Goal: Task Accomplishment & Management: Use online tool/utility

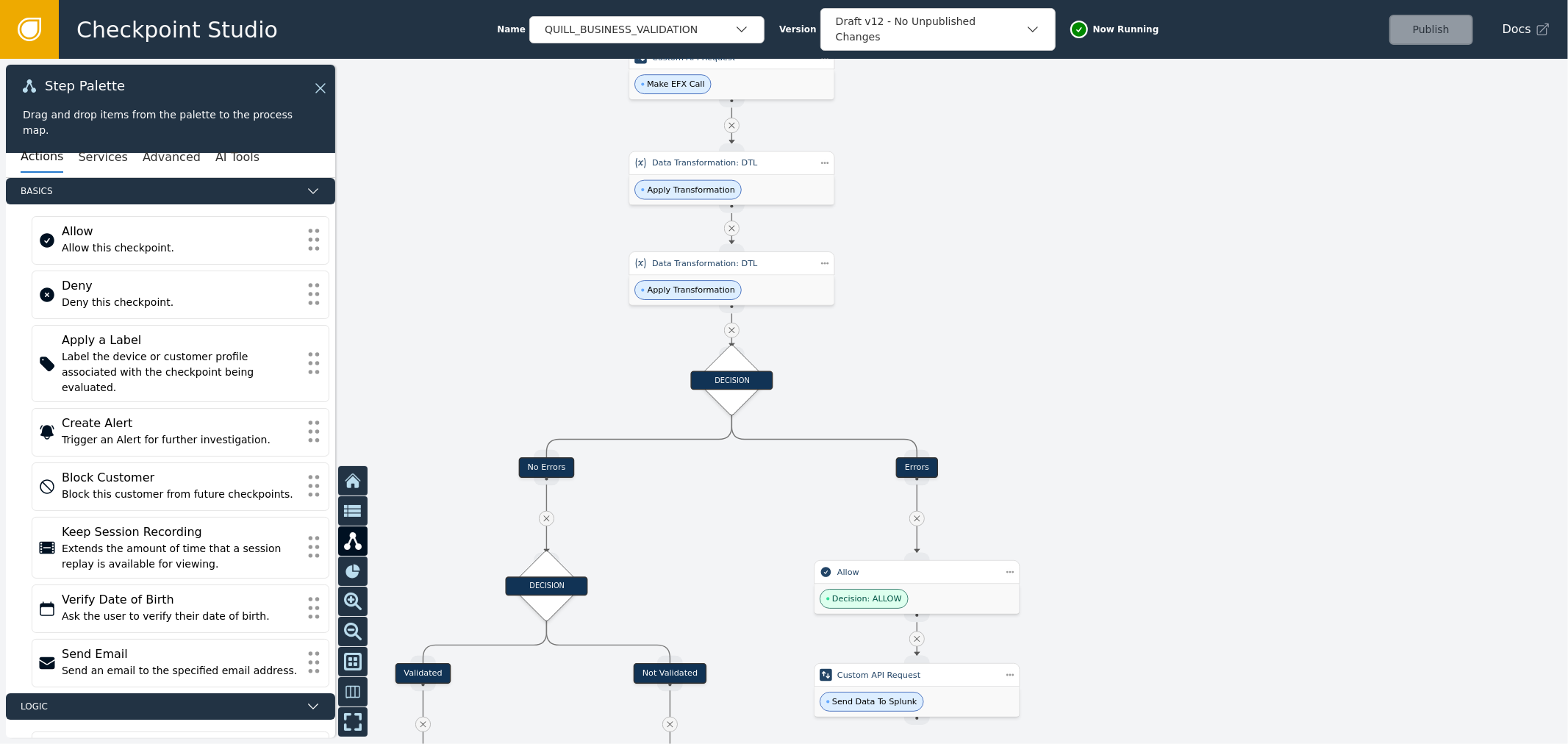
drag, startPoint x: 780, startPoint y: 442, endPoint x: 808, endPoint y: 530, distance: 92.3
click at [808, 530] on div at bounding box center [784, 401] width 1568 height 685
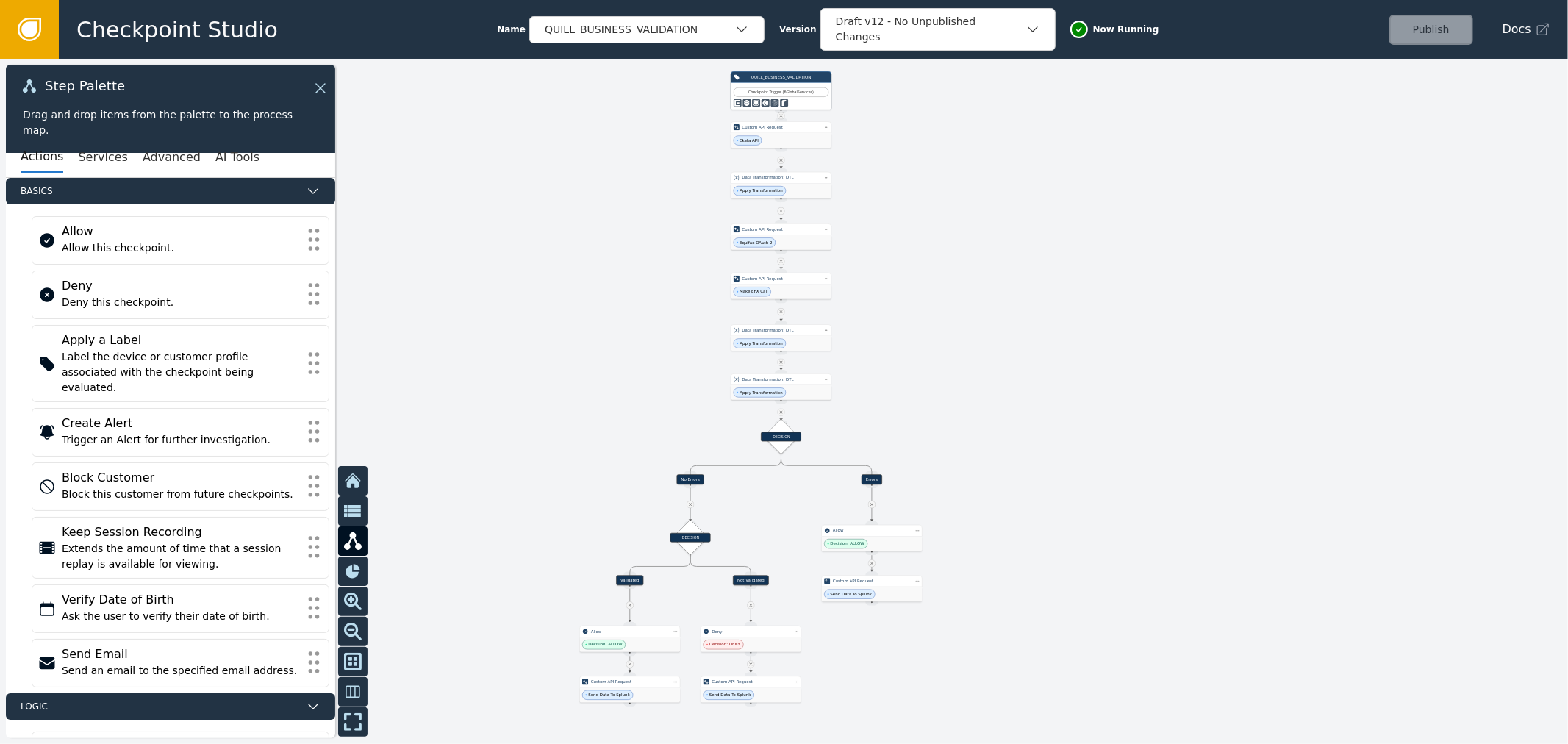
drag, startPoint x: 781, startPoint y: 587, endPoint x: 789, endPoint y: 551, distance: 36.9
click at [789, 551] on div at bounding box center [784, 401] width 1568 height 685
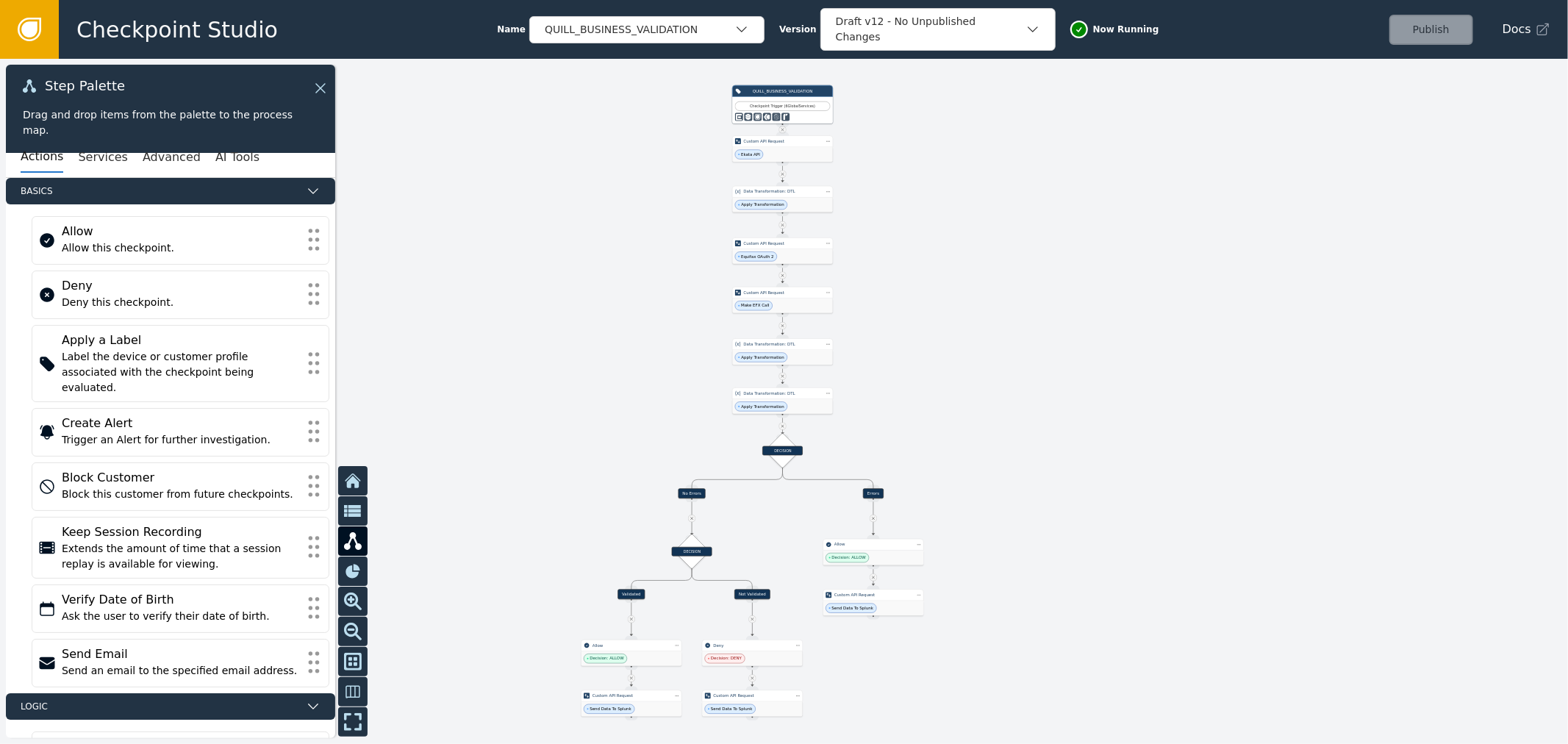
drag, startPoint x: 794, startPoint y: 550, endPoint x: 796, endPoint y: 563, distance: 13.2
click at [796, 563] on div at bounding box center [784, 401] width 1568 height 685
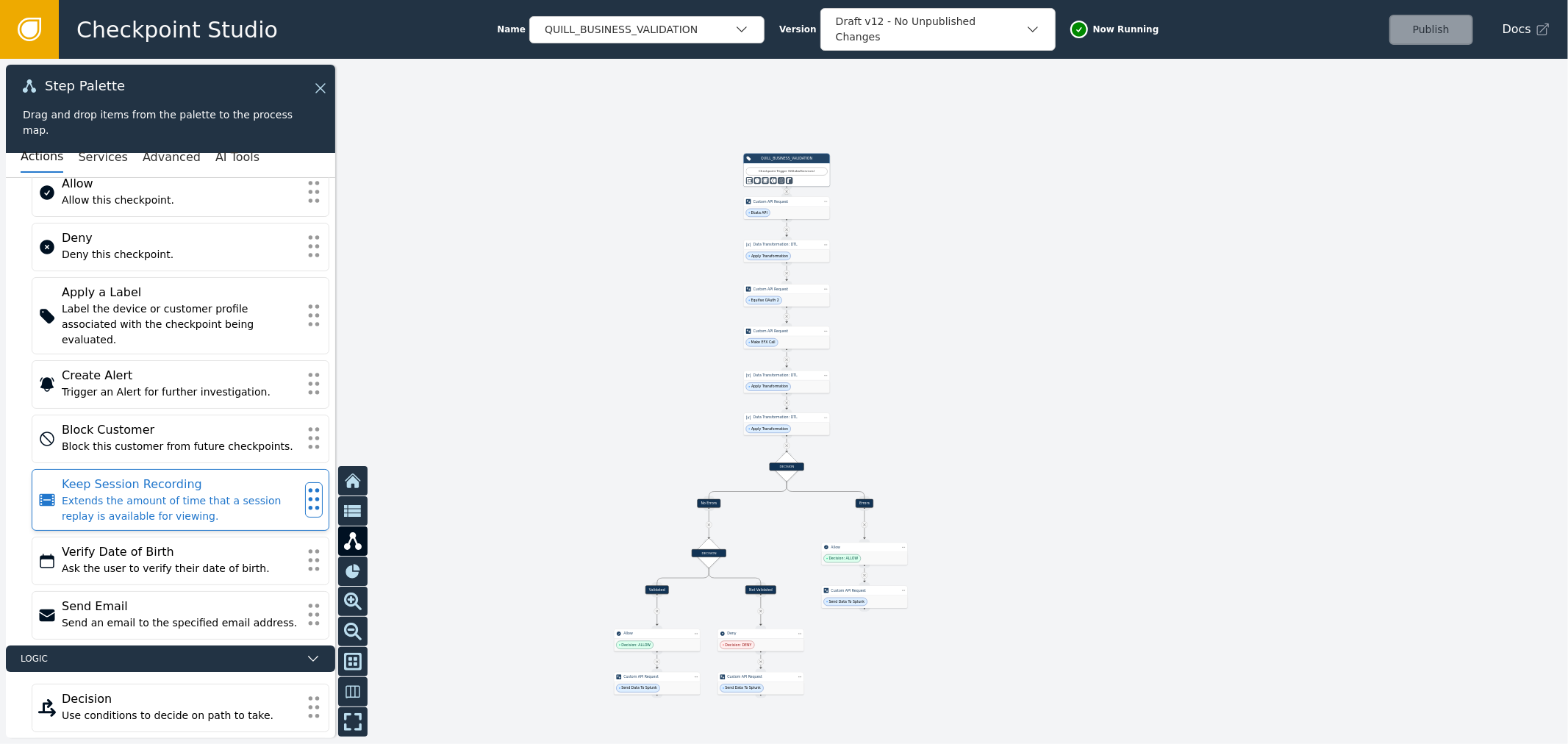
scroll to position [82, 0]
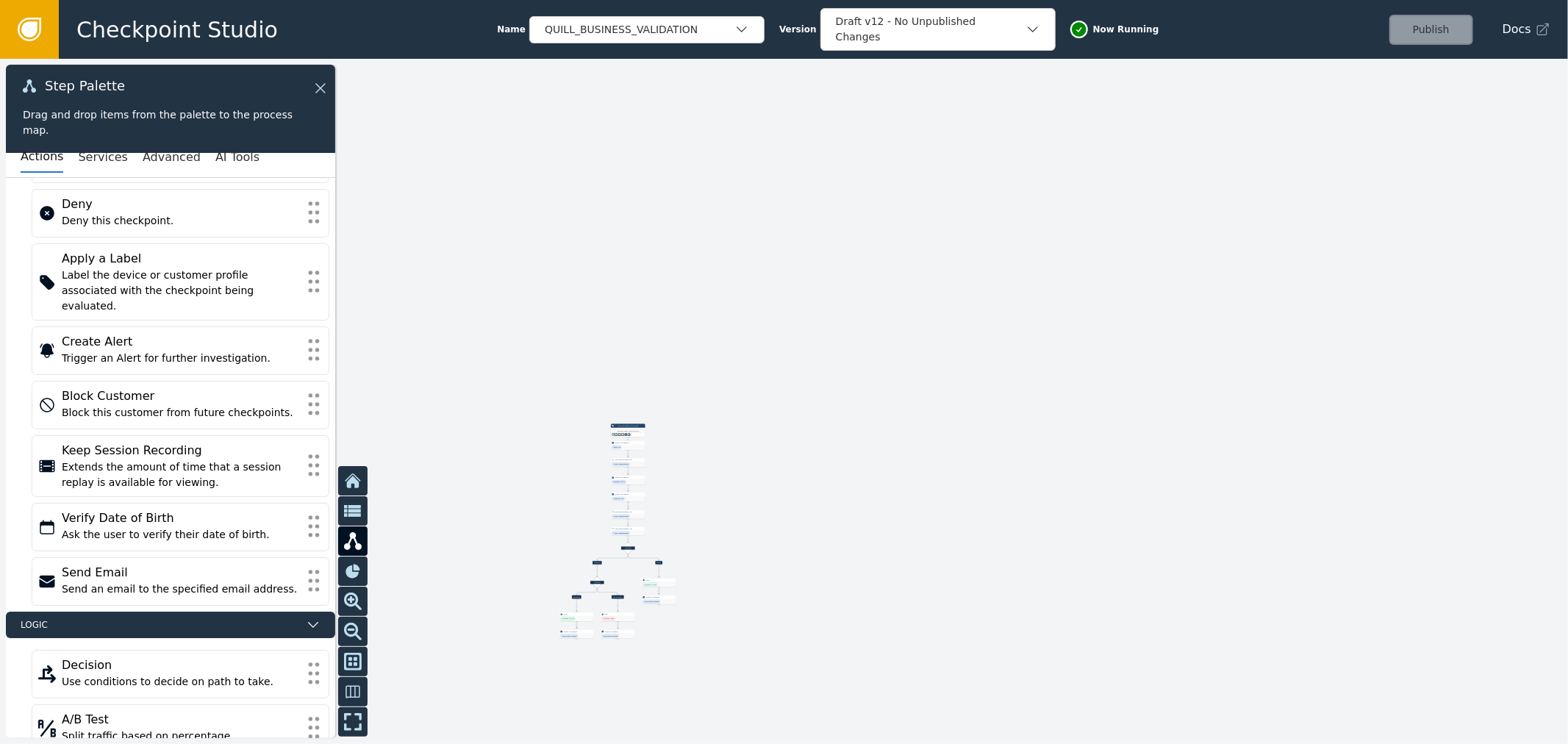
click at [519, 339] on div at bounding box center [784, 401] width 1568 height 685
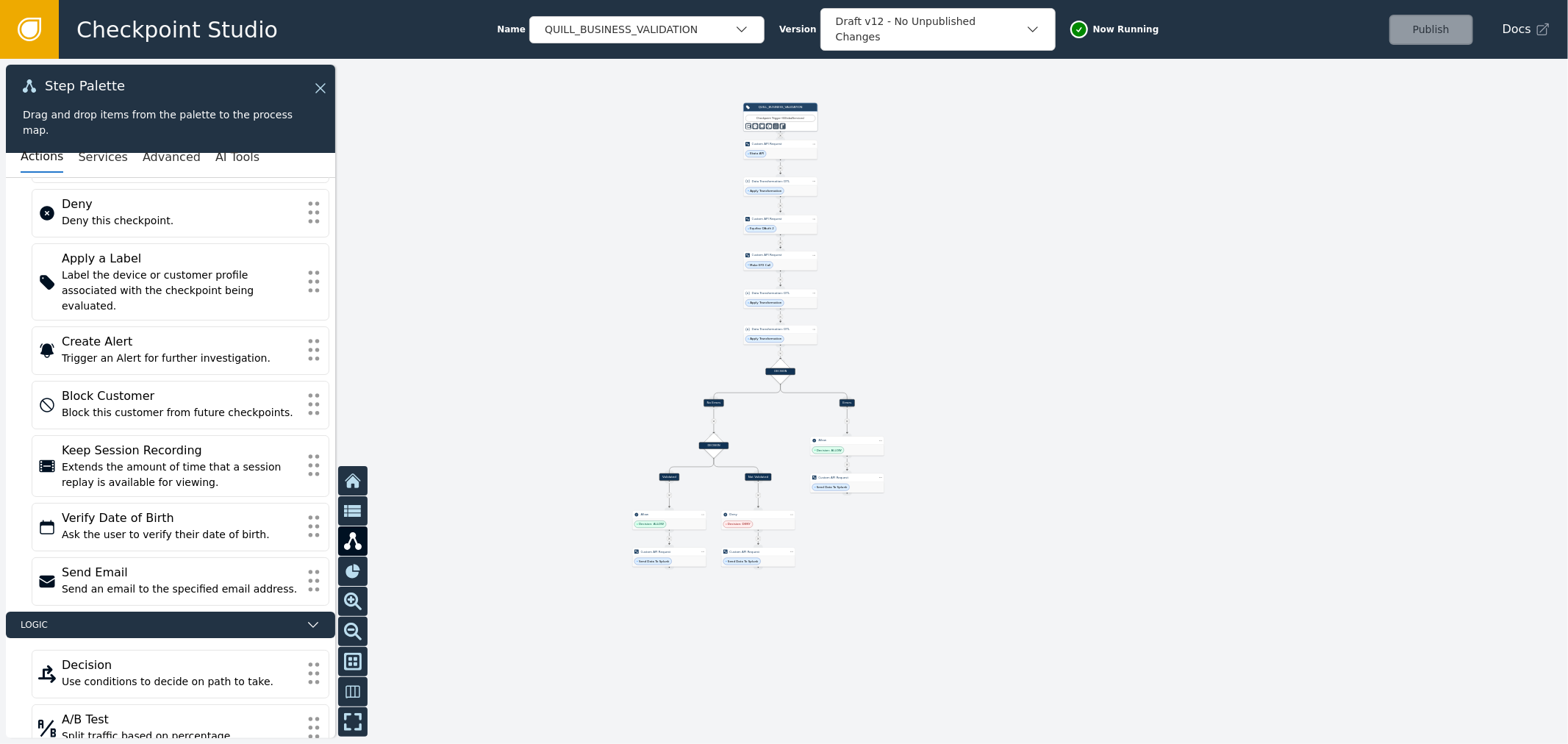
drag, startPoint x: 608, startPoint y: 473, endPoint x: 589, endPoint y: 245, distance: 228.8
click at [589, 245] on div at bounding box center [784, 401] width 1568 height 685
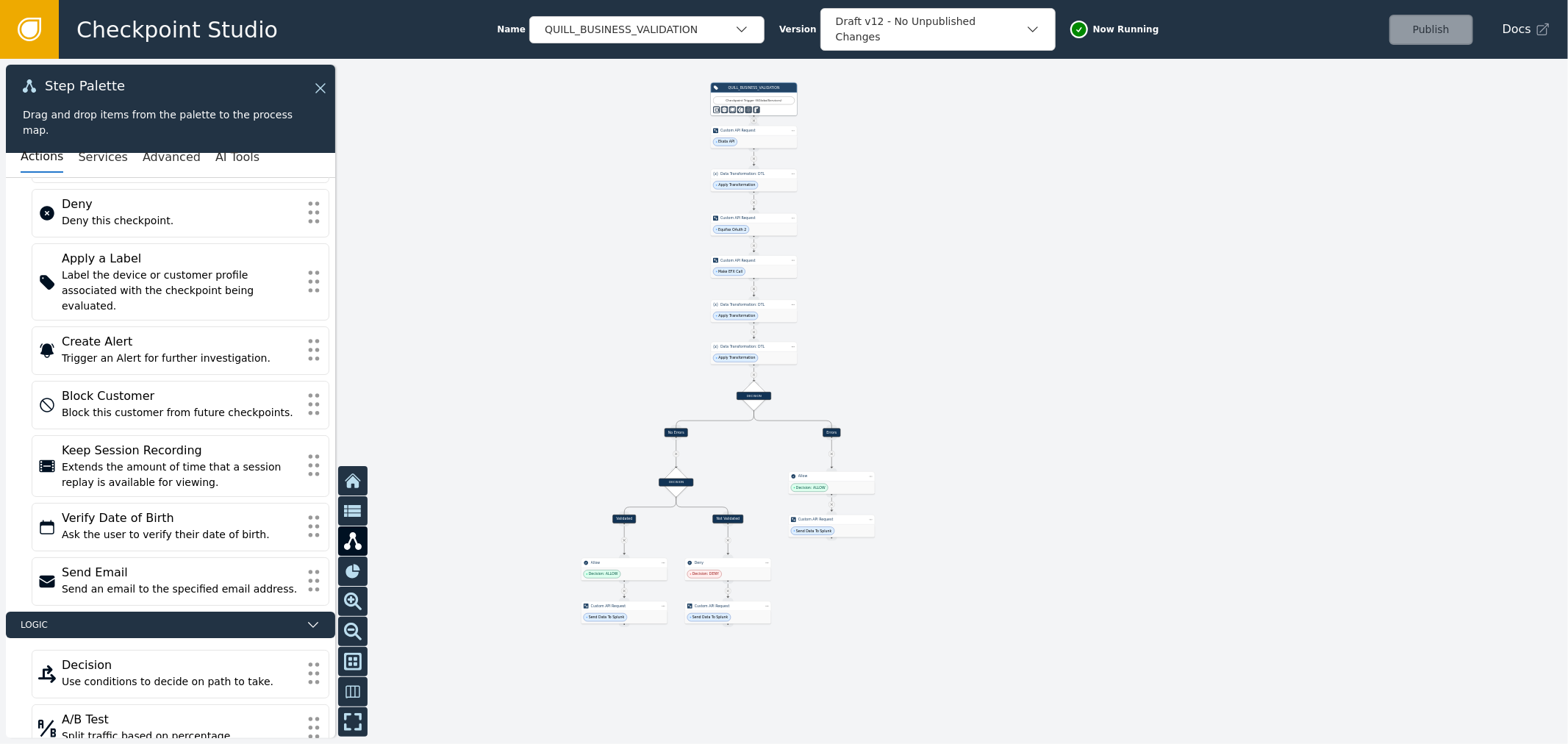
drag, startPoint x: 644, startPoint y: 327, endPoint x: 600, endPoint y: 334, distance: 44.6
click at [600, 334] on div at bounding box center [784, 401] width 1568 height 685
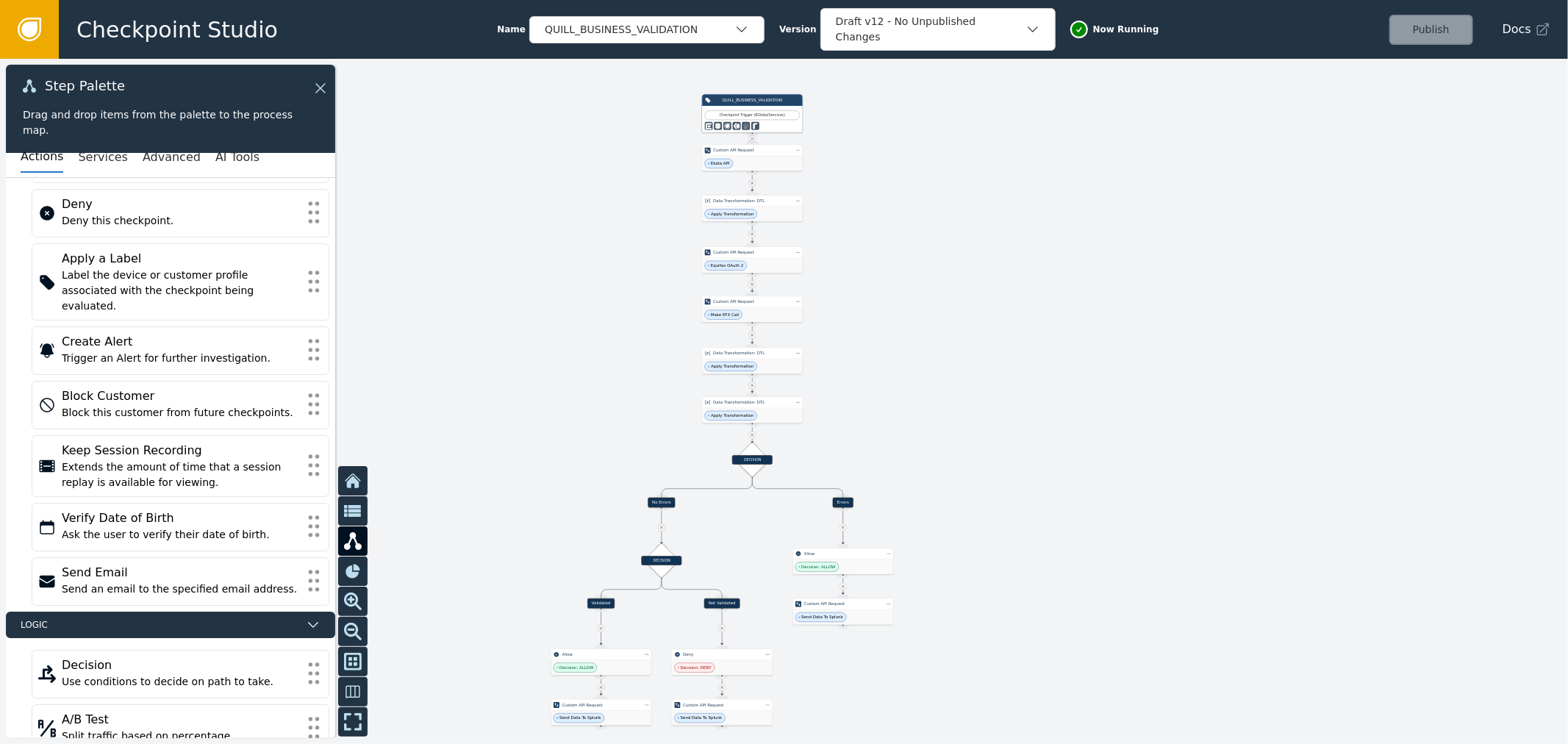
drag, startPoint x: 582, startPoint y: 336, endPoint x: 567, endPoint y: 360, distance: 28.3
click at [567, 360] on div at bounding box center [784, 401] width 1568 height 685
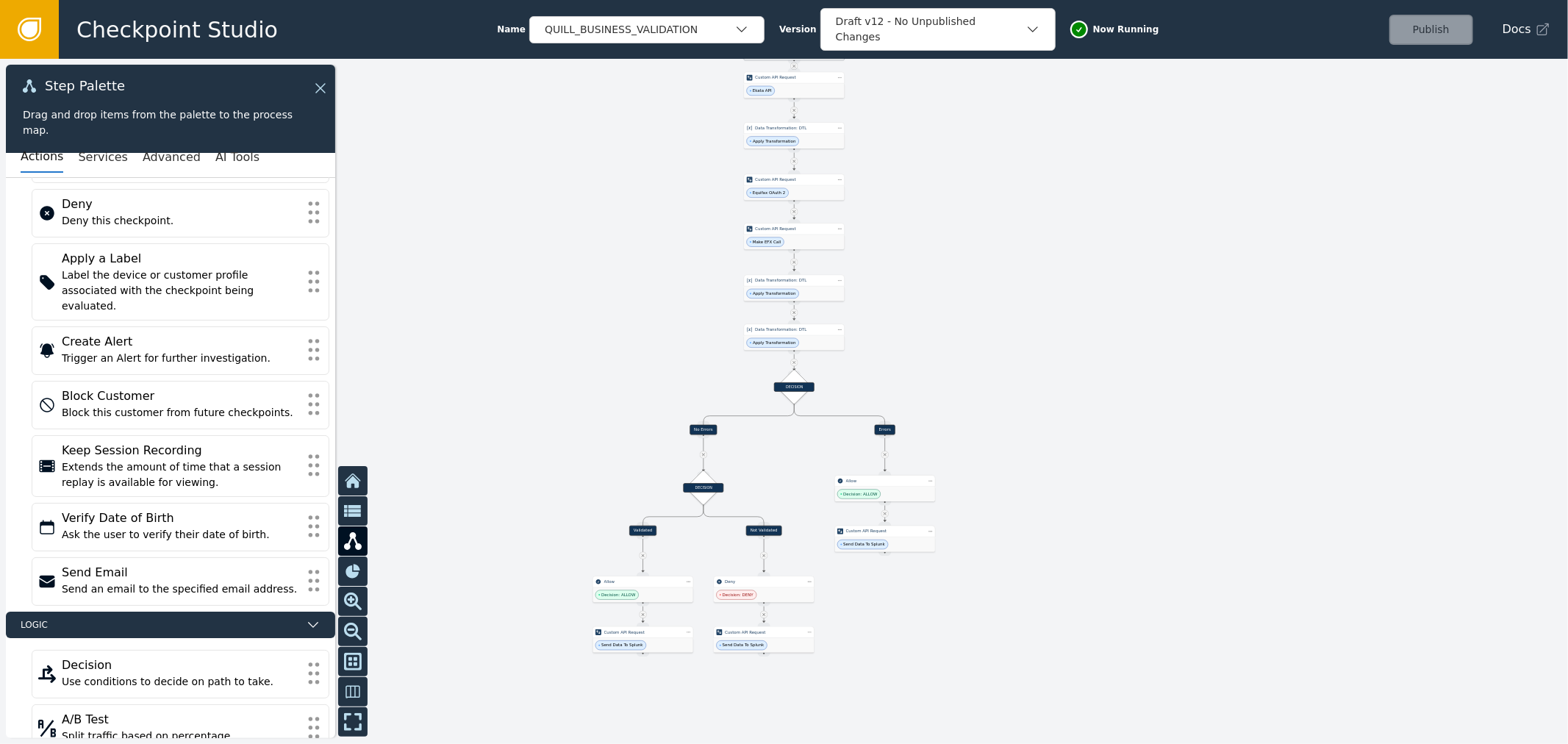
drag, startPoint x: 1091, startPoint y: 334, endPoint x: 1091, endPoint y: 316, distance: 18.0
click at [1091, 316] on div at bounding box center [784, 401] width 1568 height 685
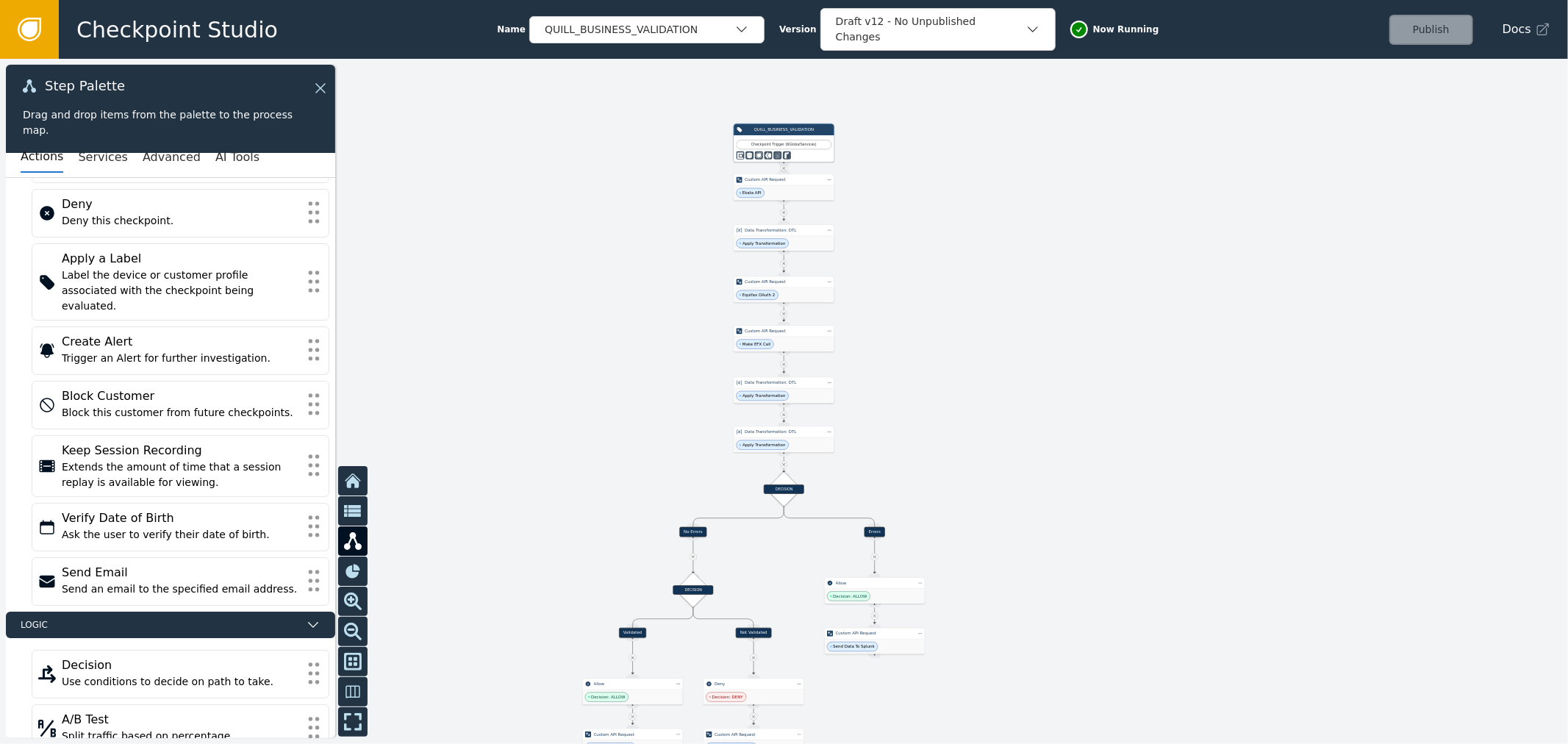
drag, startPoint x: 920, startPoint y: 133, endPoint x: 909, endPoint y: 253, distance: 120.5
click at [909, 253] on div at bounding box center [784, 401] width 1568 height 685
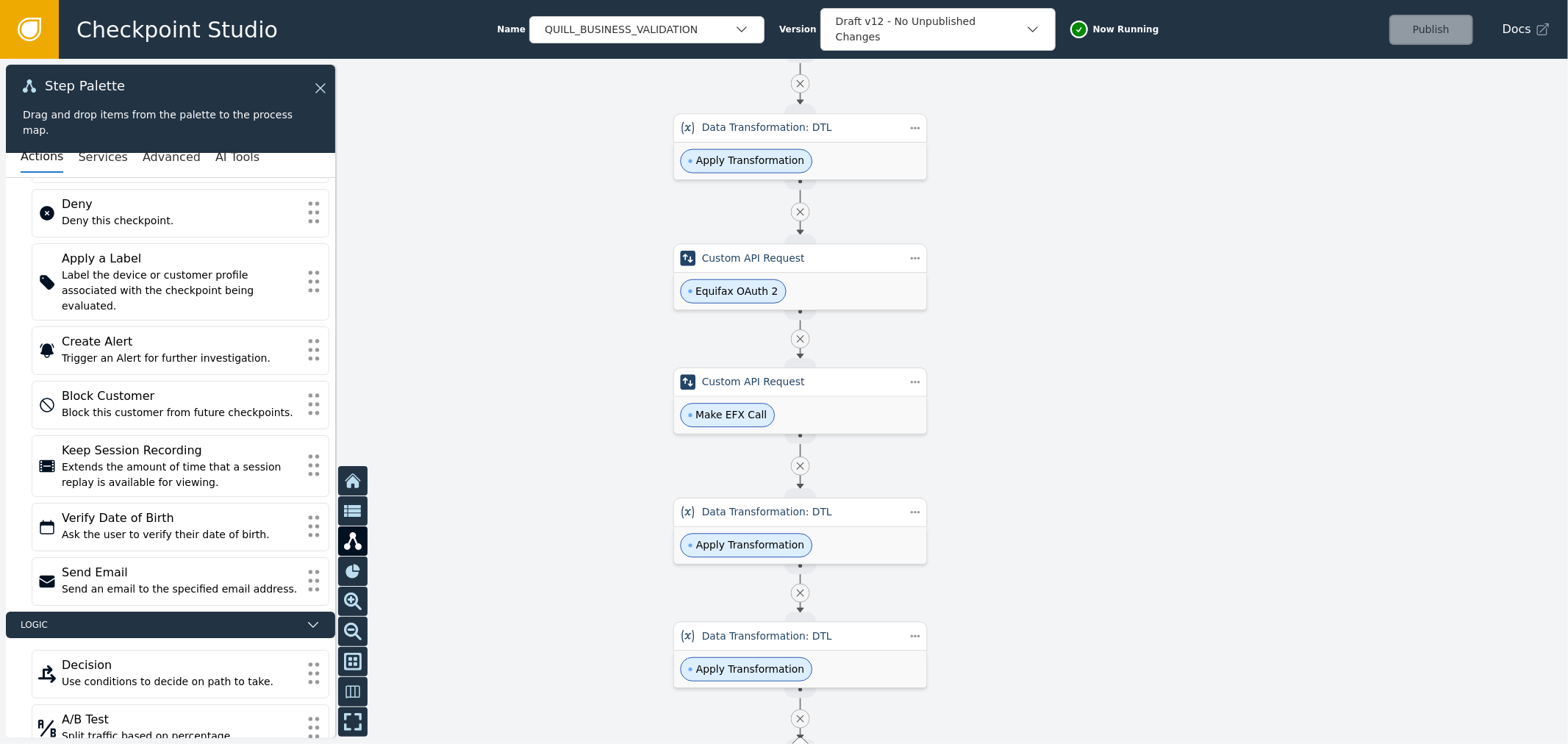
drag, startPoint x: 1012, startPoint y: 266, endPoint x: 1046, endPoint y: 152, distance: 119.0
click at [1046, 152] on div at bounding box center [784, 401] width 1568 height 685
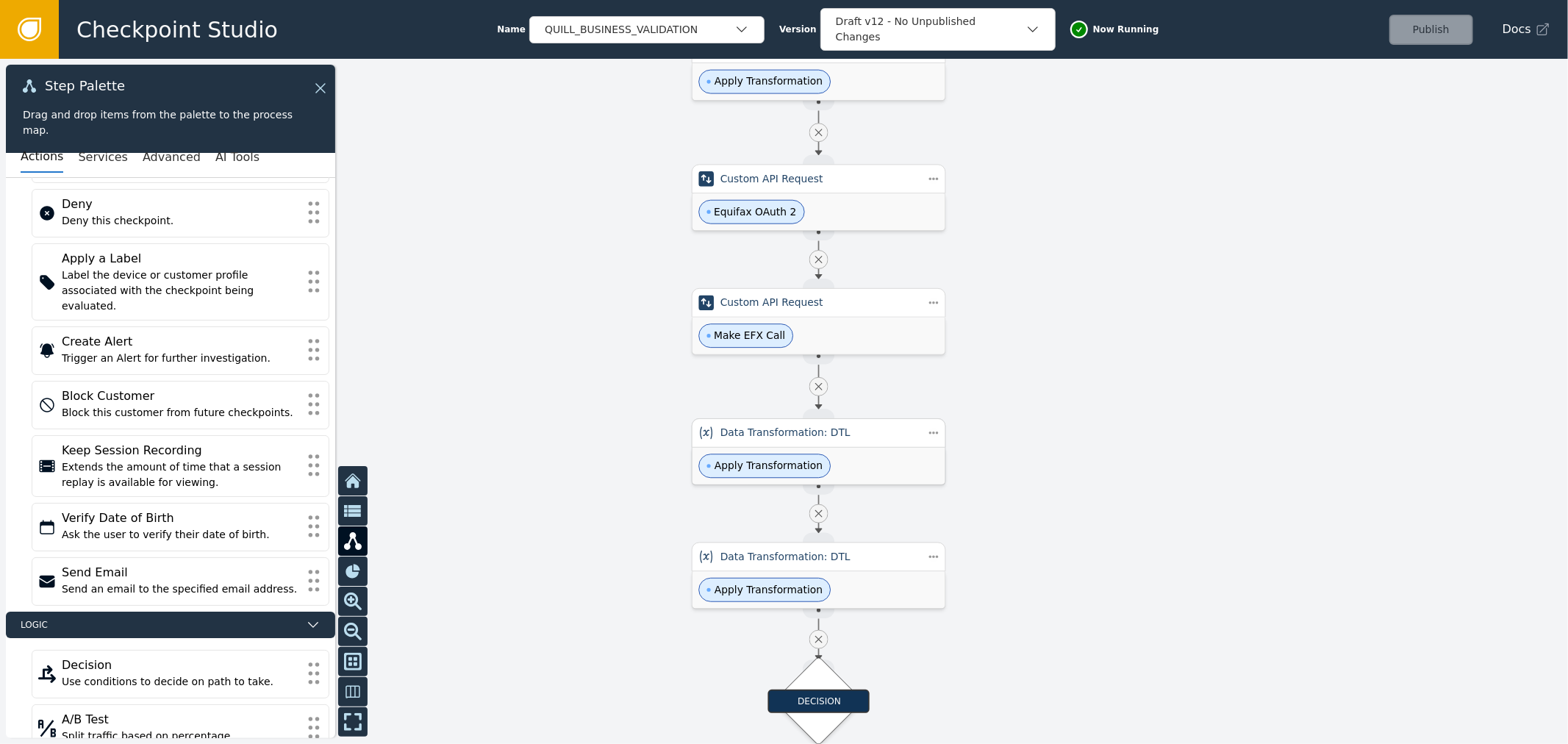
click at [891, 475] on div "Apply Transformation" at bounding box center [819, 466] width 253 height 37
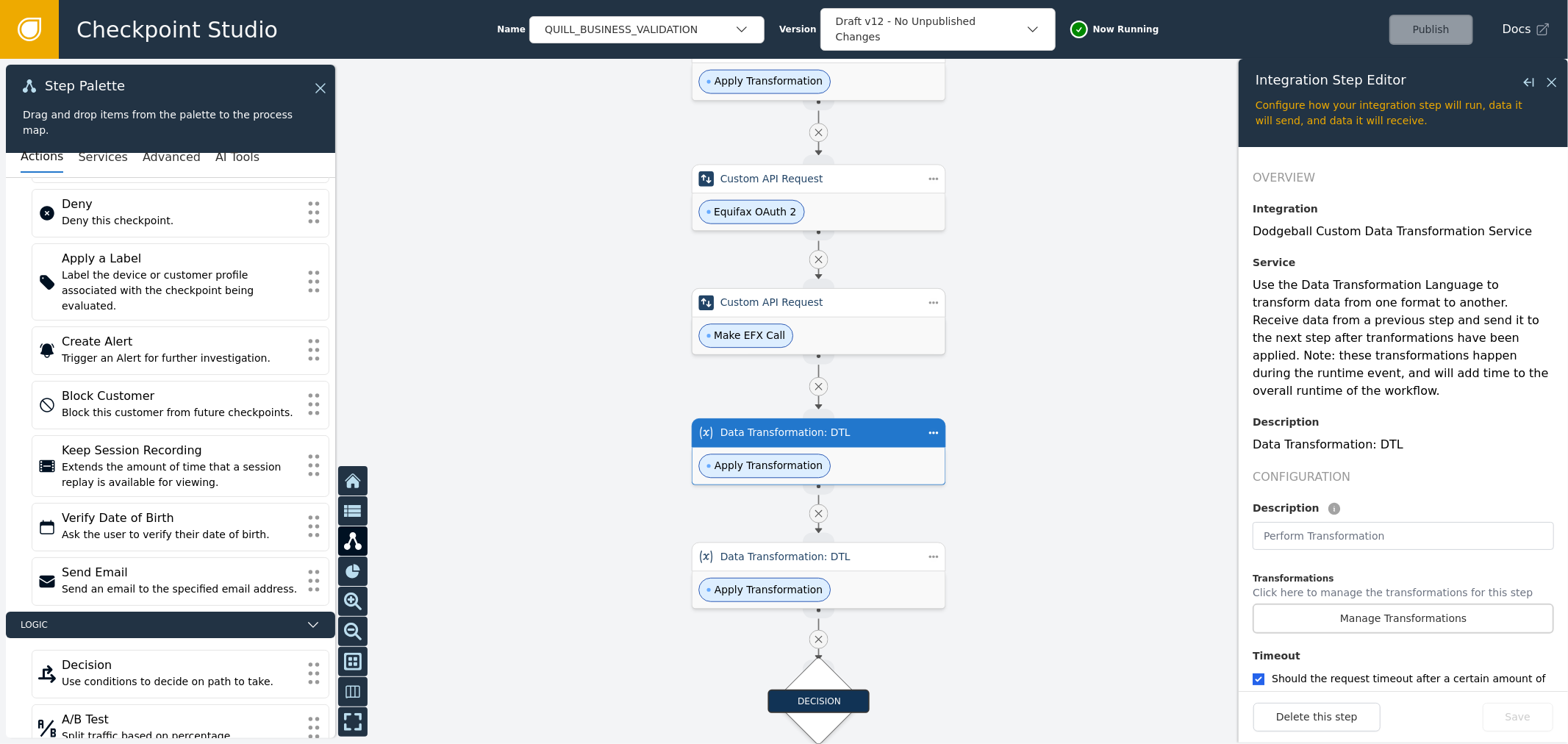
click at [897, 332] on div "Make EFX Call" at bounding box center [819, 336] width 253 height 37
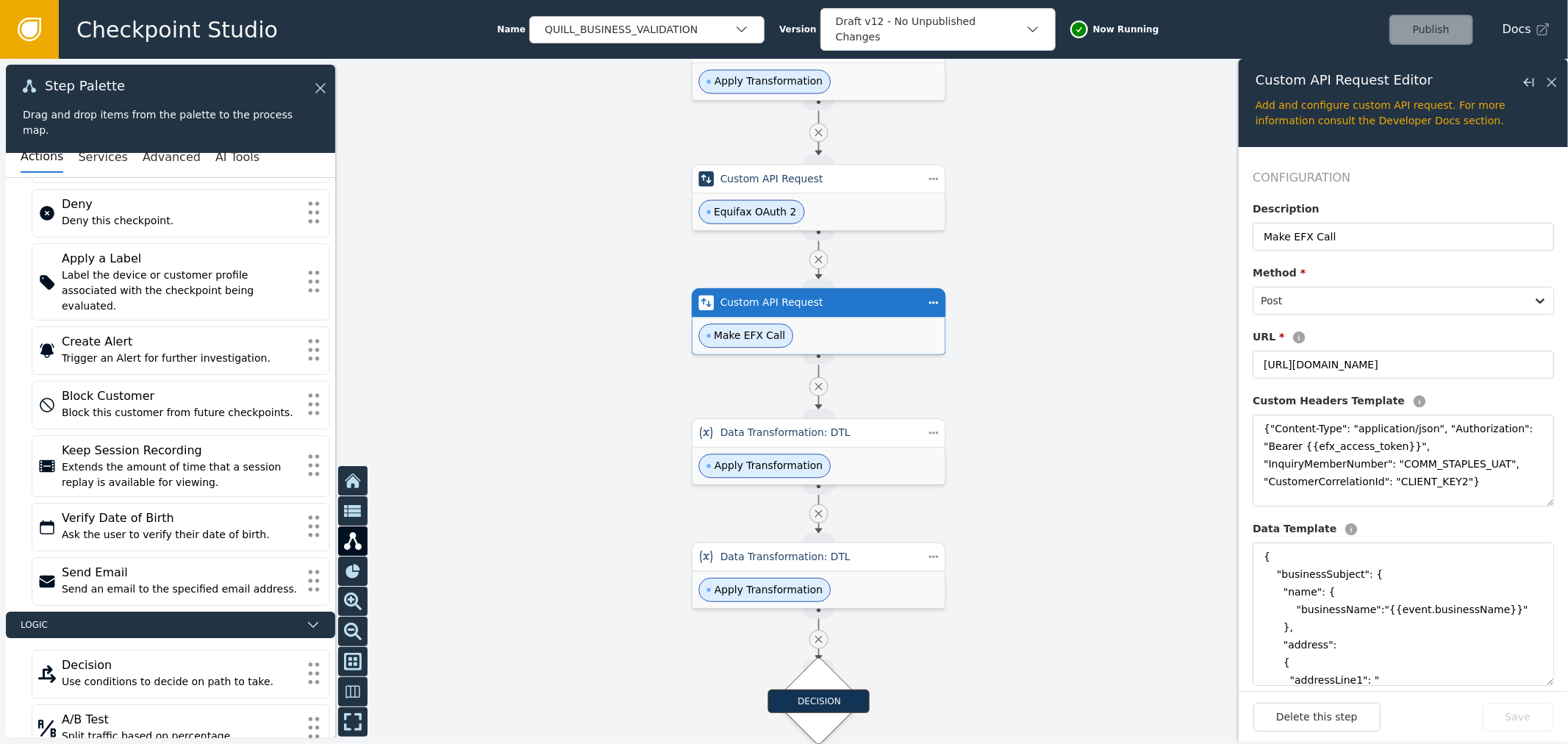
drag, startPoint x: 1538, startPoint y: 631, endPoint x: 1532, endPoint y: 681, distance: 50.4
click at [1532, 681] on textarea "{ "businessSubject": { "name": { "businessName":"{{event.businessName}}" }, "ad…" at bounding box center [1403, 614] width 301 height 143
drag, startPoint x: 1538, startPoint y: 499, endPoint x: 1544, endPoint y: 493, distance: 8.5
click at [1544, 493] on form "Configuration Description Make EFX Call Method * Post URL * https://api.uat.equ…" at bounding box center [1403, 419] width 329 height 543
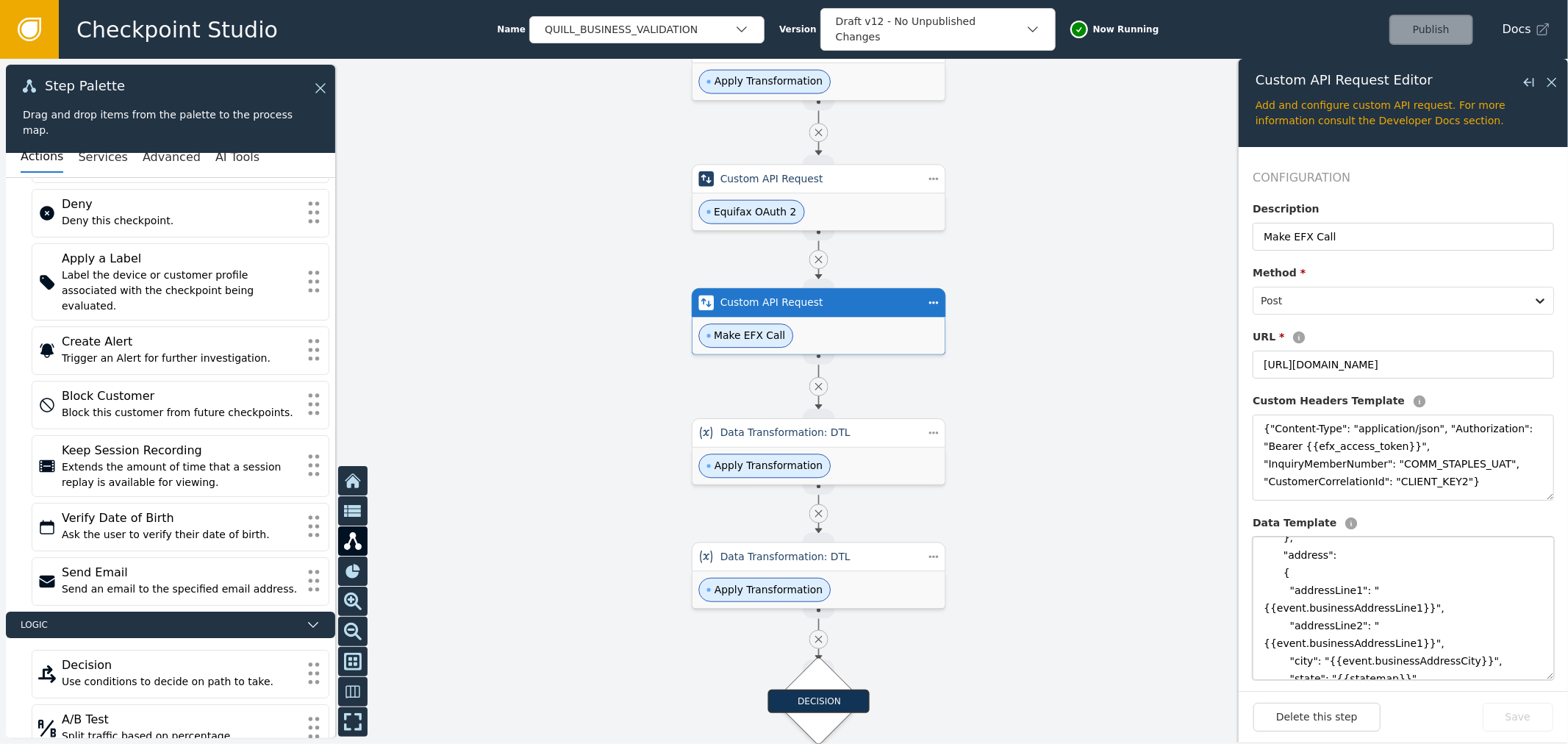
click at [1491, 608] on textarea "{ "businessSubject": { "name": { "businessName":"{{event.businessName}}" }, "ad…" at bounding box center [1403, 607] width 301 height 143
click at [696, 42] on div "QUILL_BUSINESS_VALIDATION" at bounding box center [647, 30] width 235 height 27
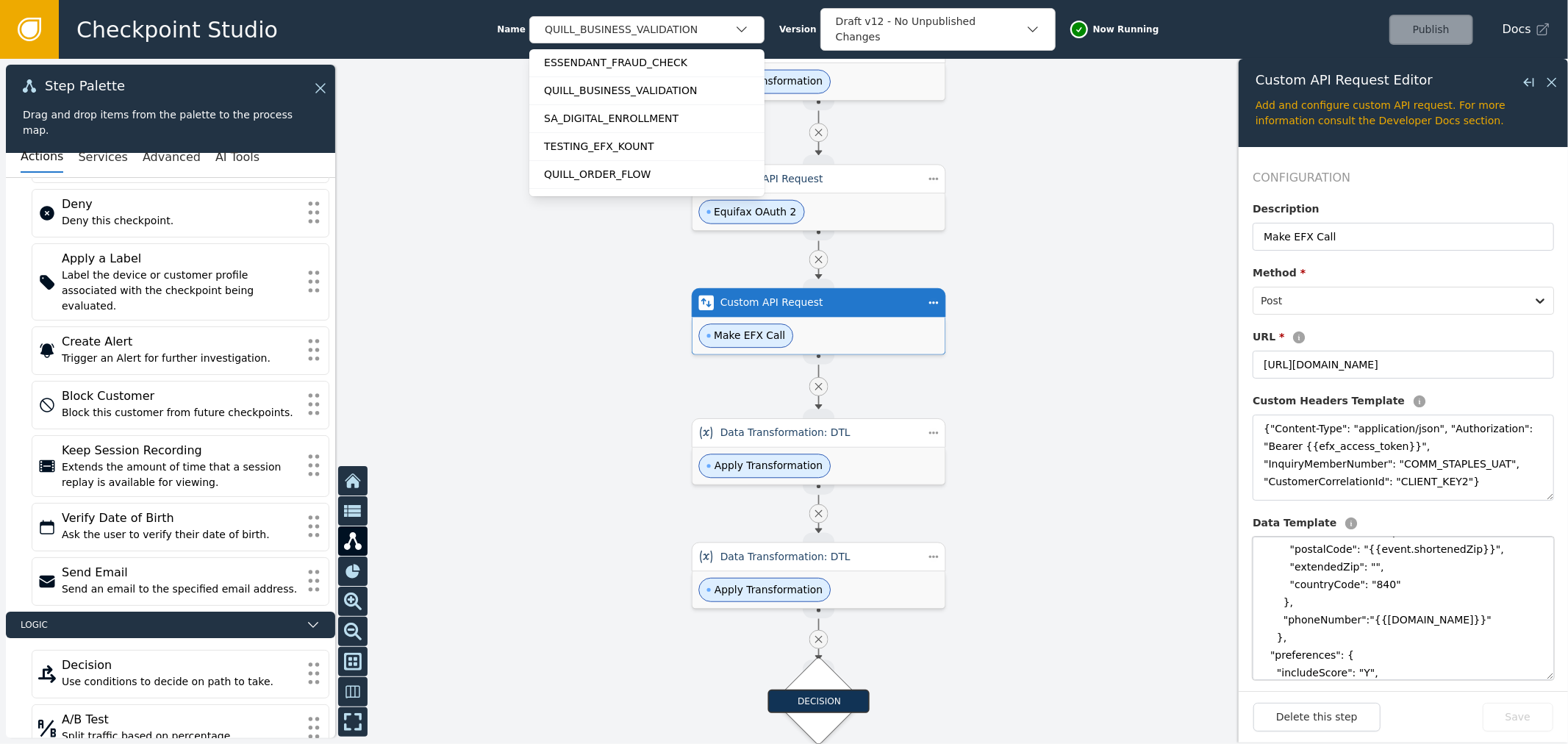
scroll to position [267, 0]
click at [1148, 539] on div at bounding box center [784, 401] width 1568 height 685
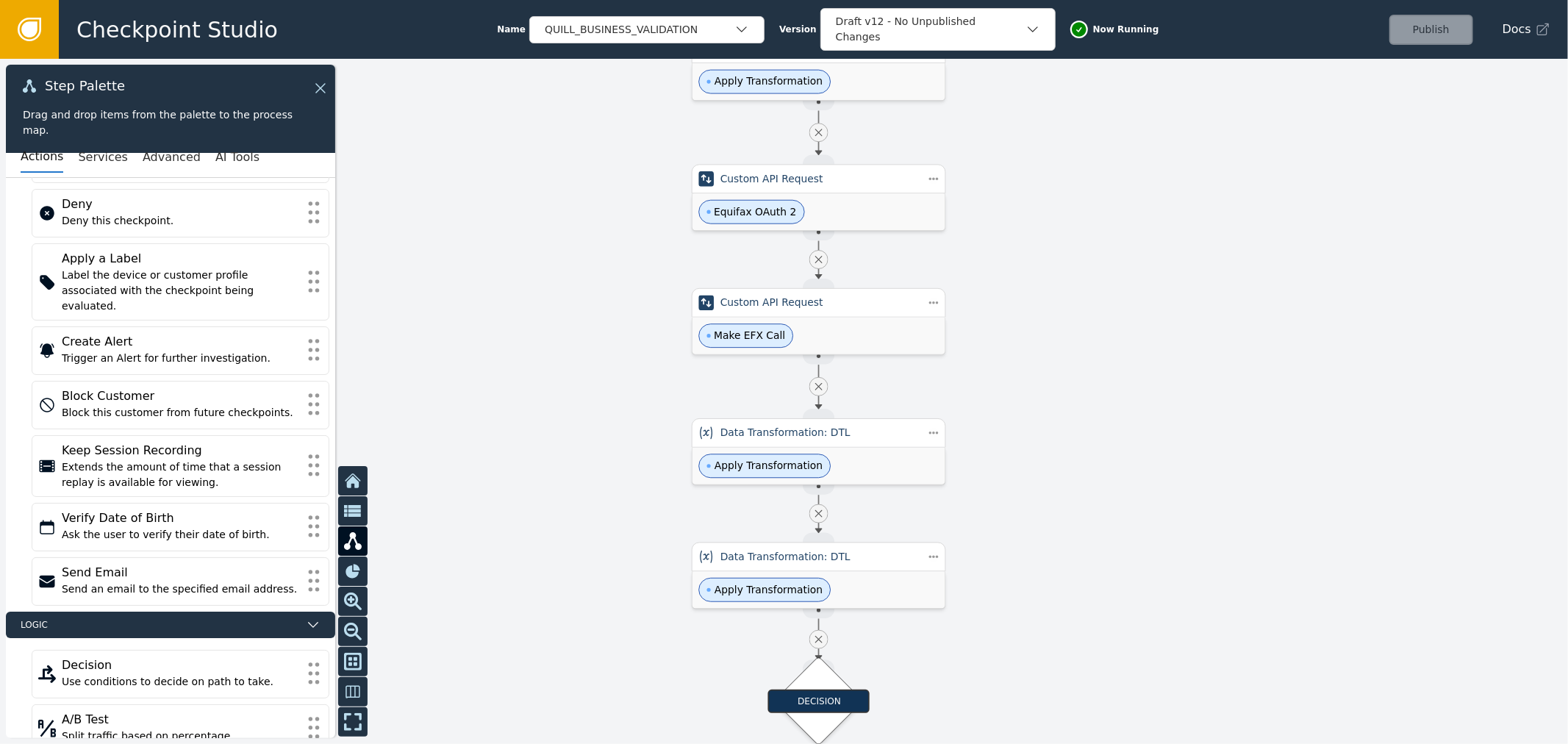
click at [46, 19] on link at bounding box center [30, 30] width 59 height 59
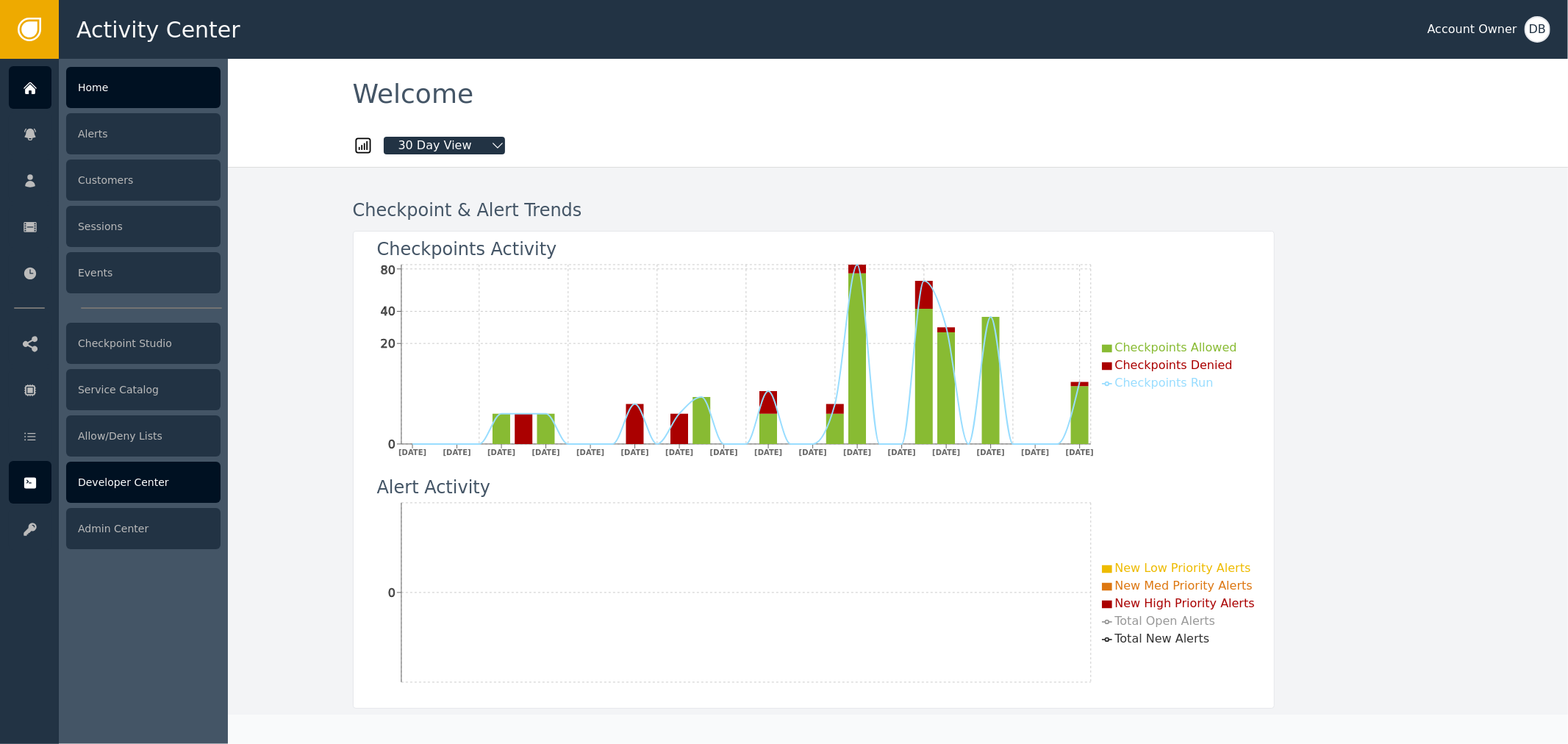
click at [33, 476] on icon at bounding box center [30, 483] width 14 height 16
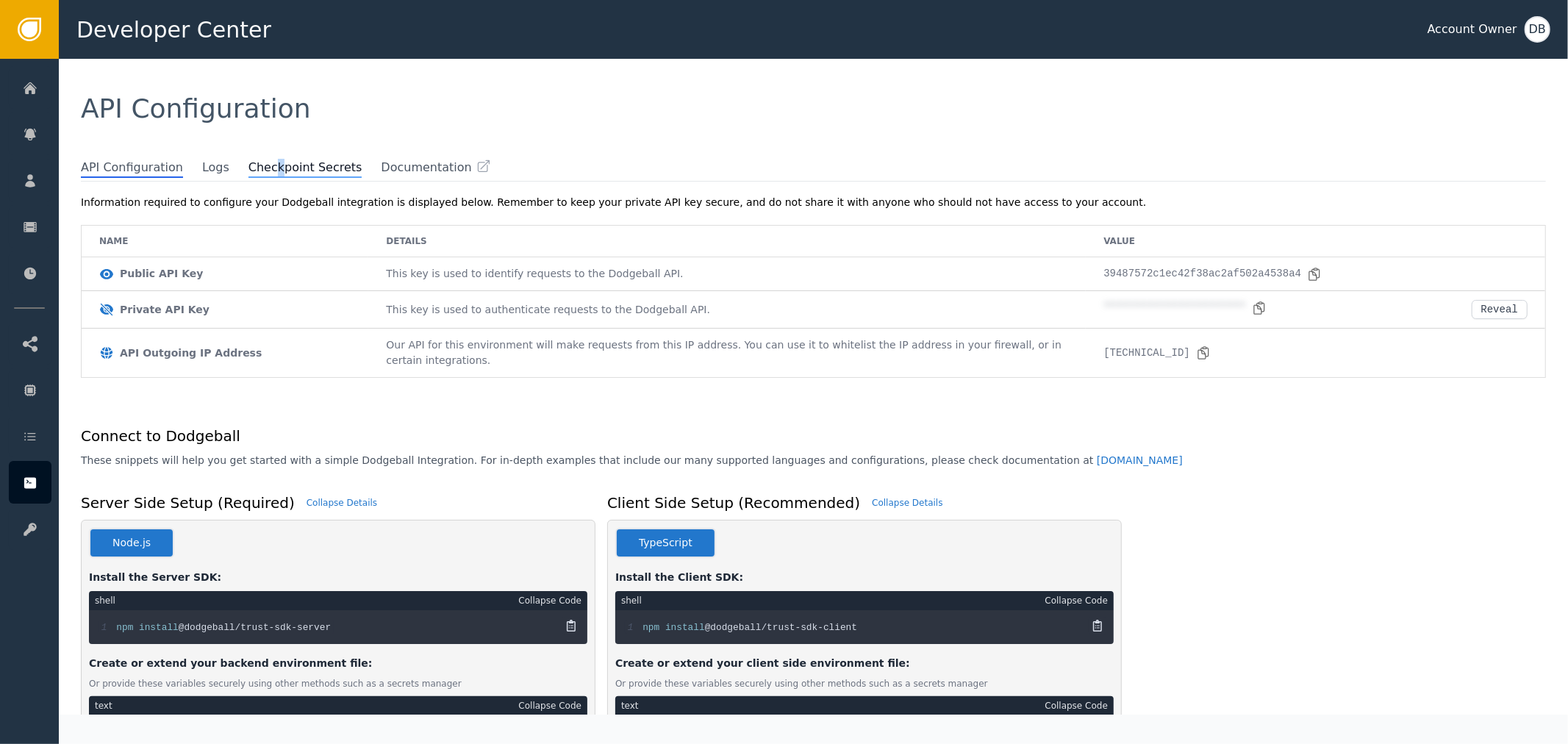
click at [257, 162] on span "Checkpoint Secrets" at bounding box center [305, 169] width 114 height 19
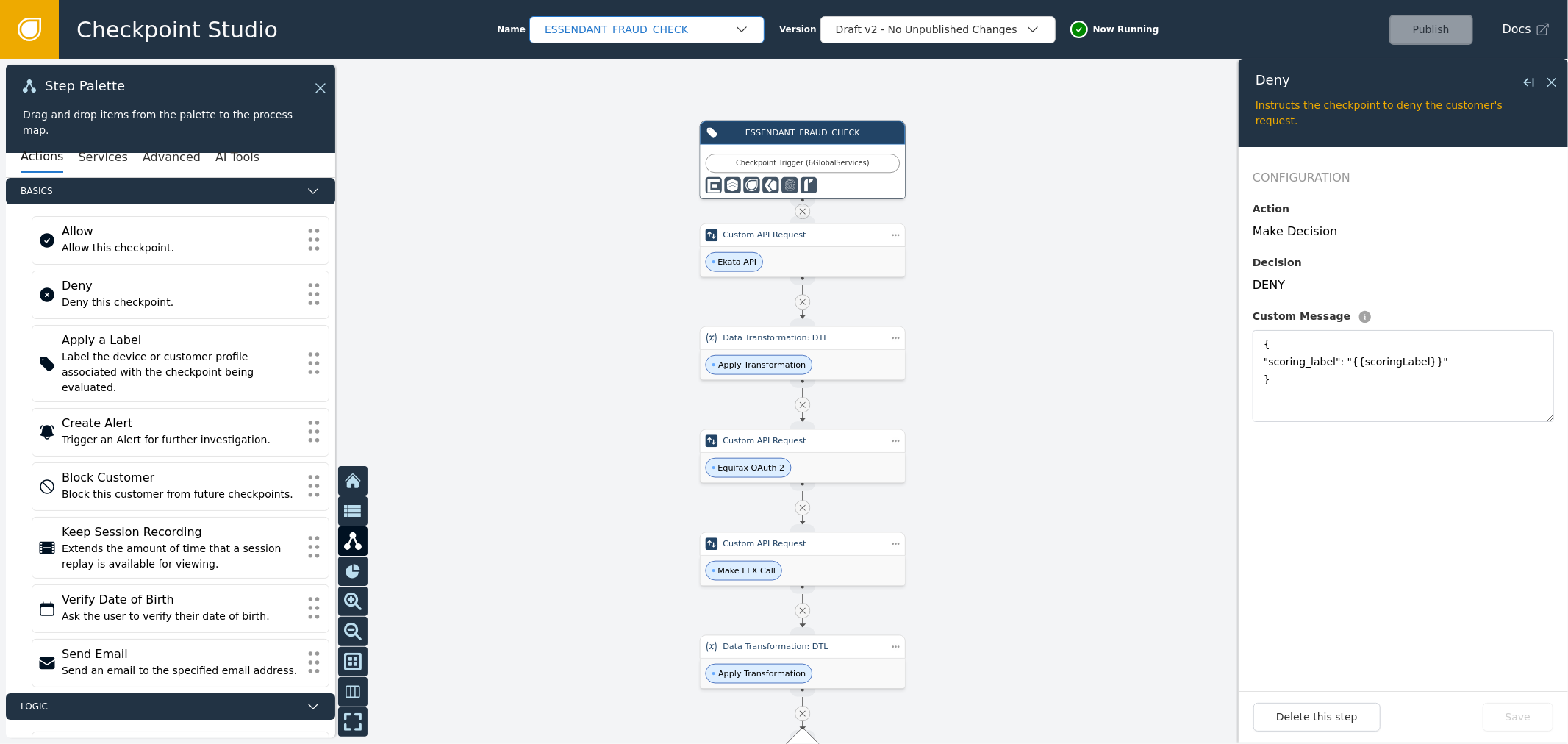
click at [612, 24] on div "ESSENDANT_FRAUD_CHECK" at bounding box center [639, 30] width 190 height 15
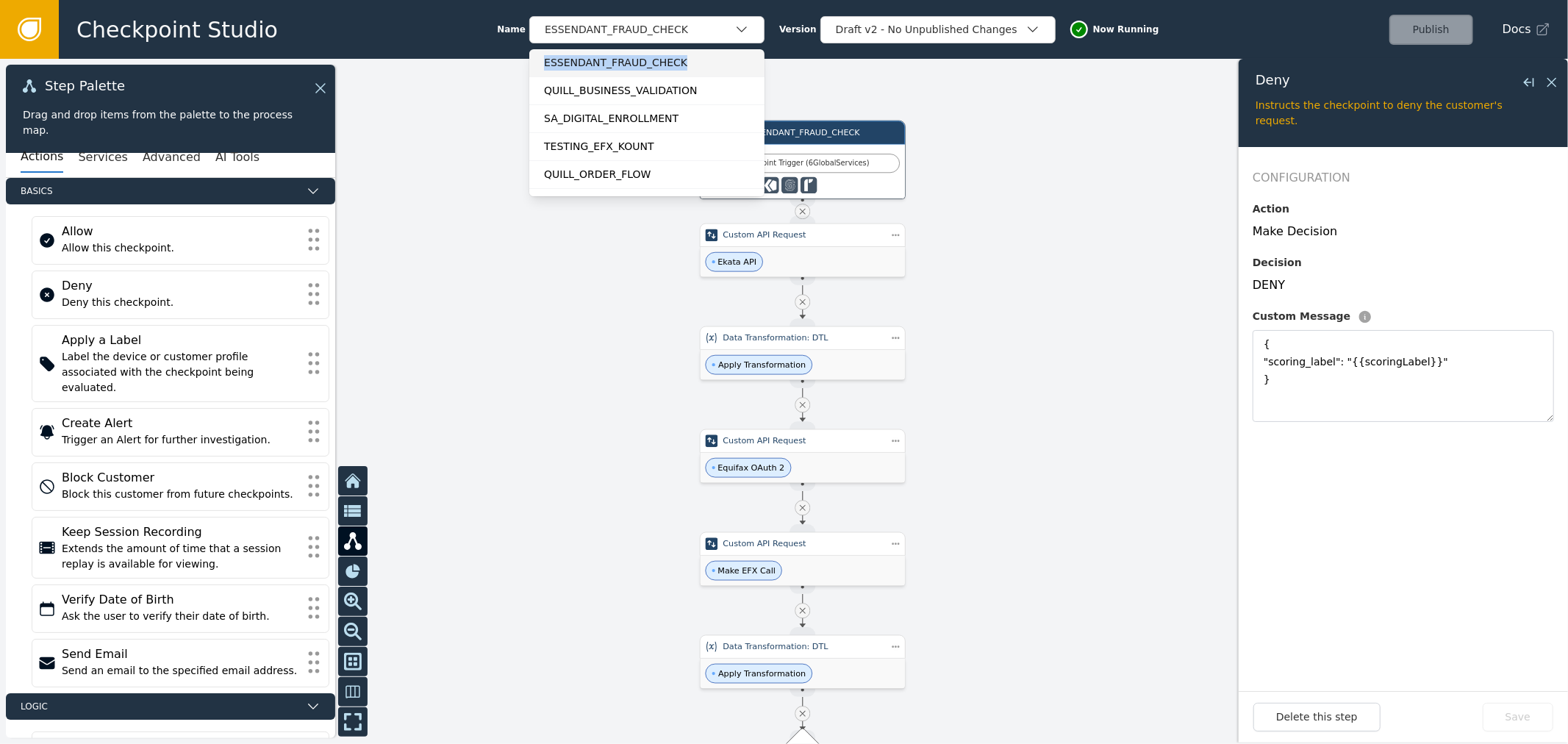
drag, startPoint x: 692, startPoint y: 62, endPoint x: 530, endPoint y: 61, distance: 162.0
click at [530, 61] on div "ESSENDANT_FRAUD_CHECK" at bounding box center [647, 63] width 235 height 27
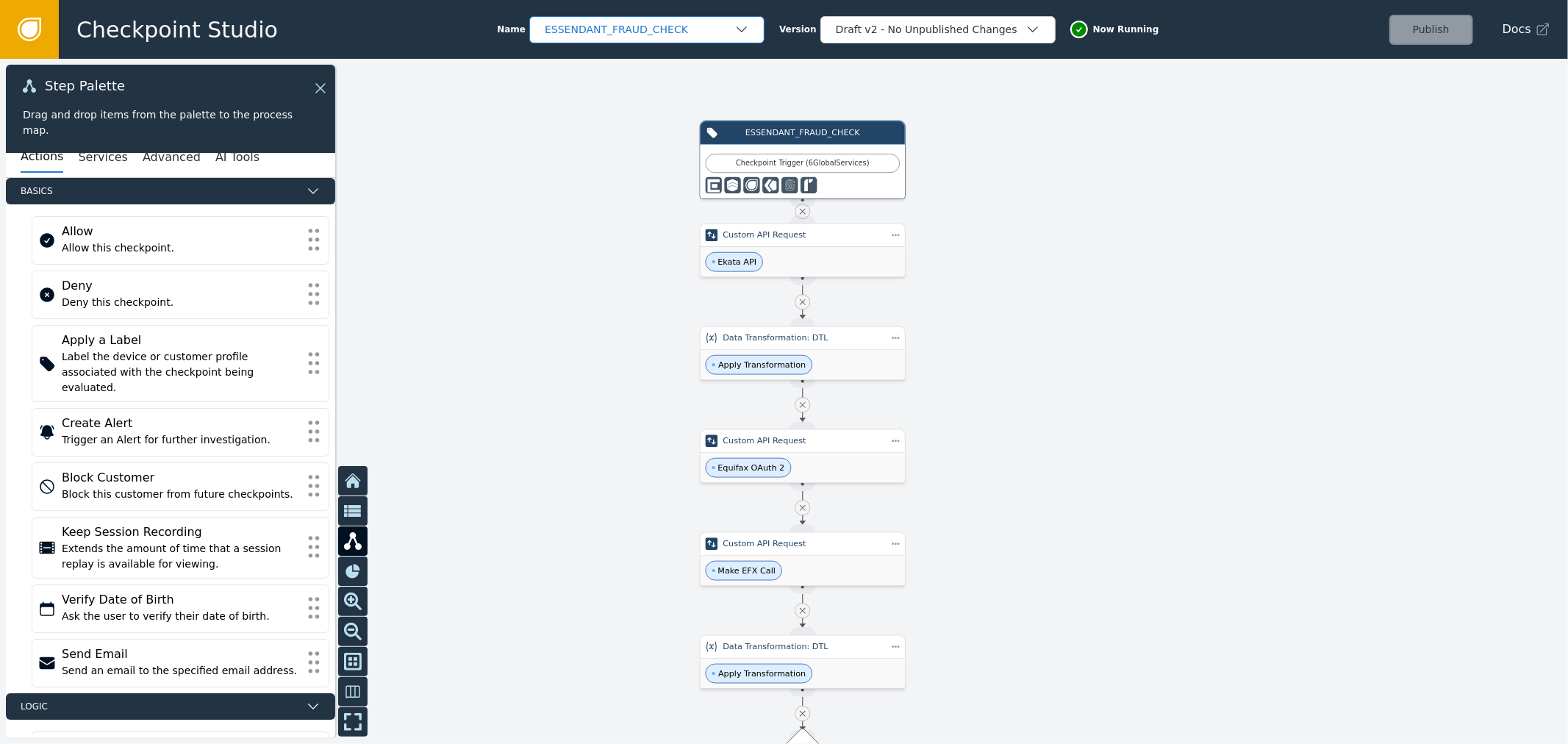
click at [680, 32] on div "ESSENDANT_FRAUD_CHECK" at bounding box center [639, 30] width 190 height 15
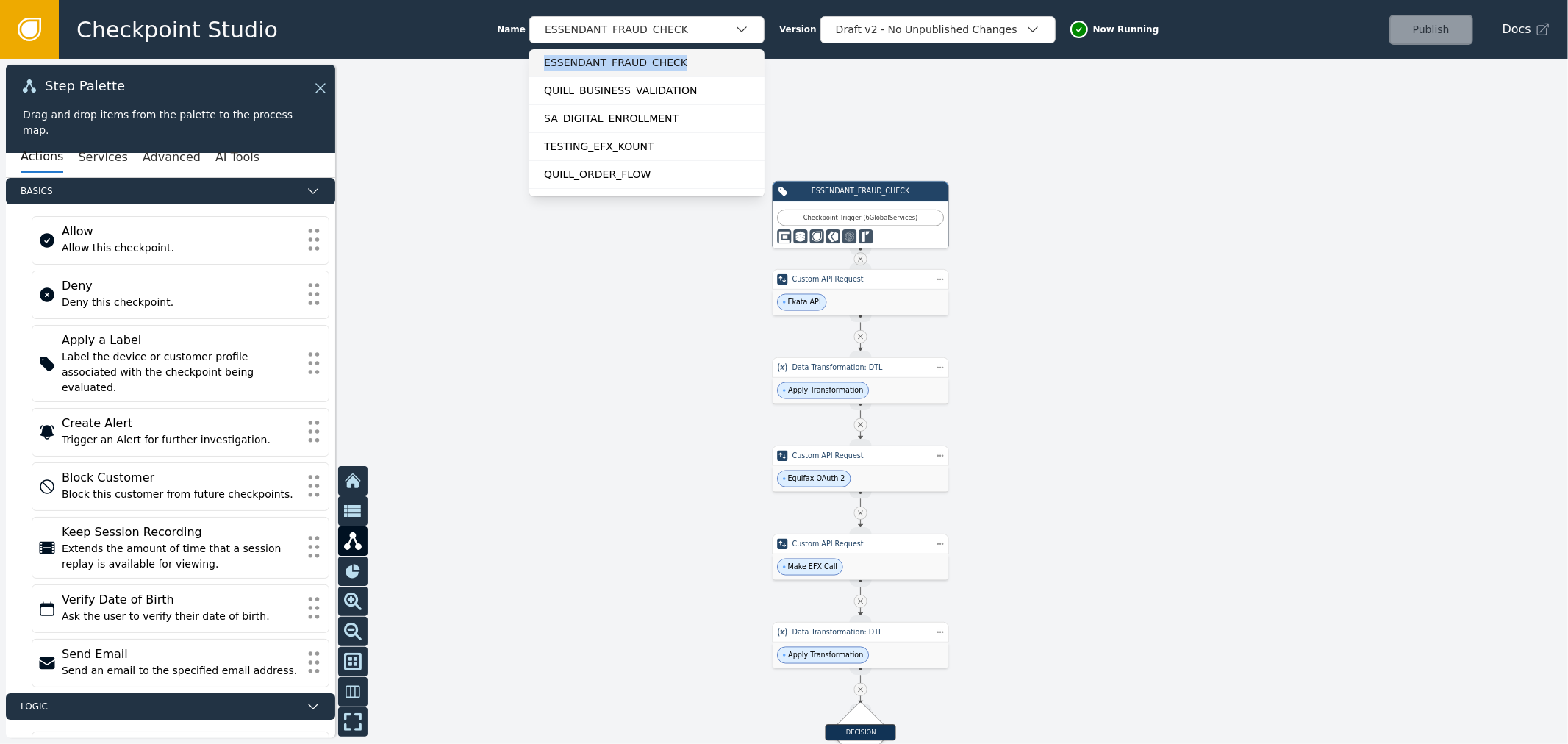
copy div "ESSENDANT_FRAUD_CHECK"
drag, startPoint x: 672, startPoint y: 57, endPoint x: 541, endPoint y: 62, distance: 131.1
click at [541, 62] on div "ESSENDANT_FRAUD_CHECK QUILL_BUSINESS_VALIDATION SA_DIGITAL_ENROLLMENT TESTING_E…" at bounding box center [647, 123] width 235 height 147
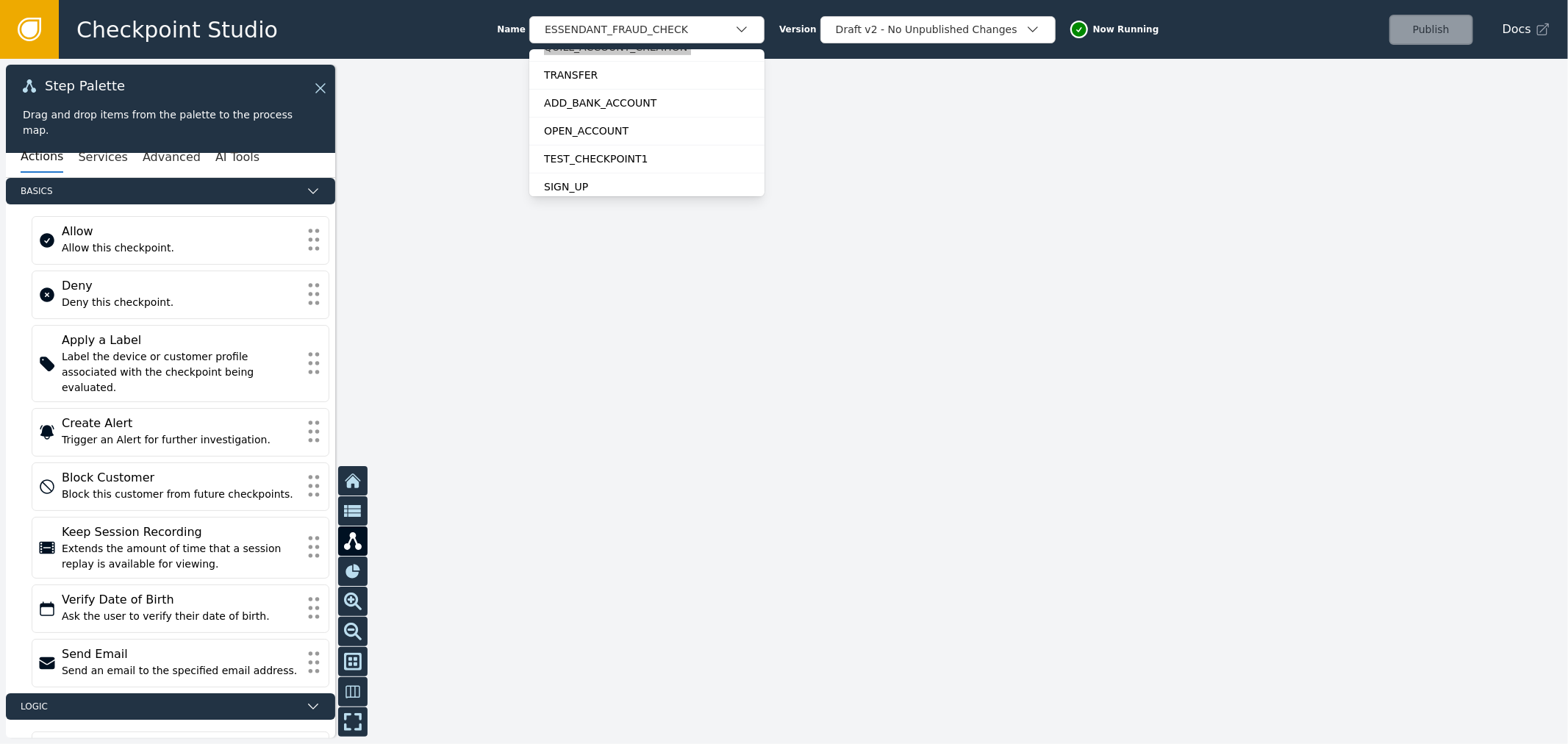
click at [811, 531] on div at bounding box center [784, 401] width 1568 height 685
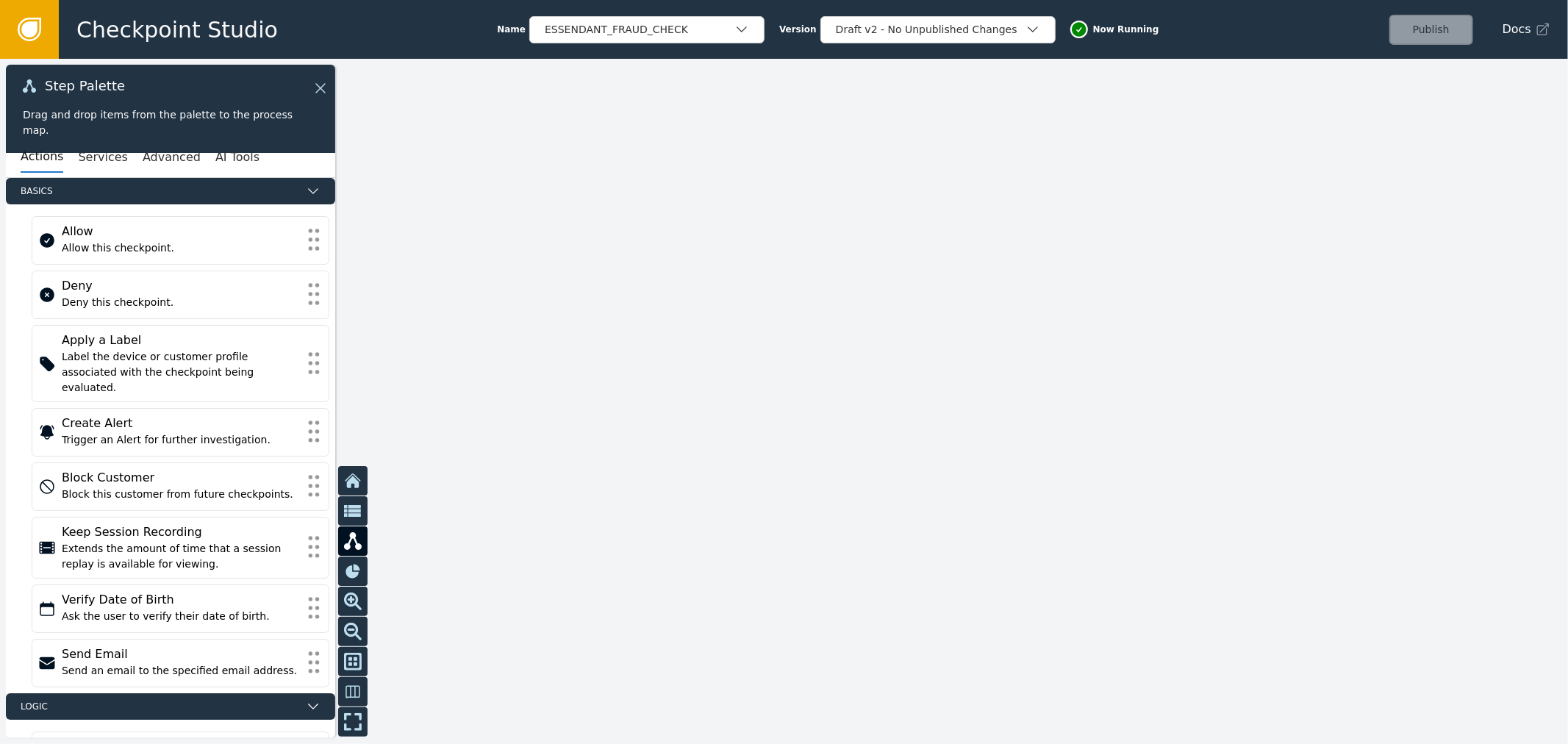
drag, startPoint x: 827, startPoint y: 362, endPoint x: 790, endPoint y: 740, distance: 379.8
click at [842, 698] on div at bounding box center [784, 401] width 1568 height 685
drag, startPoint x: 899, startPoint y: 310, endPoint x: 836, endPoint y: 384, distance: 97.2
click at [956, 290] on div at bounding box center [784, 401] width 1568 height 685
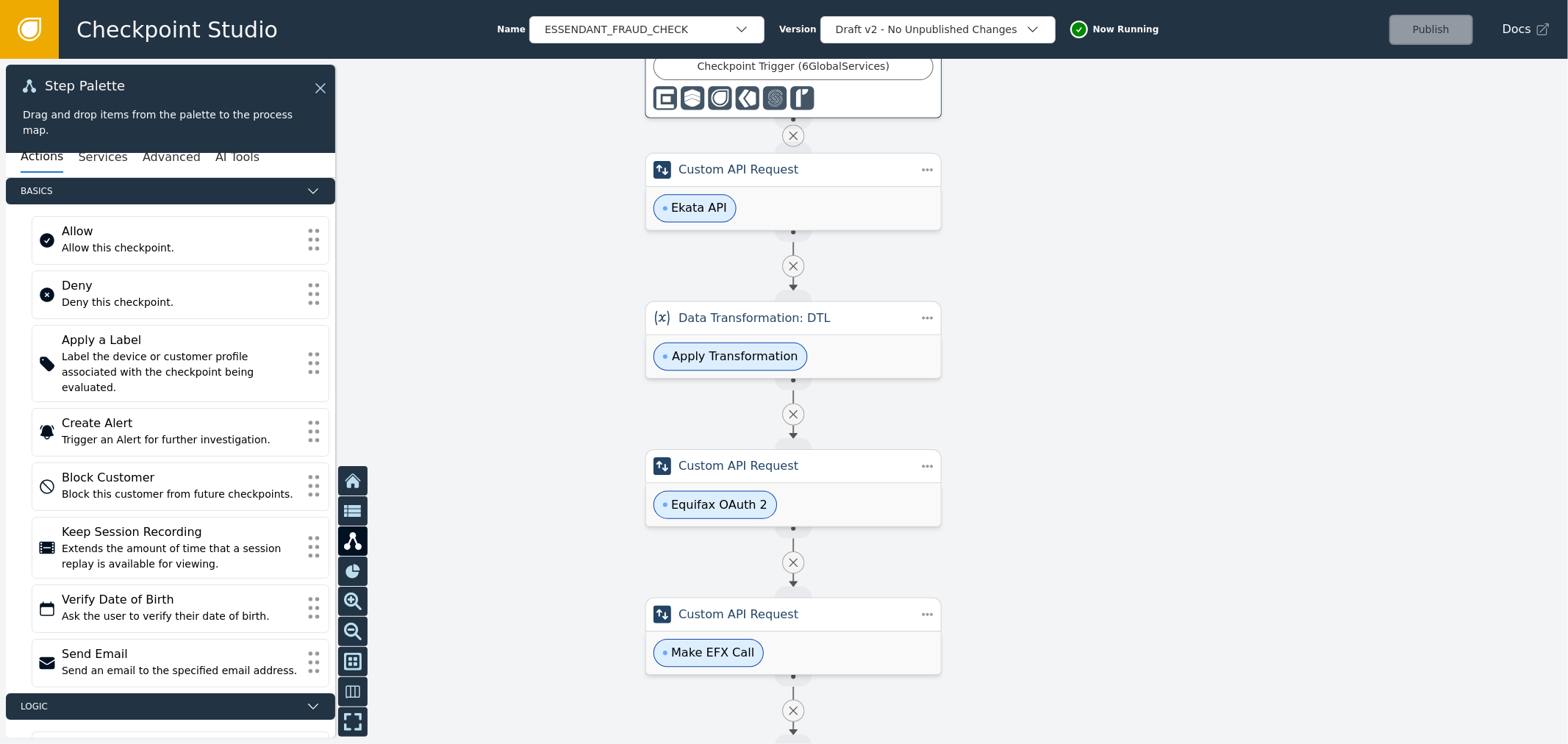
drag, startPoint x: 1002, startPoint y: 406, endPoint x: 1007, endPoint y: 389, distance: 17.7
click at [1045, 449] on div at bounding box center [784, 401] width 1568 height 685
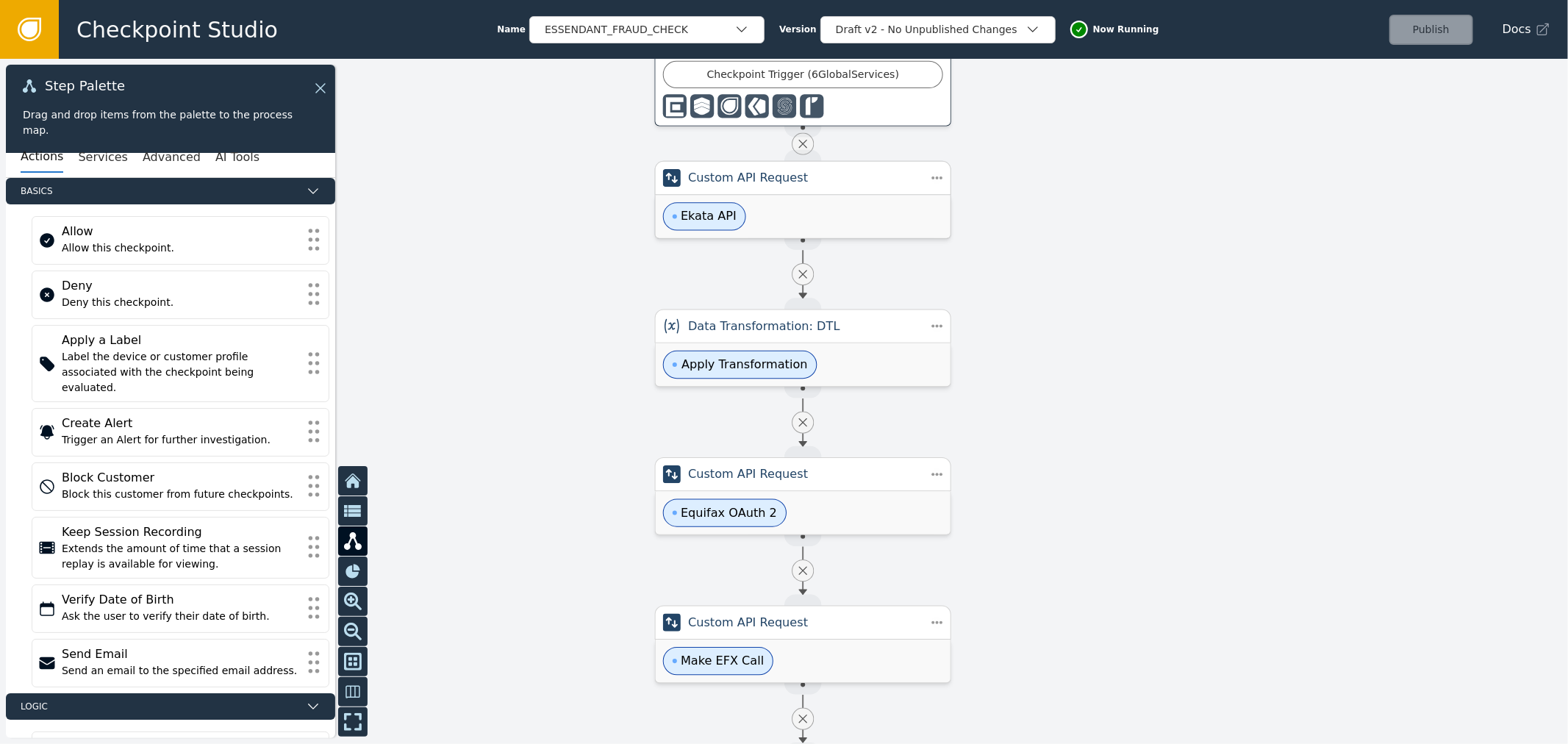
click at [848, 205] on div "Ekata API" at bounding box center [803, 216] width 295 height 42
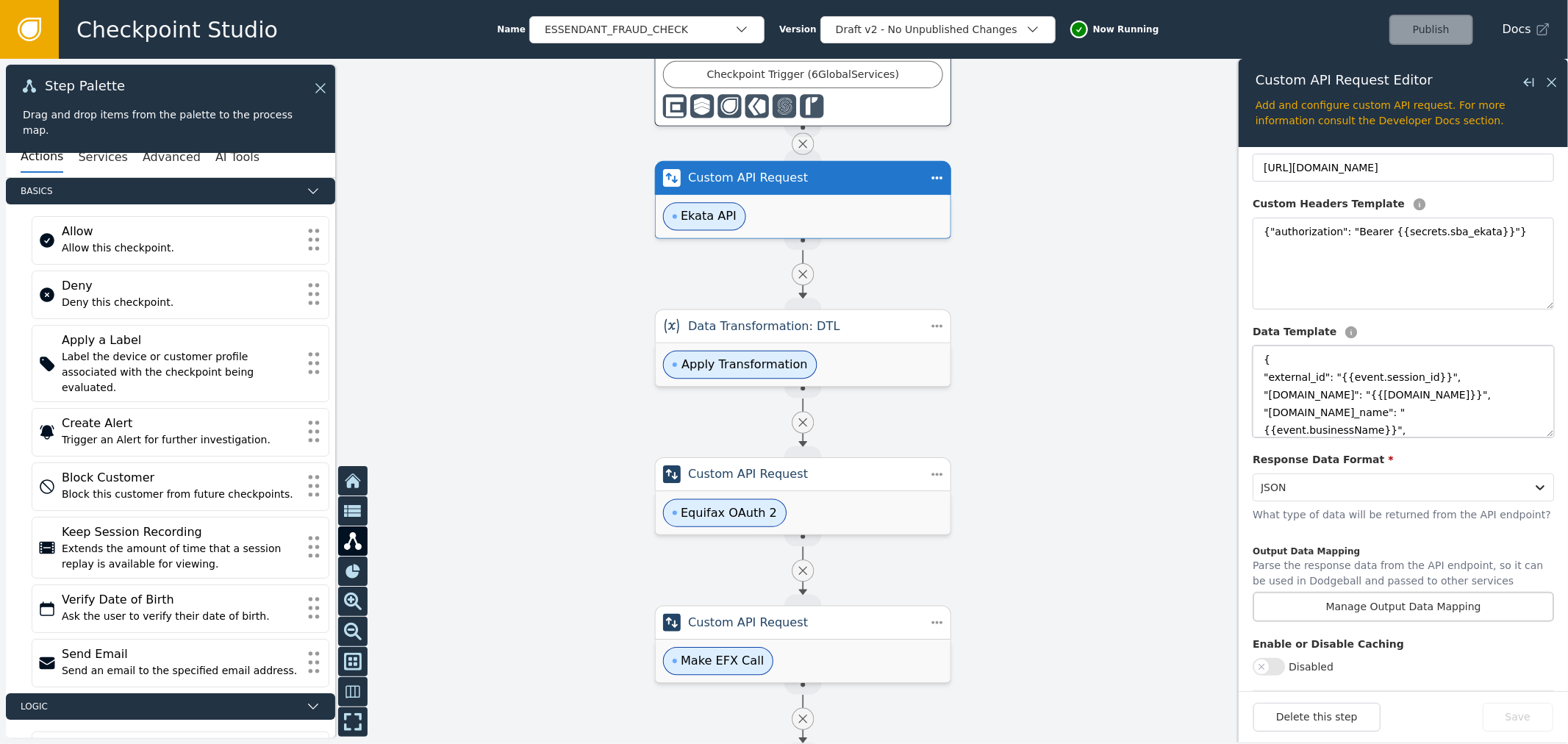
scroll to position [245, 0]
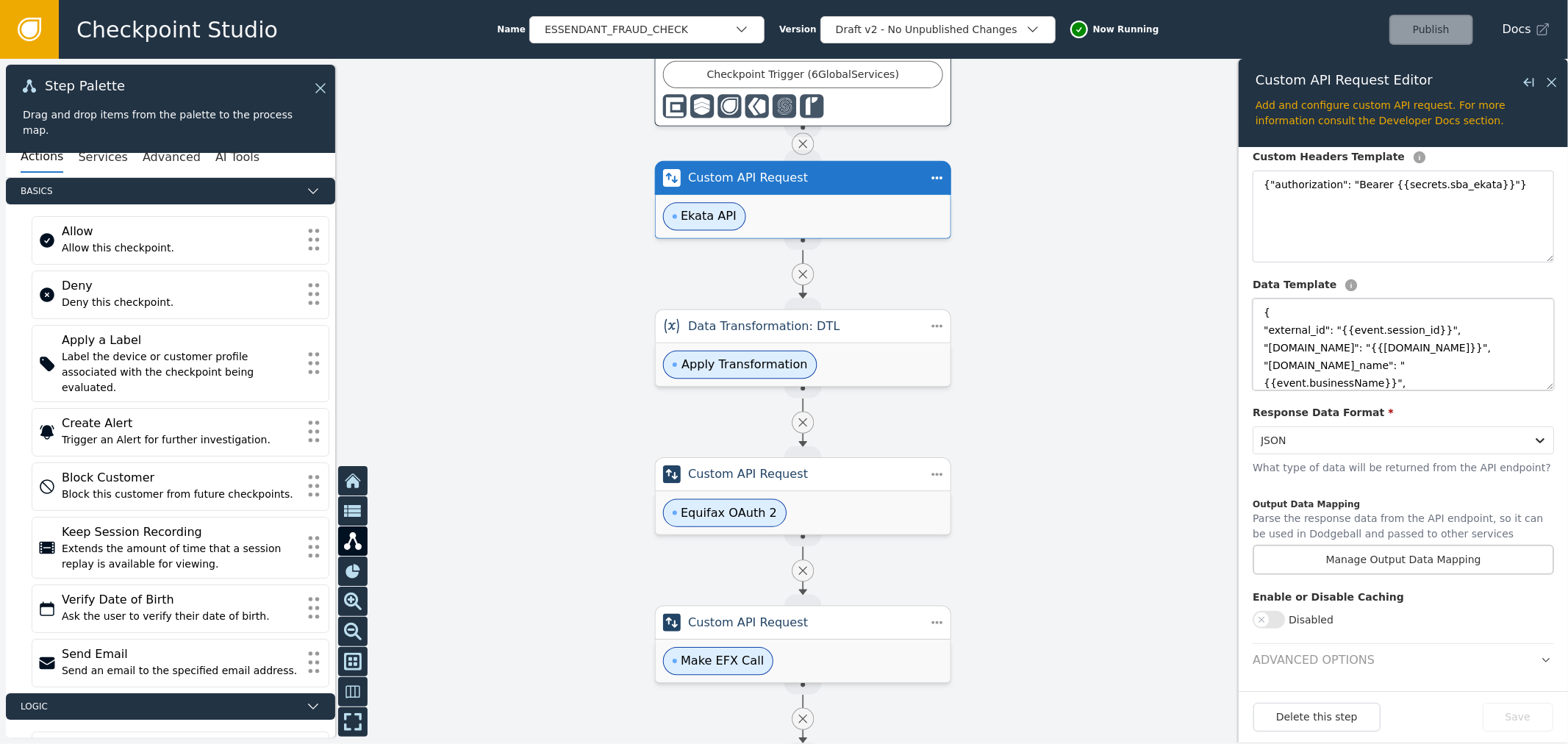
drag, startPoint x: 1541, startPoint y: 633, endPoint x: 1523, endPoint y: 735, distance: 103.6
click at [1530, 1] on html "Checkpoint Studio Name ESSENDANT_FRAUD_CHECK Version Draft v2 - No Unpublished …" at bounding box center [784, 0] width 1568 height 1
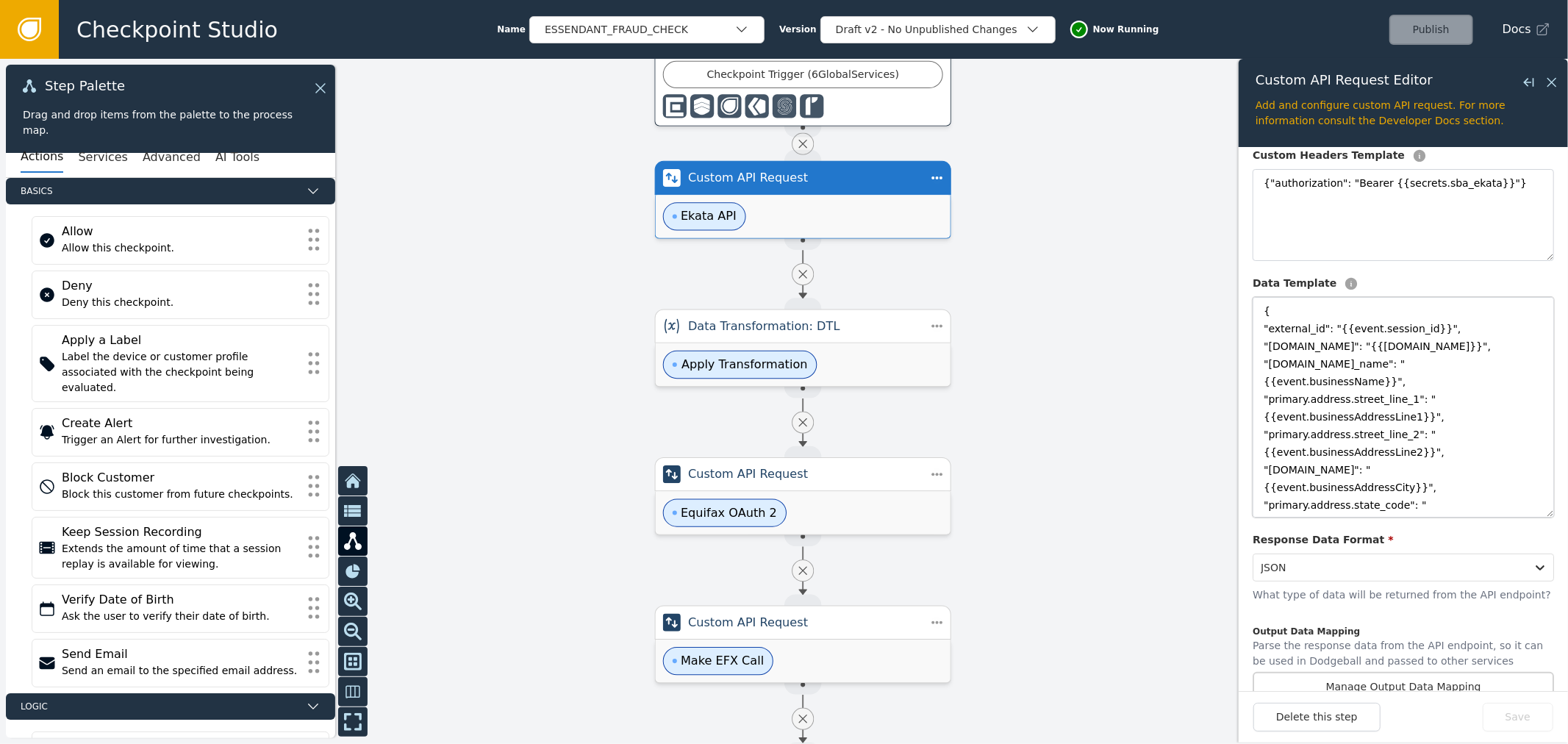
drag, startPoint x: 1530, startPoint y: 396, endPoint x: 1502, endPoint y: 644, distance: 249.6
click at [1502, 644] on div "Configuration Description Ekata API Method * Post URL * [URL][DOMAIN_NAME] Cust…" at bounding box center [1403, 370] width 301 height 894
click at [1502, 453] on textarea "{ "external_id": "{{event.session_id}}", "[DOMAIN_NAME]": "{{[DOMAIN_NAME]}}", …" at bounding box center [1403, 407] width 301 height 221
drag, startPoint x: 1466, startPoint y: 364, endPoint x: 1421, endPoint y: 366, distance: 45.0
click at [1421, 366] on textarea "{ "external_id": "{{event.session_id}}", "[DOMAIN_NAME]": "{{[DOMAIN_NAME]}}", …" at bounding box center [1403, 407] width 301 height 221
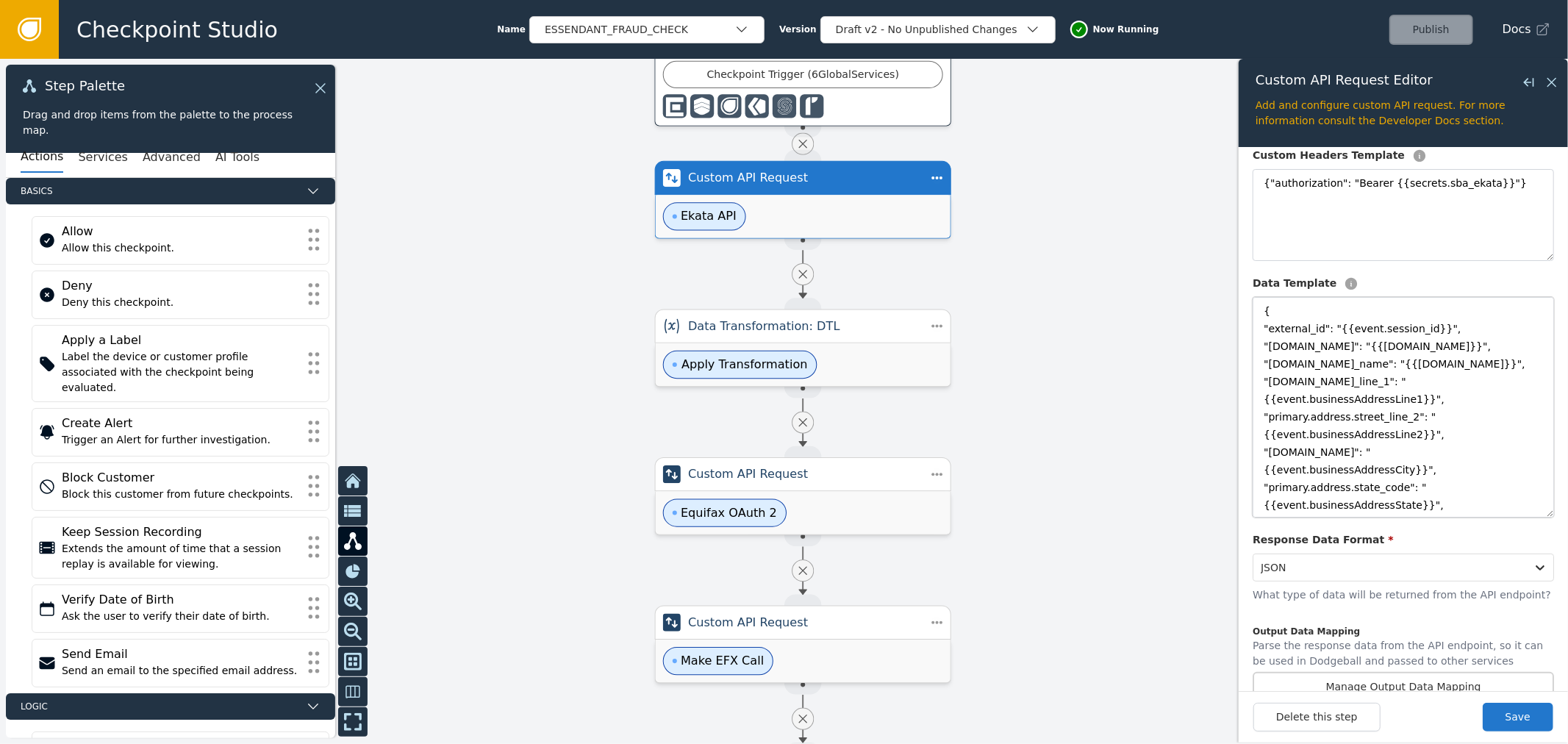
drag, startPoint x: 1347, startPoint y: 398, endPoint x: 1316, endPoint y: 398, distance: 31.0
click at [1316, 398] on textarea "{ "external_id": "{{event.session_id}}", "[DOMAIN_NAME]": "{{[DOMAIN_NAME]}}", …" at bounding box center [1403, 407] width 301 height 221
click at [1335, 396] on textarea "{ "external_id": "{{event.session_id}}", "[DOMAIN_NAME]": "{{[DOMAIN_NAME]}}", …" at bounding box center [1403, 407] width 301 height 221
drag, startPoint x: 1342, startPoint y: 400, endPoint x: 1299, endPoint y: 400, distance: 43.0
click at [1299, 400] on textarea "{ "external_id": "{{event.session_id}}", "[DOMAIN_NAME]": "{{[DOMAIN_NAME]}}", …" at bounding box center [1403, 407] width 301 height 221
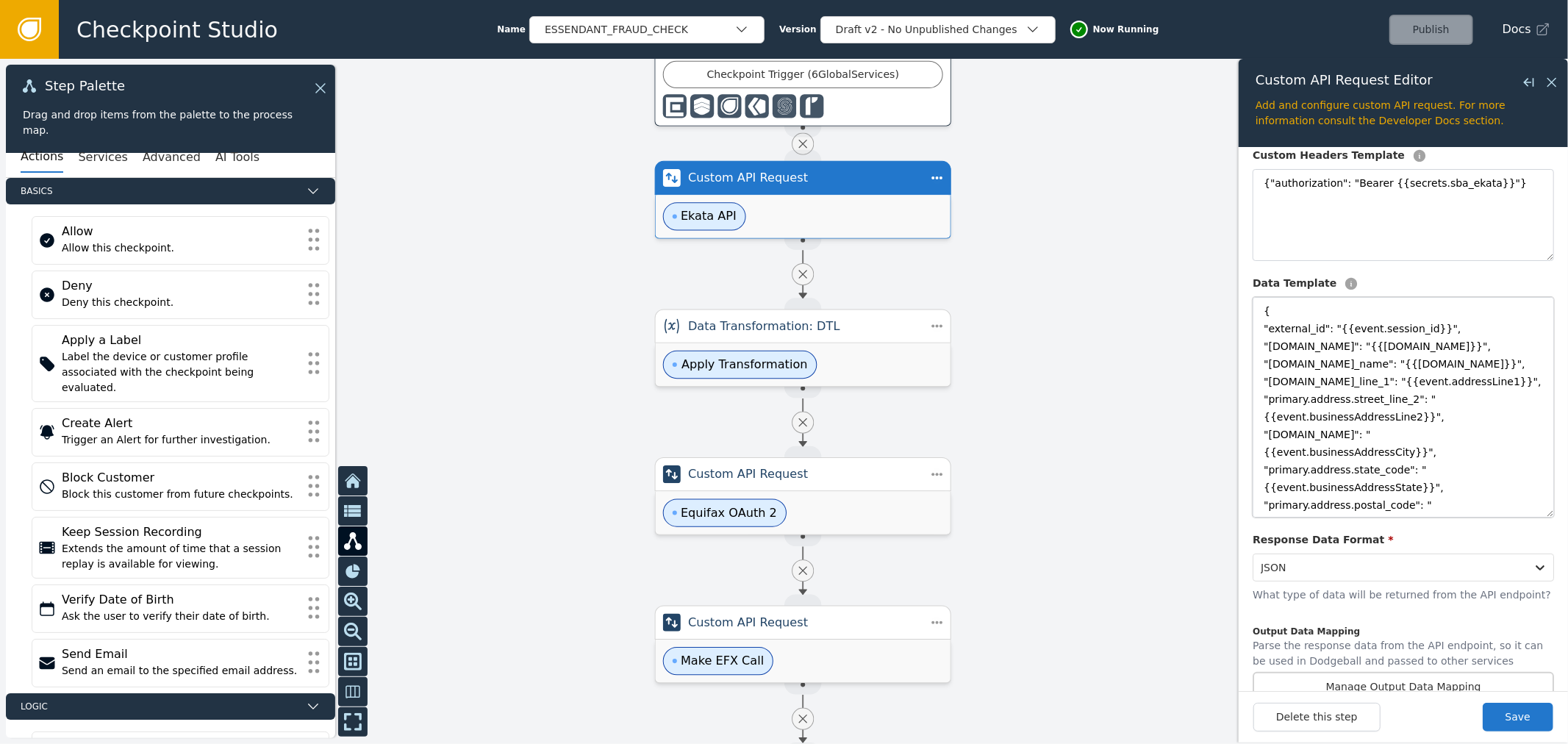
drag, startPoint x: 1339, startPoint y: 417, endPoint x: 1295, endPoint y: 417, distance: 44.0
click at [1295, 417] on textarea "{ "external_id": "{{event.session_id}}", "[DOMAIN_NAME]": "{{[DOMAIN_NAME]}}", …" at bounding box center [1403, 407] width 301 height 221
click at [1339, 422] on textarea "{ "external_id": "{{event.session_id}}", "[DOMAIN_NAME]": "{{[DOMAIN_NAME]}}", …" at bounding box center [1403, 407] width 301 height 221
drag, startPoint x: 1343, startPoint y: 416, endPoint x: 1299, endPoint y: 419, distance: 44.1
click at [1299, 419] on textarea "{ "external_id": "{{event.session_id}}", "[DOMAIN_NAME]": "{{[DOMAIN_NAME]}}", …" at bounding box center [1403, 407] width 301 height 221
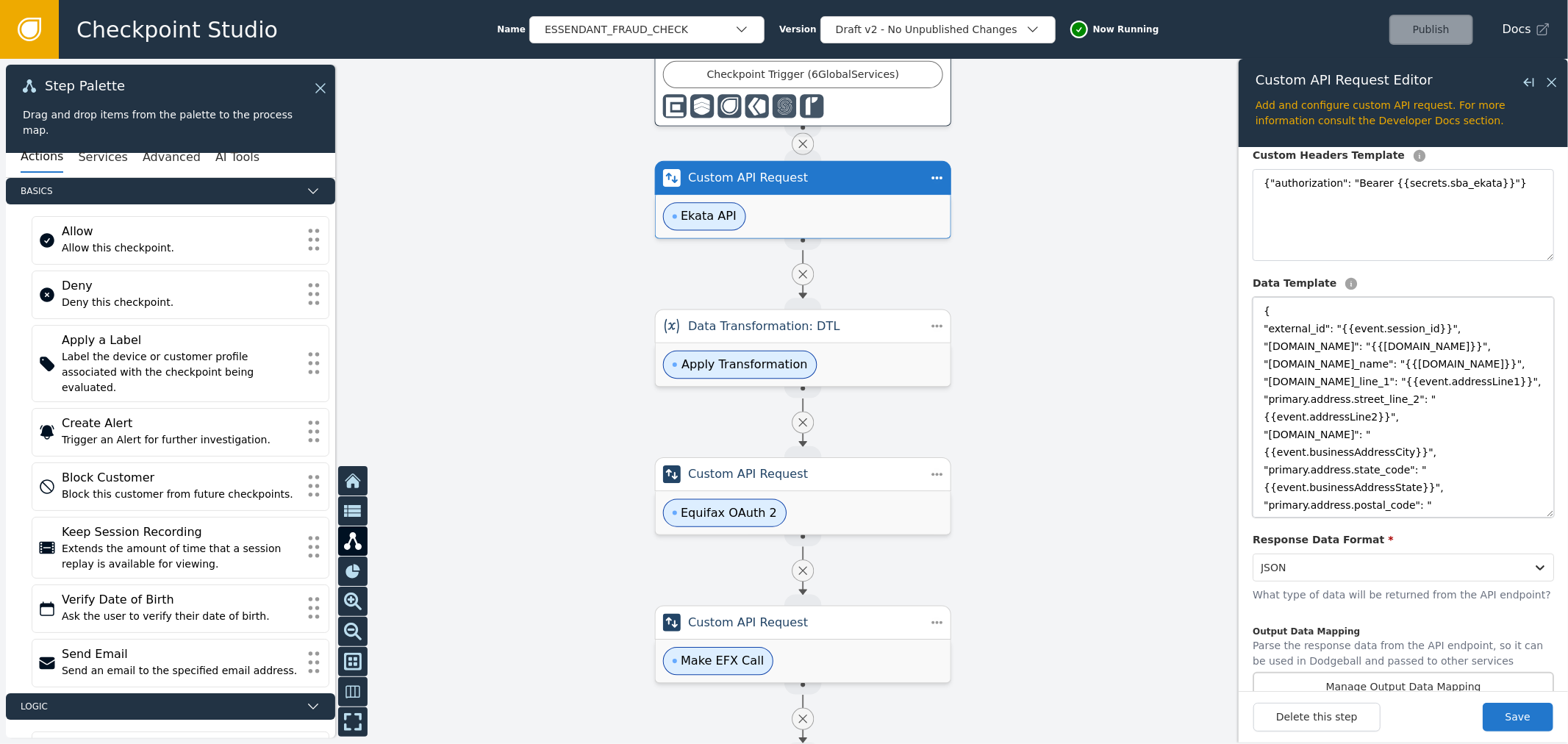
drag, startPoint x: 1449, startPoint y: 417, endPoint x: 1406, endPoint y: 419, distance: 43.0
click at [1406, 419] on textarea "{ "external_id": "{{event.session_id}}", "[DOMAIN_NAME]": "{{[DOMAIN_NAME]}}", …" at bounding box center [1403, 407] width 301 height 221
drag, startPoint x: 1343, startPoint y: 452, endPoint x: 1300, endPoint y: 453, distance: 43.0
click at [1300, 453] on textarea "{ "external_id": "{{event.session_id}}", "[DOMAIN_NAME]": "{{[DOMAIN_NAME]}}", …" at bounding box center [1403, 407] width 301 height 221
drag, startPoint x: 1343, startPoint y: 471, endPoint x: 1300, endPoint y: 474, distance: 43.1
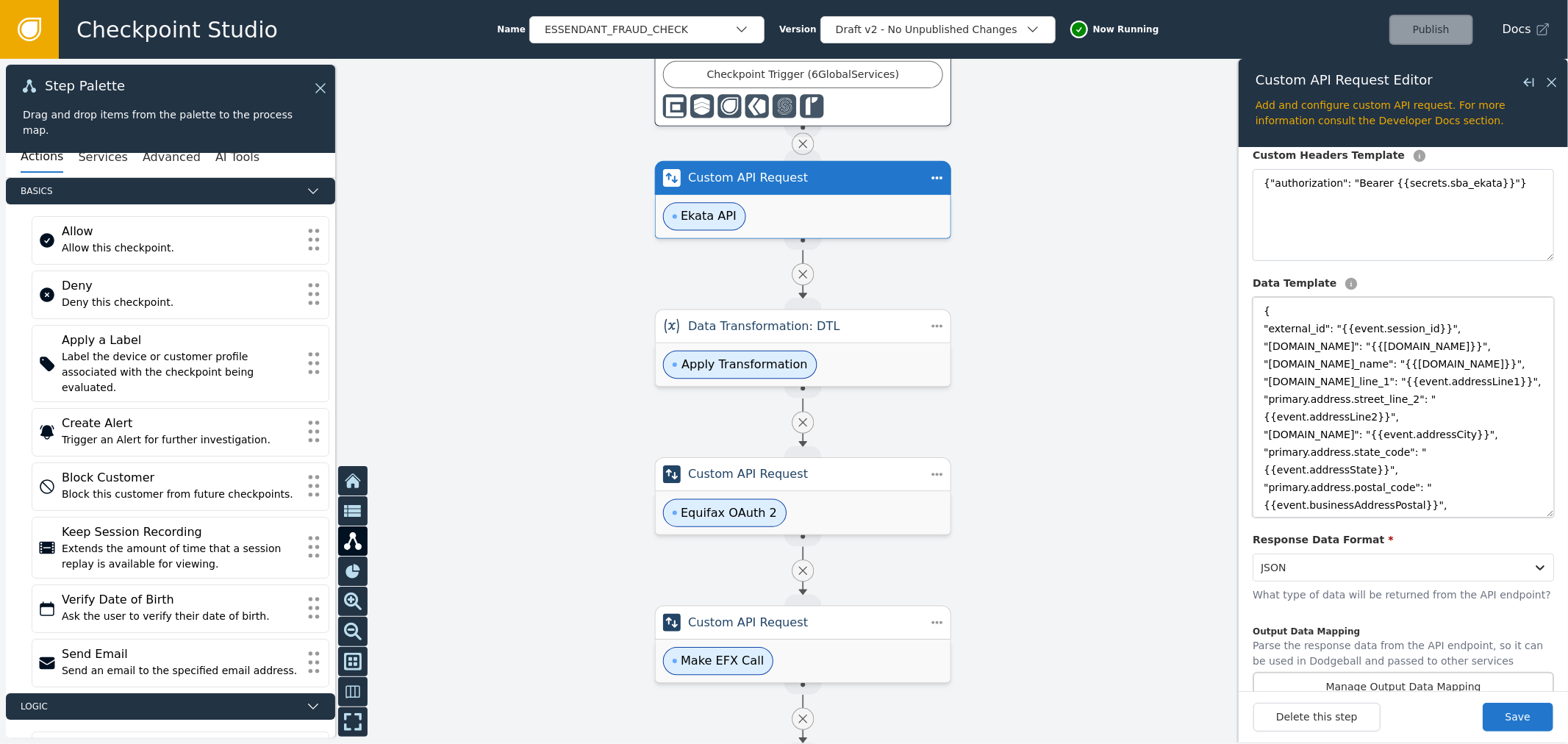
click at [1300, 474] on textarea "{ "external_id": "{{event.session_id}}", "[DOMAIN_NAME]": "{{[DOMAIN_NAME]}}", …" at bounding box center [1403, 407] width 301 height 221
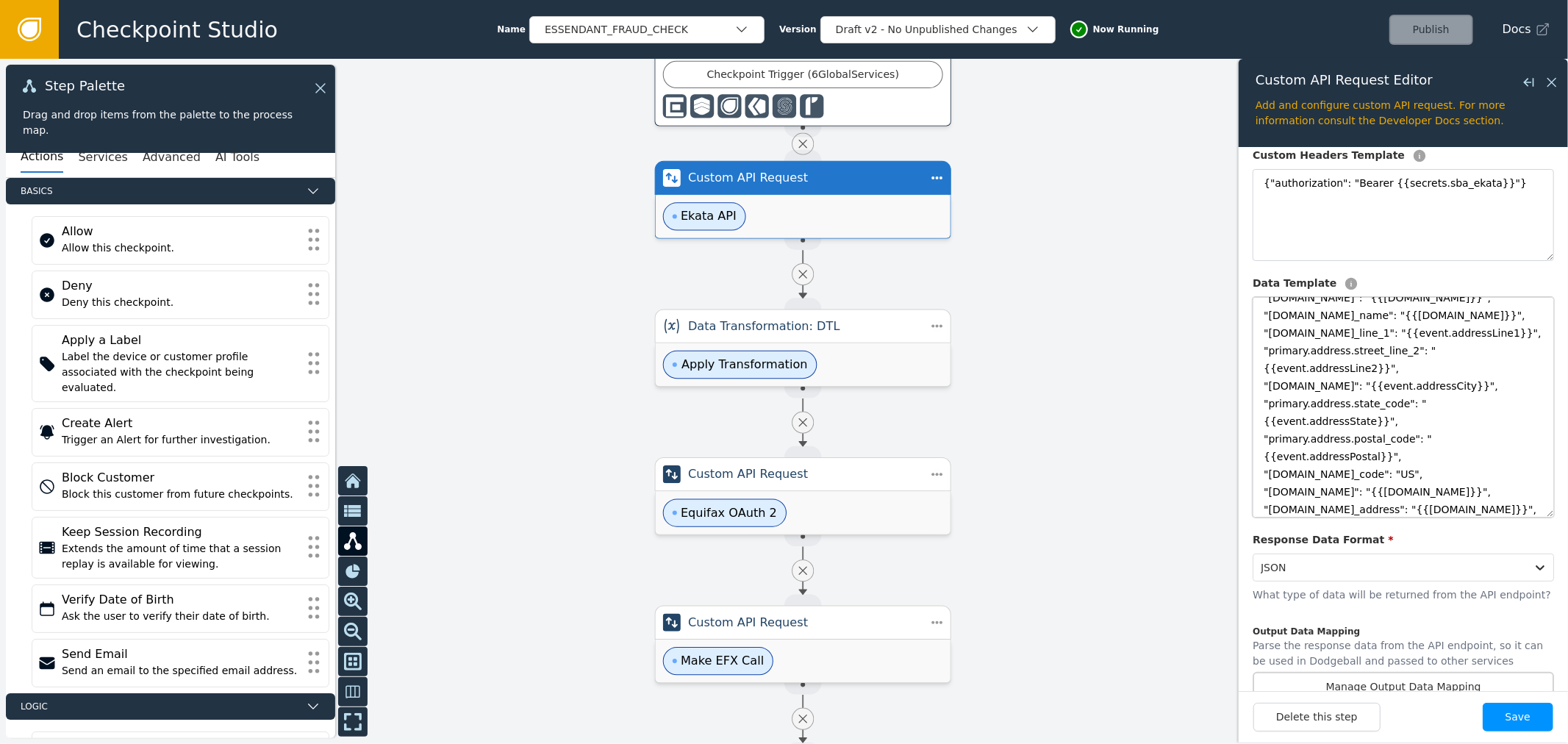
type textarea "{ "external_id": "{{event.session_id}}", "[DOMAIN_NAME]": "{{[DOMAIN_NAME]}}", …"
click at [1510, 707] on button "Save" at bounding box center [1518, 717] width 70 height 29
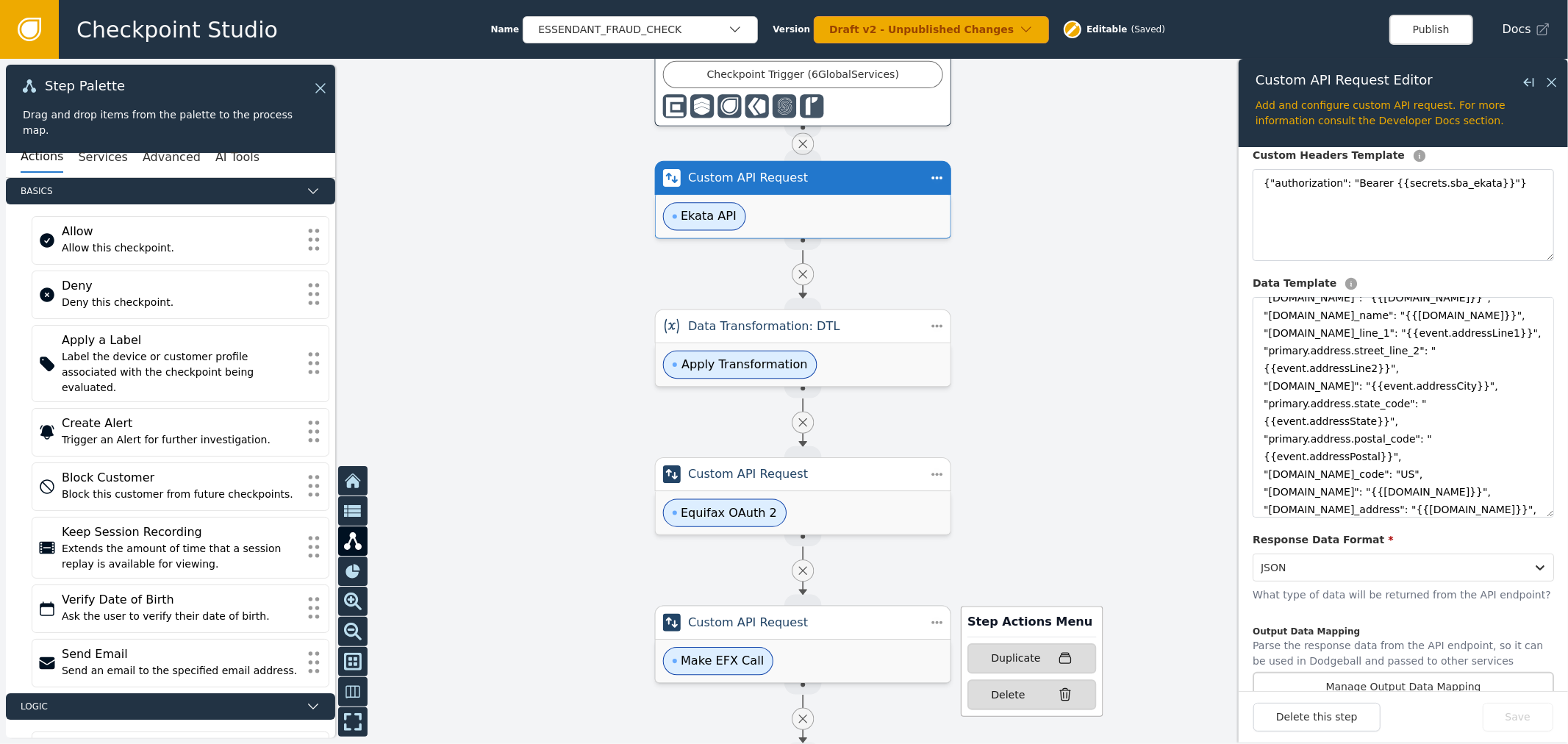
click at [879, 651] on div "Make EFX Call" at bounding box center [803, 660] width 295 height 42
type input "Make EFX Call"
type input "[URL][DOMAIN_NAME]"
type textarea "{"Content-Type": "application/json", "Authorization": "Bearer {{efx_access_toke…"
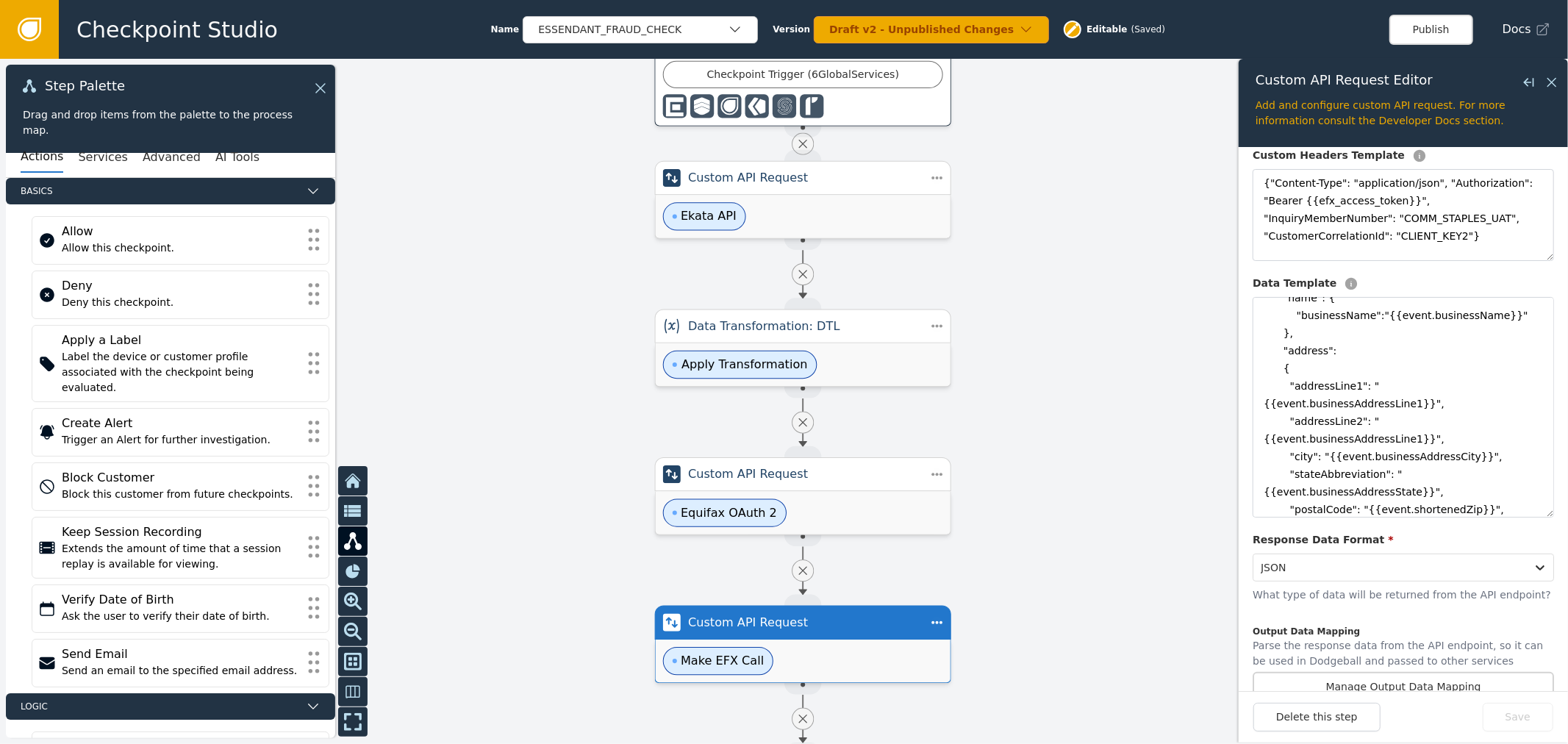
scroll to position [0, 0]
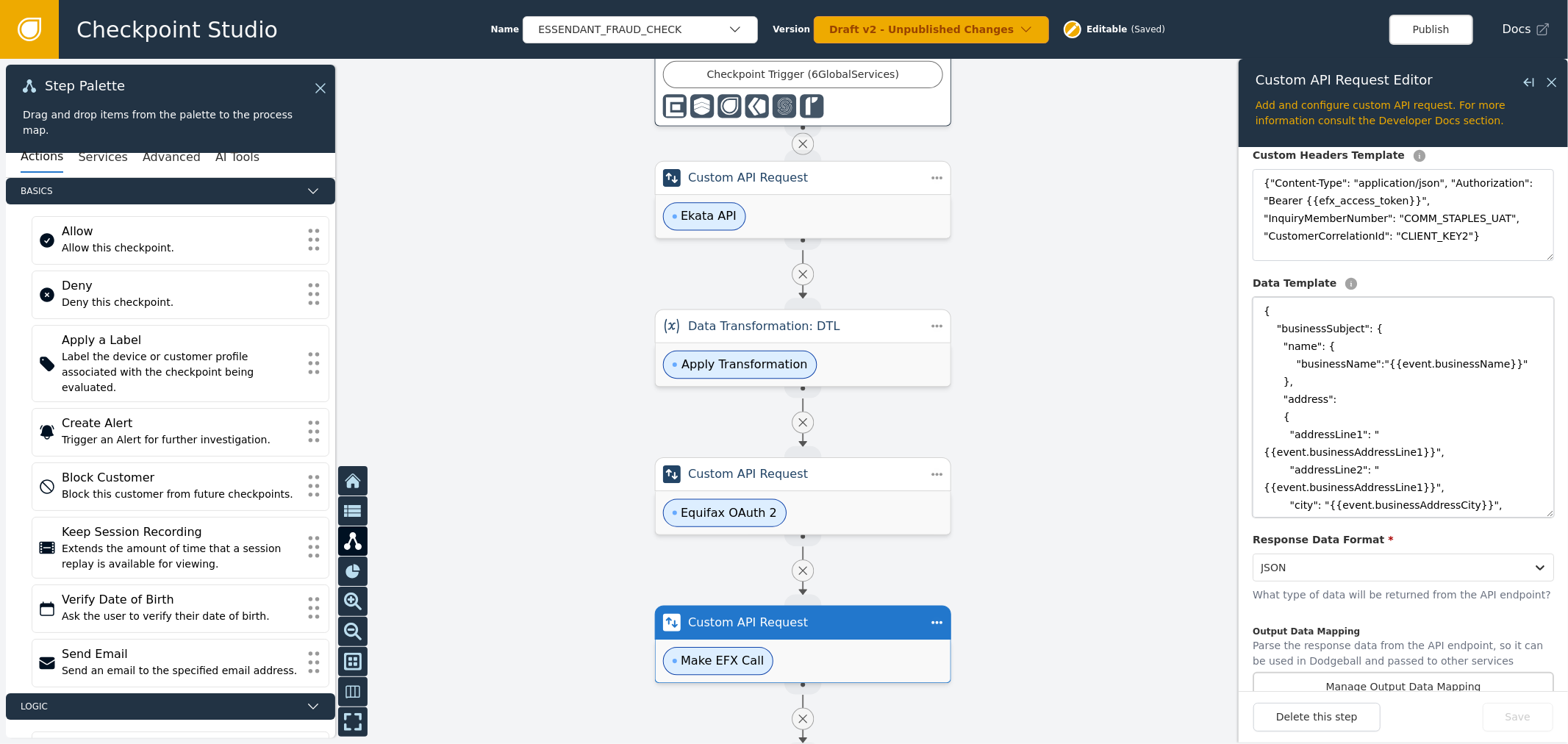
drag, startPoint x: 1449, startPoint y: 368, endPoint x: 1406, endPoint y: 373, distance: 43.3
click at [1406, 373] on textarea "{ "businessSubject": { "name": { "businessName":"{{event.businessName}}" }, "ad…" at bounding box center [1403, 407] width 301 height 221
drag, startPoint x: 1443, startPoint y: 439, endPoint x: 1398, endPoint y: 440, distance: 45.0
click at [1398, 440] on textarea "{ "businessSubject": { "name": { "businessName":"{{[DOMAIN_NAME]}}" }, "address…" at bounding box center [1403, 407] width 301 height 221
drag, startPoint x: 1442, startPoint y: 453, endPoint x: 1395, endPoint y: 453, distance: 47.0
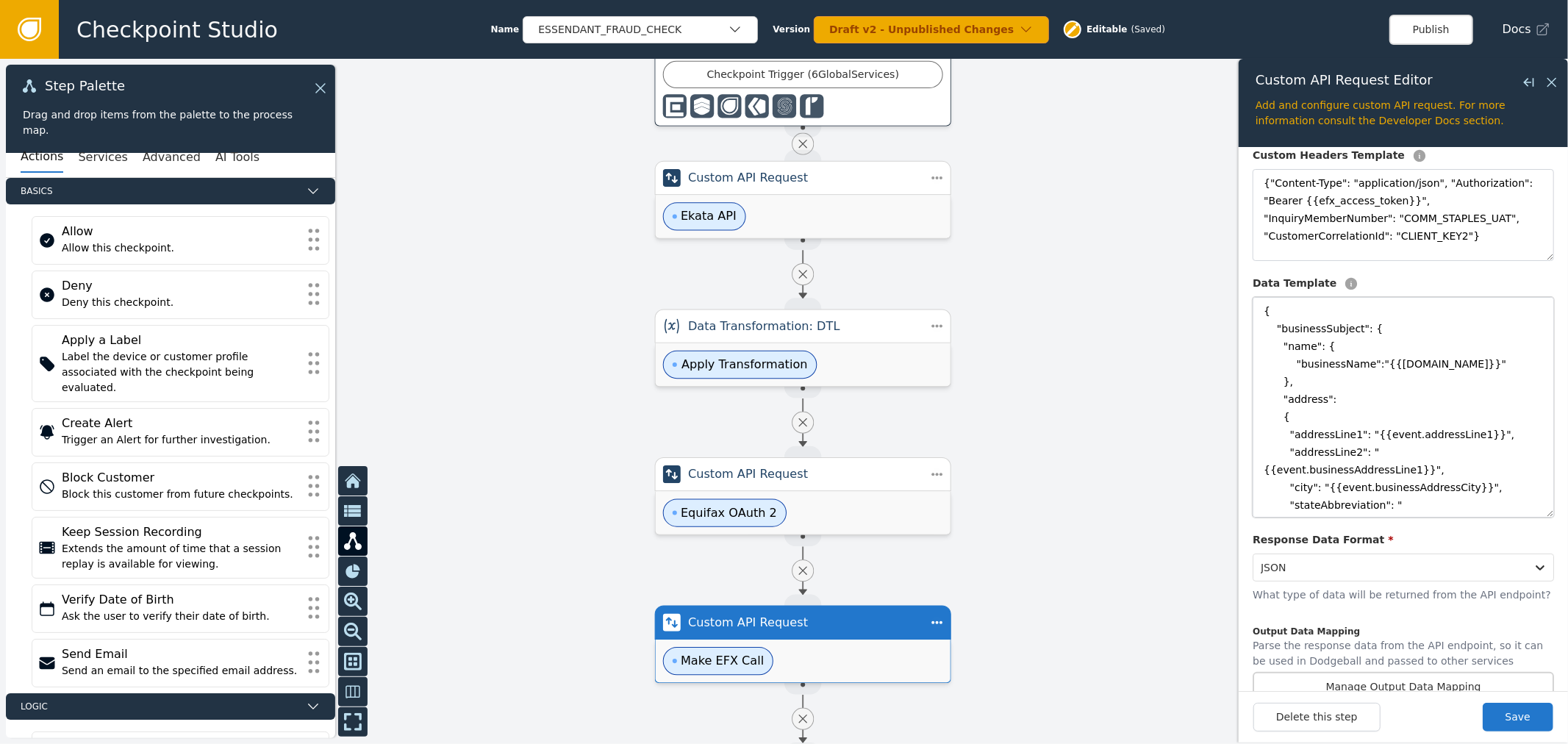
click at [1395, 453] on textarea "{ "businessSubject": { "name": { "businessName":"{{[DOMAIN_NAME]}}" }, "address…" at bounding box center [1403, 407] width 301 height 221
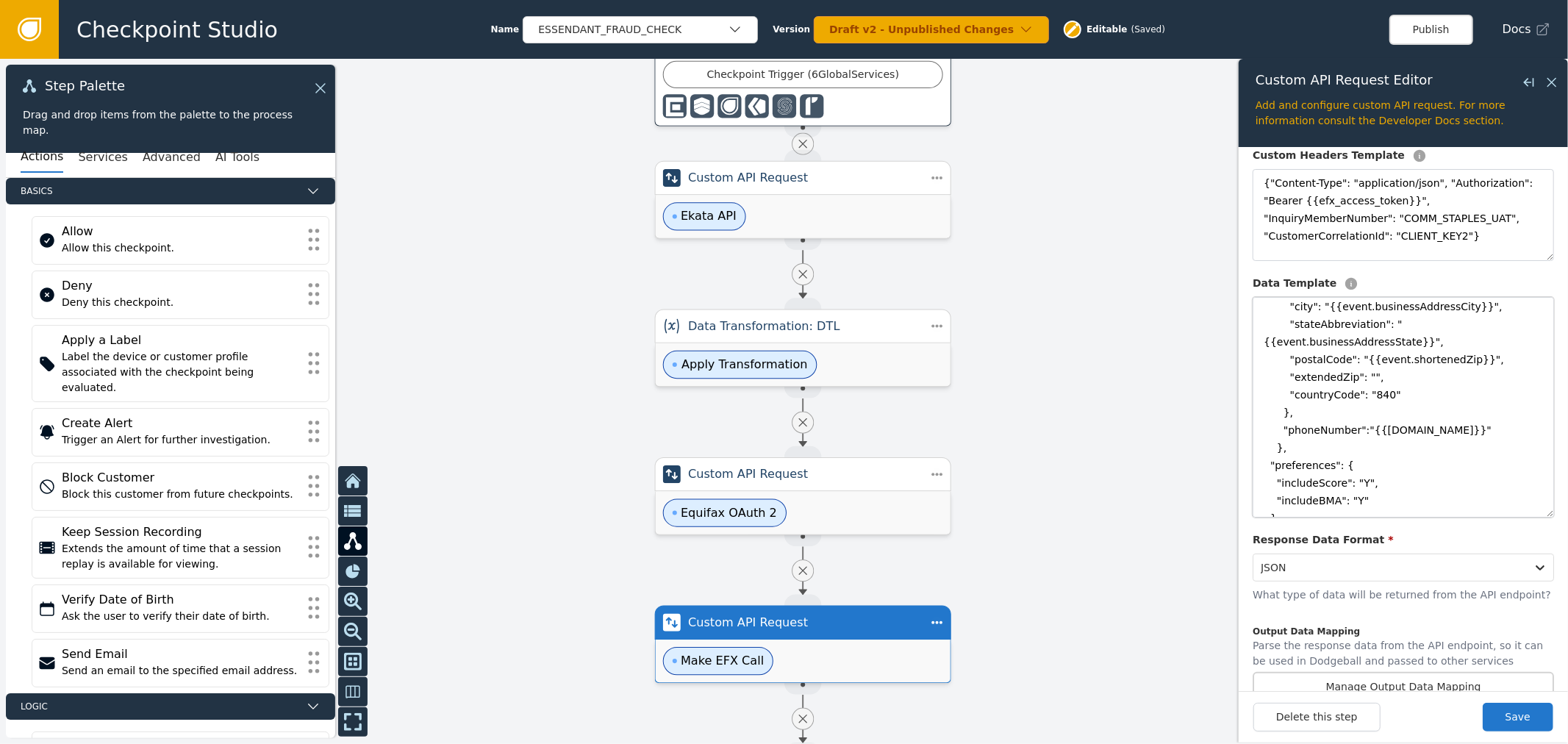
scroll to position [82, 0]
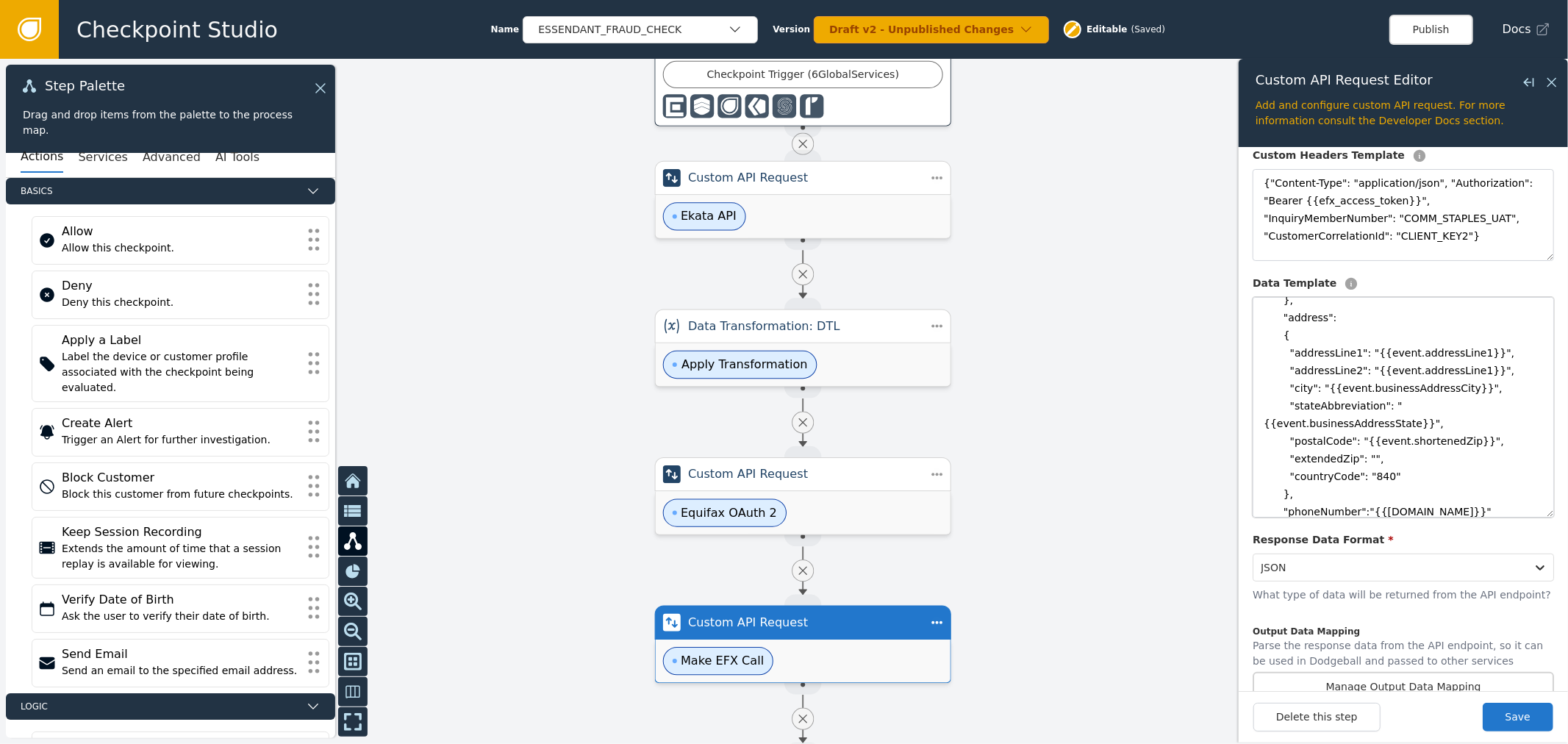
drag, startPoint x: 1399, startPoint y: 391, endPoint x: 1353, endPoint y: 392, distance: 46.0
click at [1353, 392] on textarea "{ "businessSubject": { "name": { "businessName":"{{[DOMAIN_NAME]}}" }, "address…" at bounding box center [1403, 407] width 301 height 221
drag, startPoint x: 1340, startPoint y: 428, endPoint x: 1300, endPoint y: 428, distance: 40.0
click at [1300, 428] on textarea "{ "businessSubject": { "name": { "businessName":"{{[DOMAIN_NAME]}}" }, "address…" at bounding box center [1403, 407] width 301 height 221
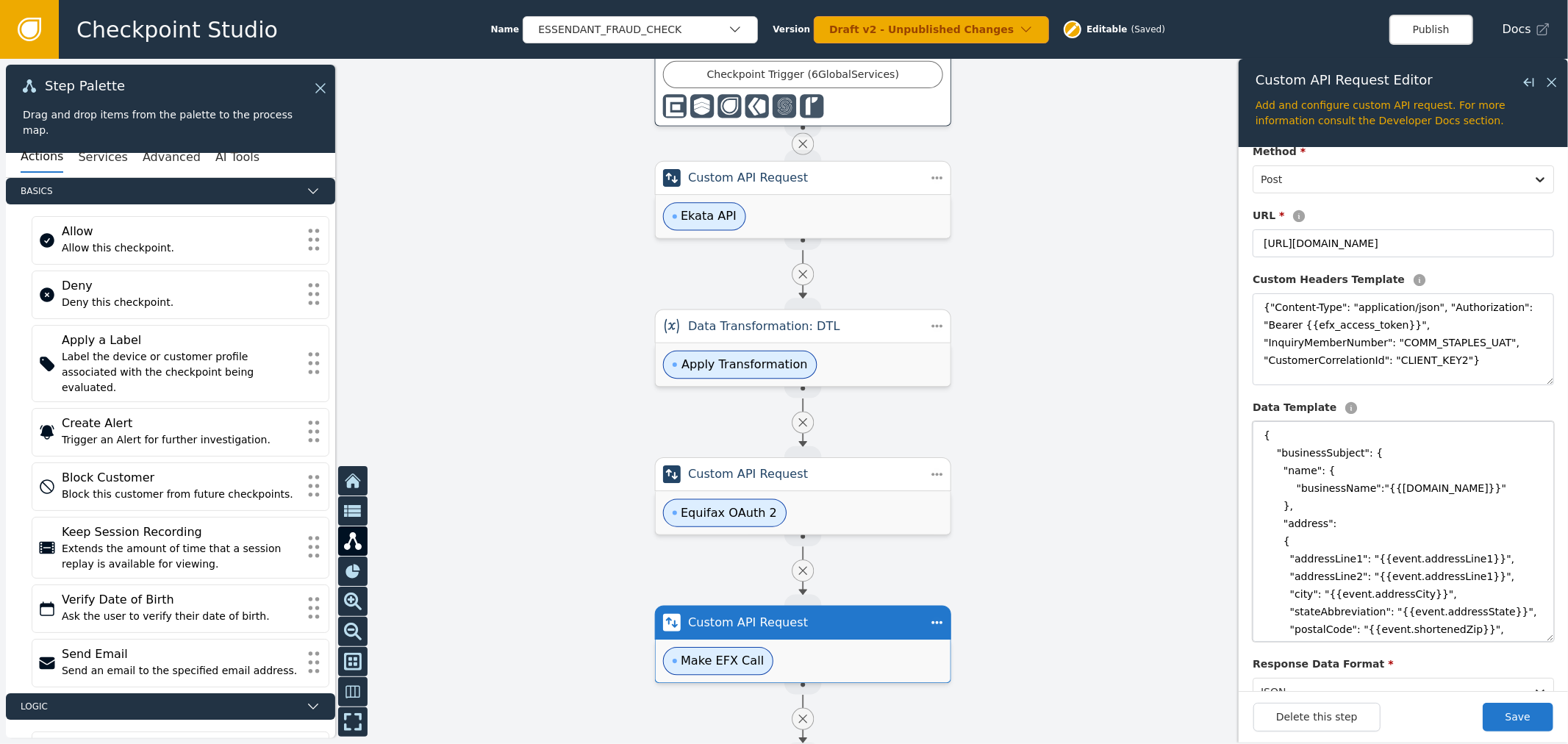
scroll to position [82, 0]
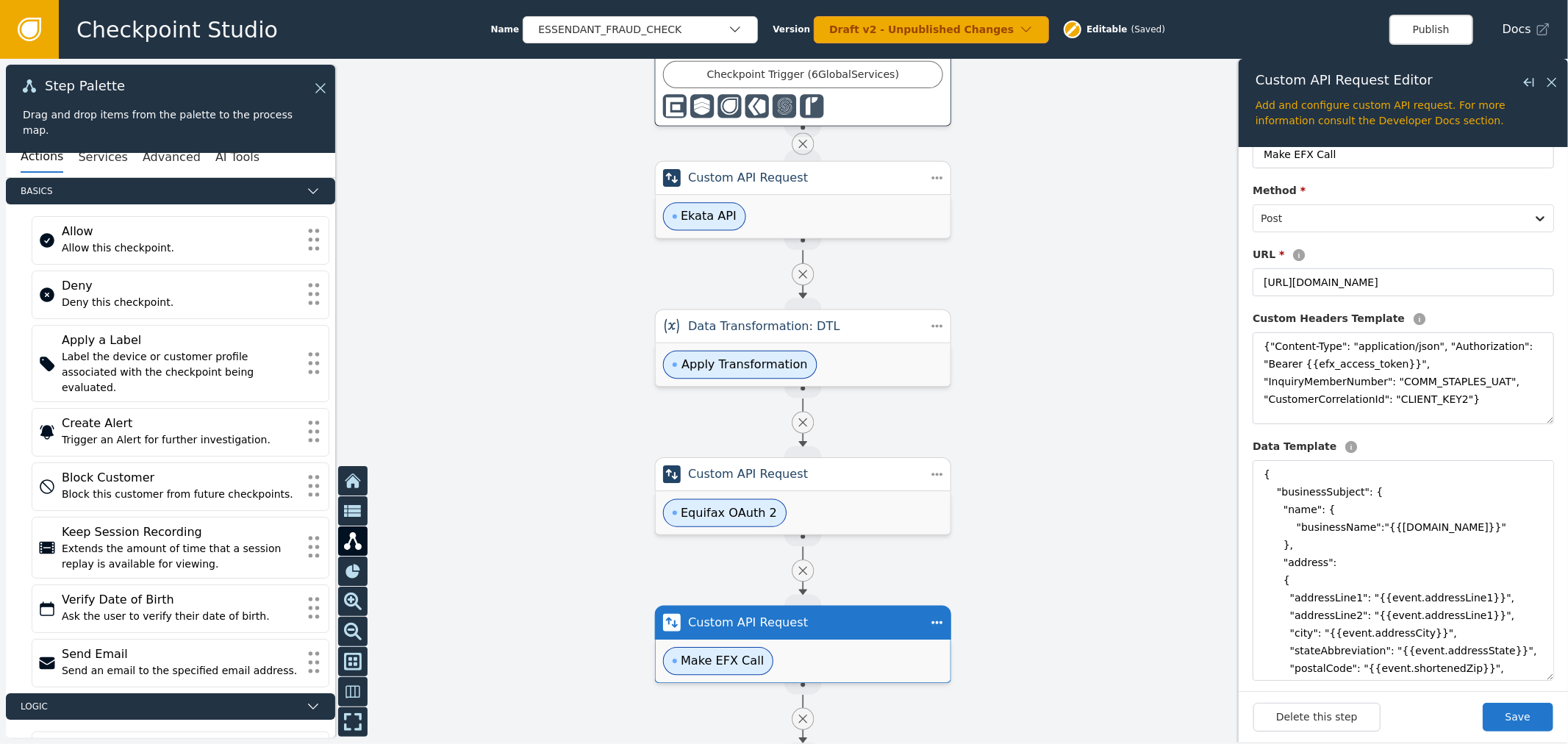
click at [1495, 700] on div "Delete this step Save" at bounding box center [1403, 716] width 329 height 51
click at [1503, 710] on button "Save" at bounding box center [1518, 717] width 70 height 29
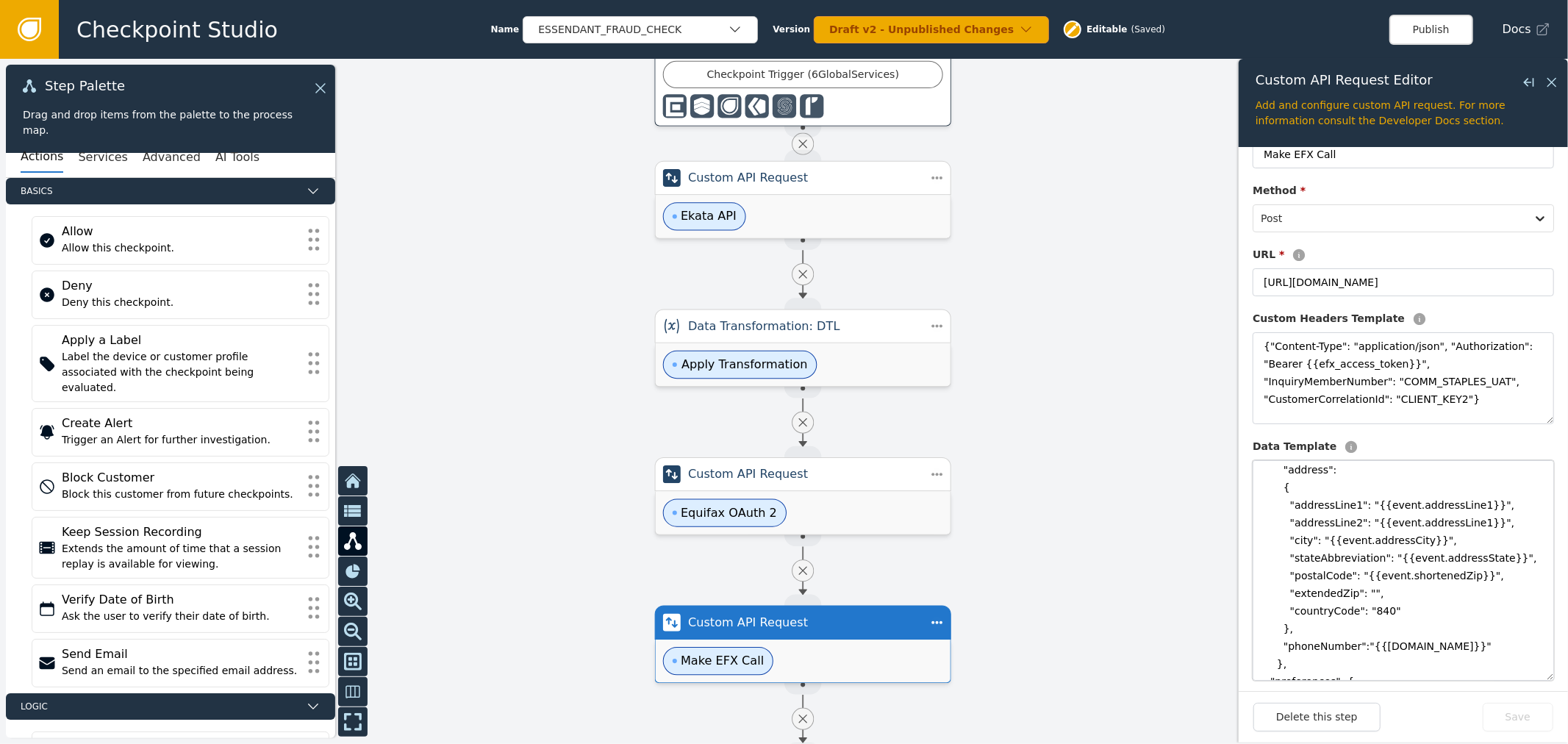
scroll to position [96, 0]
click at [1452, 523] on textarea "{ "businessSubject": { "name": { "businessName":"{{[DOMAIN_NAME]}}" }, "address…" at bounding box center [1403, 571] width 301 height 221
click at [1486, 548] on textarea "{ "businessSubject": { "name": { "businessName":"{{[DOMAIN_NAME]}}" }, "address…" at bounding box center [1403, 571] width 301 height 221
type textarea "{ "businessSubject": { "name": { "businessName":"{{[DOMAIN_NAME]}}" }, "address…"
click at [1503, 708] on button "Save" at bounding box center [1518, 717] width 70 height 29
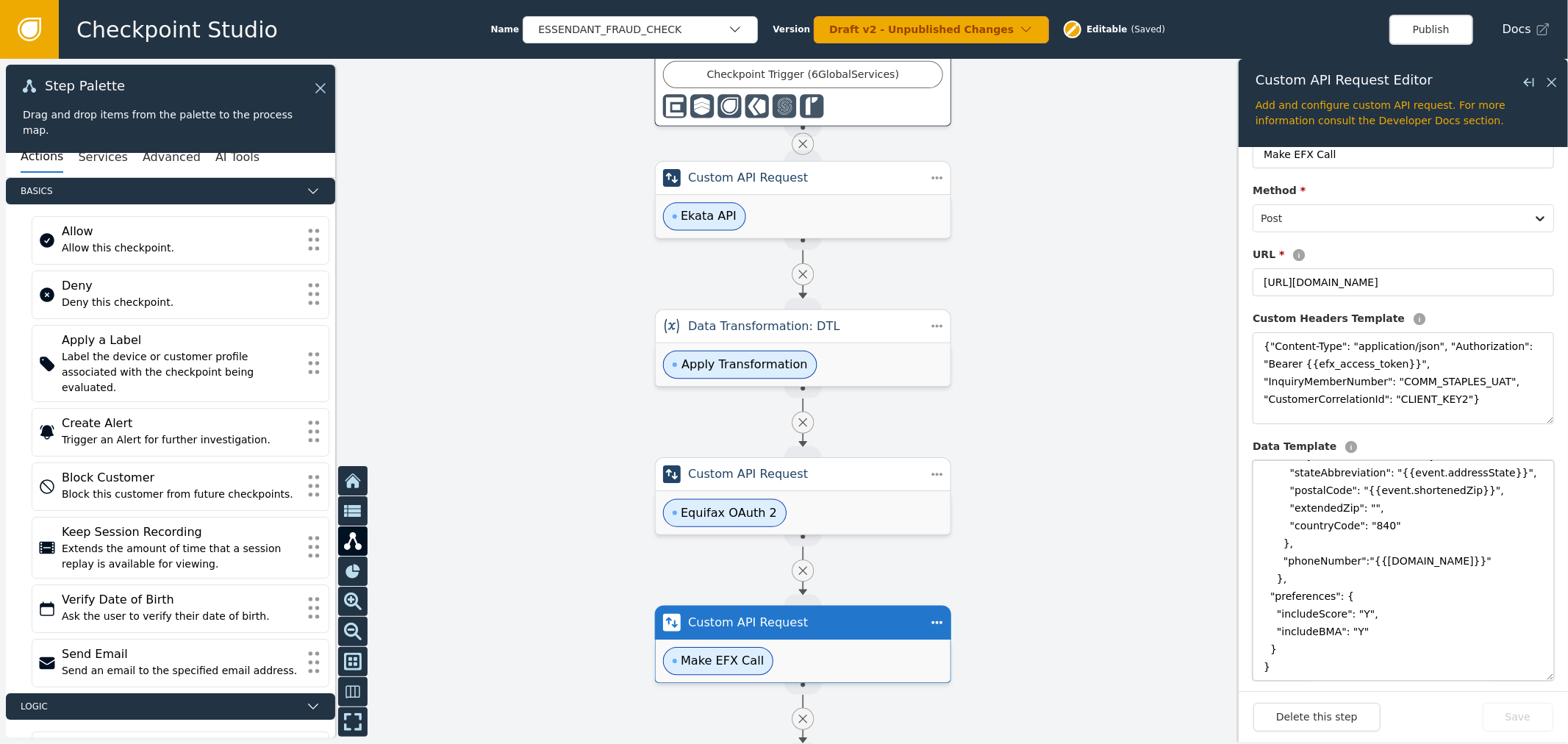
scroll to position [189, 0]
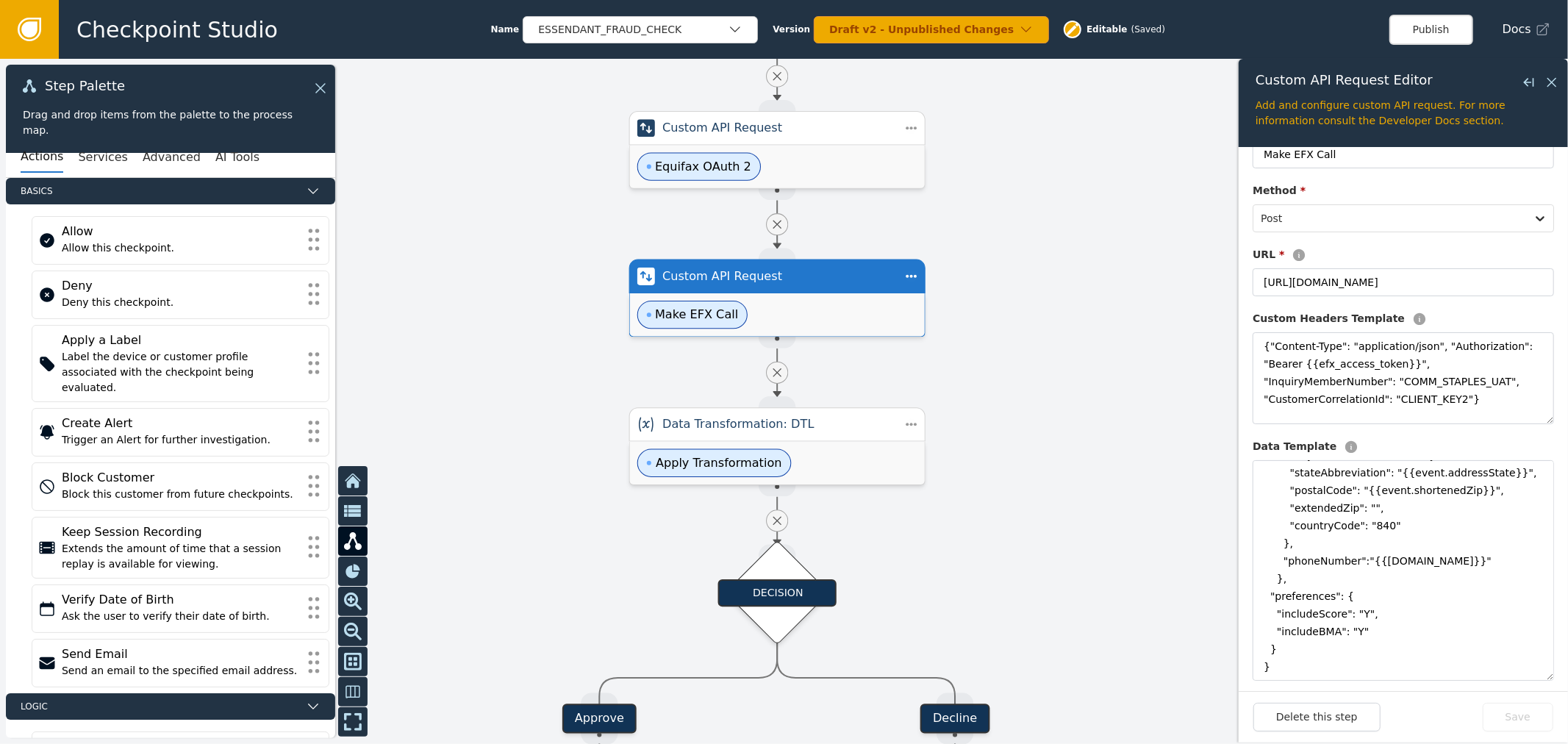
drag, startPoint x: 1109, startPoint y: 627, endPoint x: 1055, endPoint y: 280, distance: 351.2
click at [1063, 275] on div at bounding box center [784, 401] width 1568 height 685
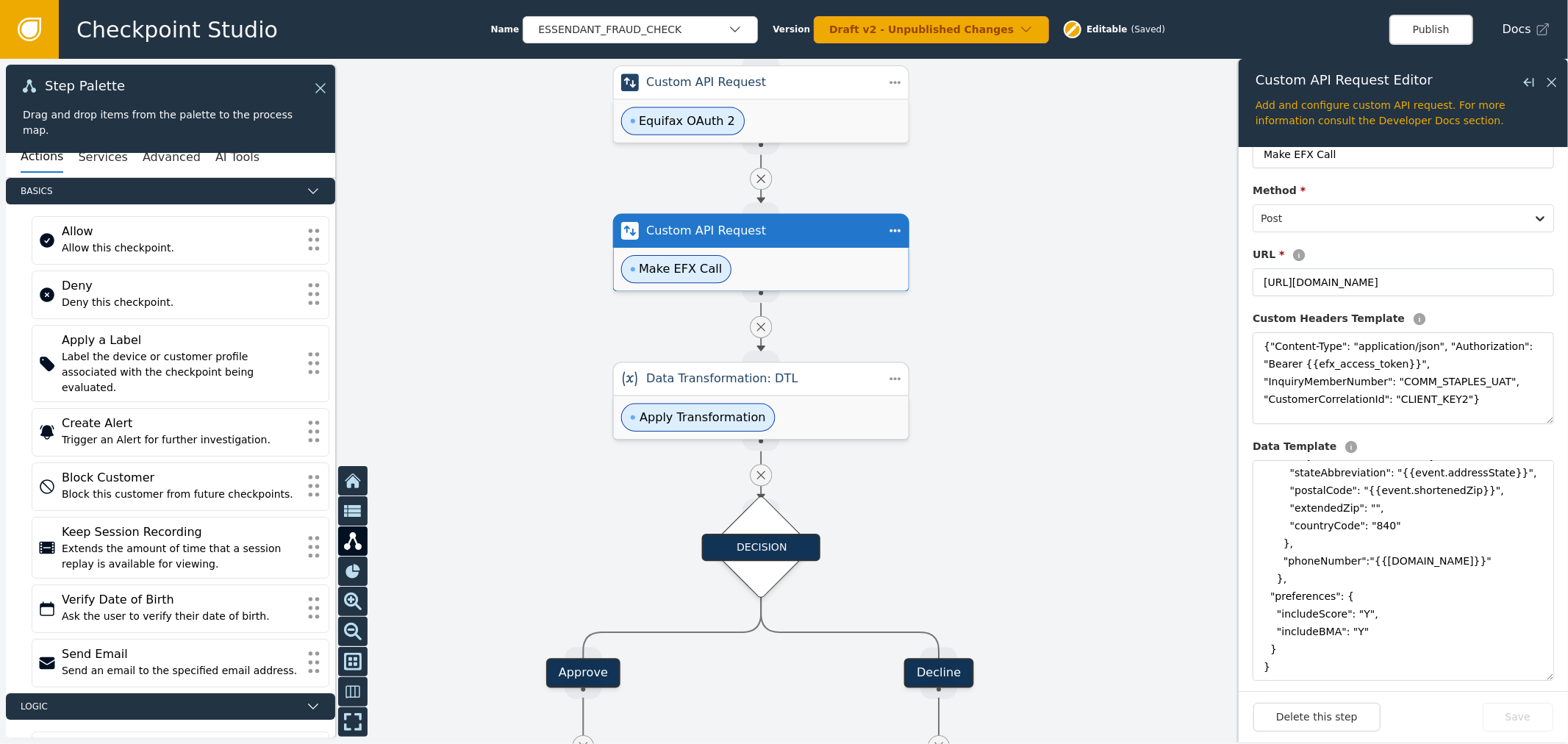
click at [796, 399] on div "Apply Transformation" at bounding box center [761, 417] width 295 height 42
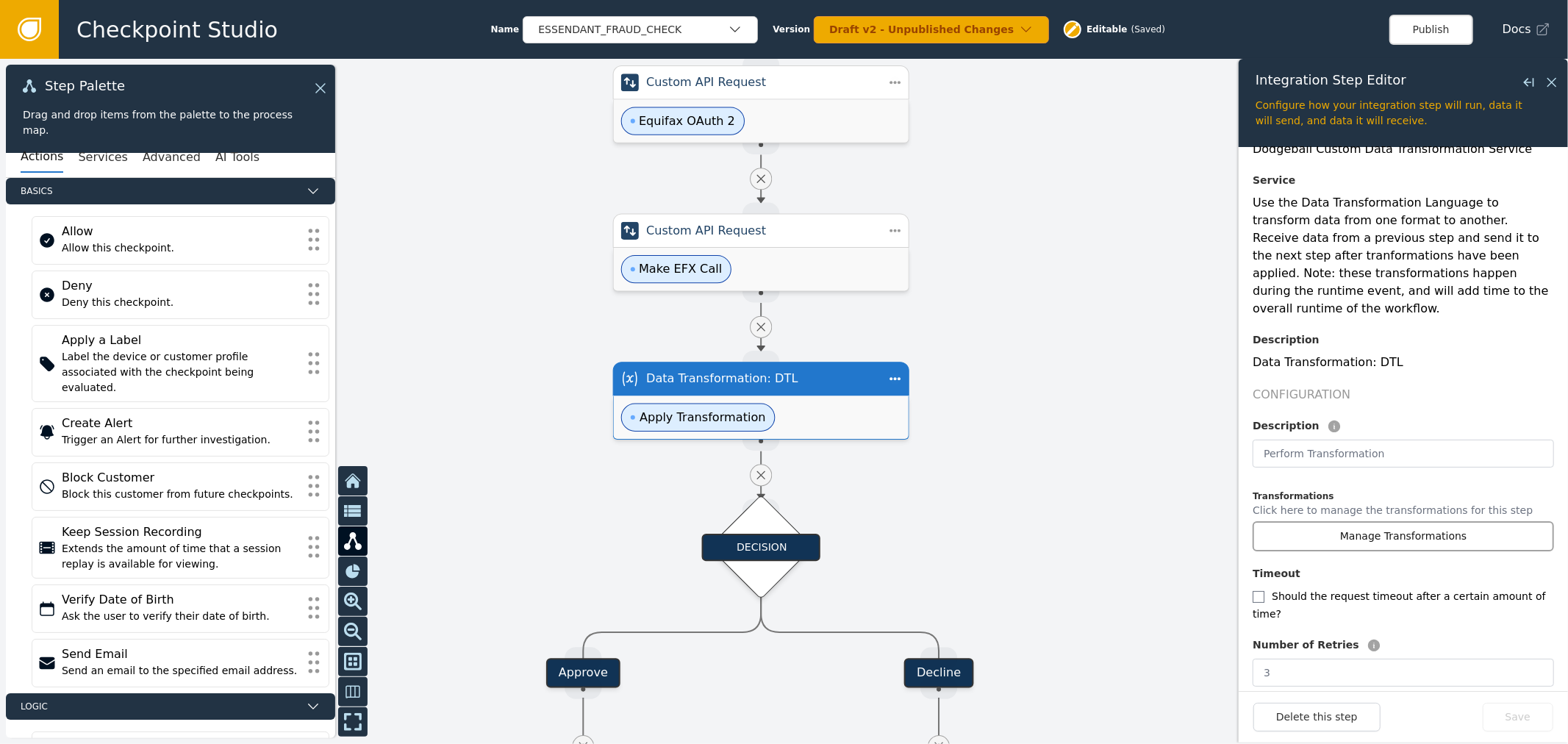
click at [1298, 521] on button "Manage Transformations" at bounding box center [1403, 536] width 301 height 30
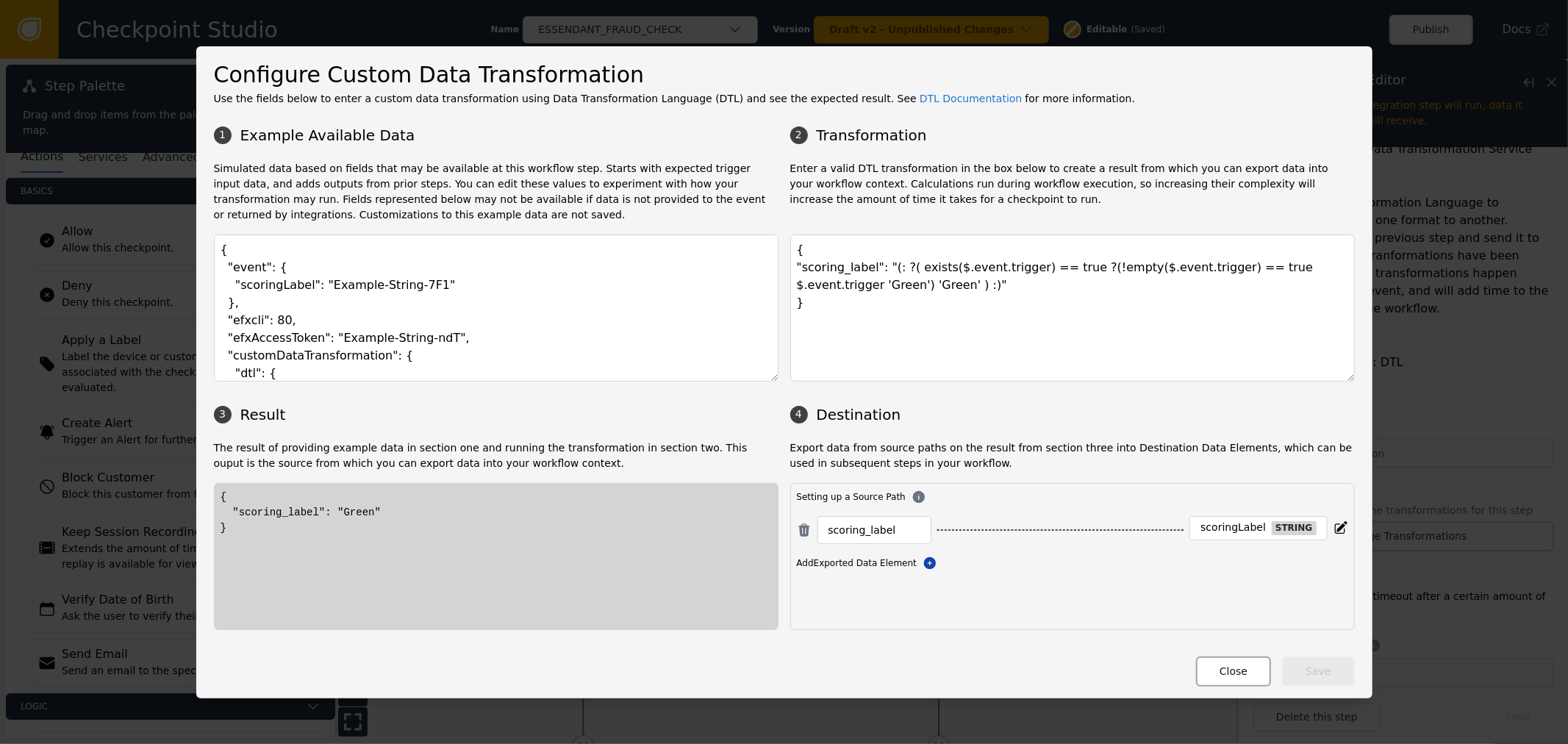
click at [1234, 662] on button "Close" at bounding box center [1234, 671] width 75 height 30
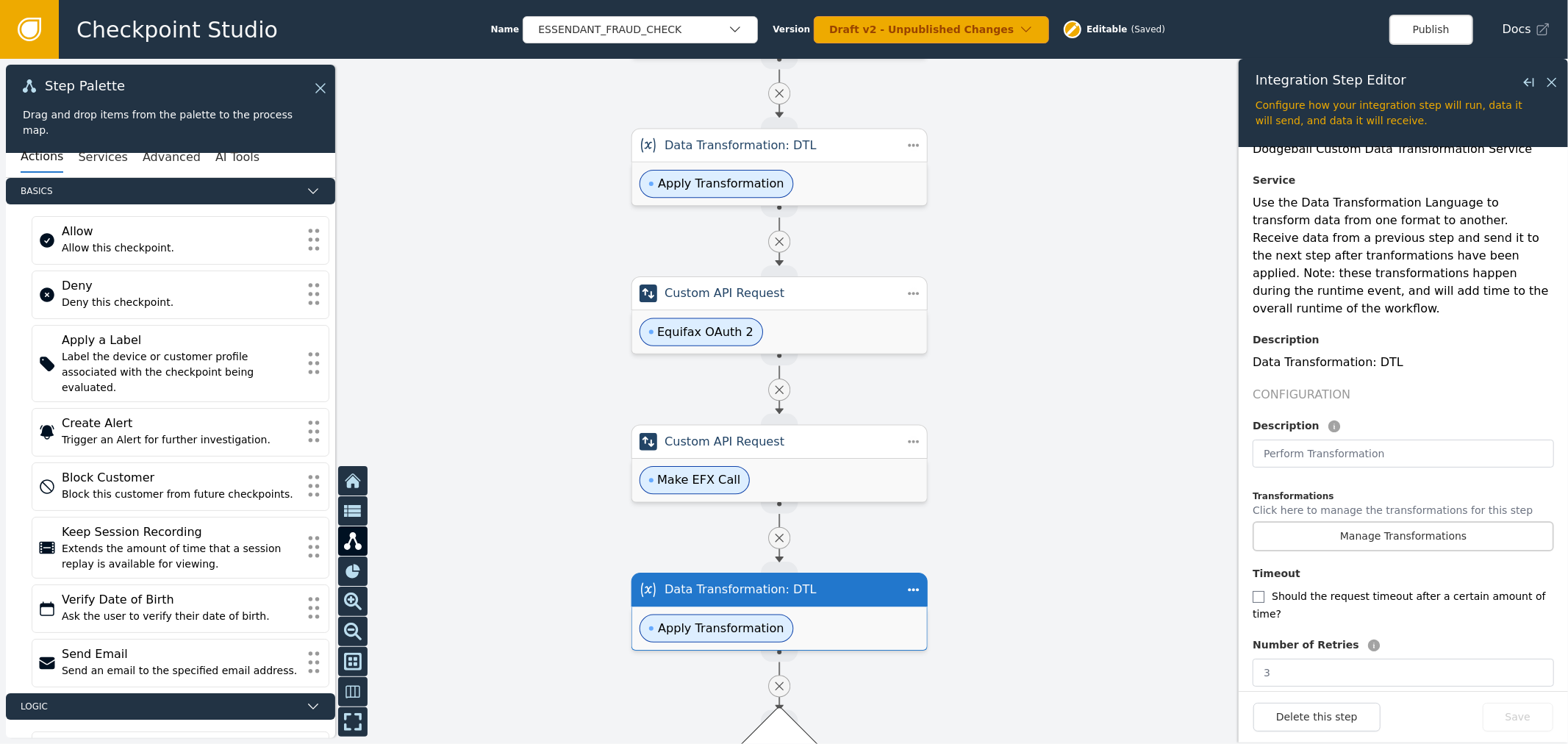
drag, startPoint x: 1034, startPoint y: 235, endPoint x: 1047, endPoint y: 515, distance: 280.3
click at [1047, 515] on div at bounding box center [784, 401] width 1568 height 685
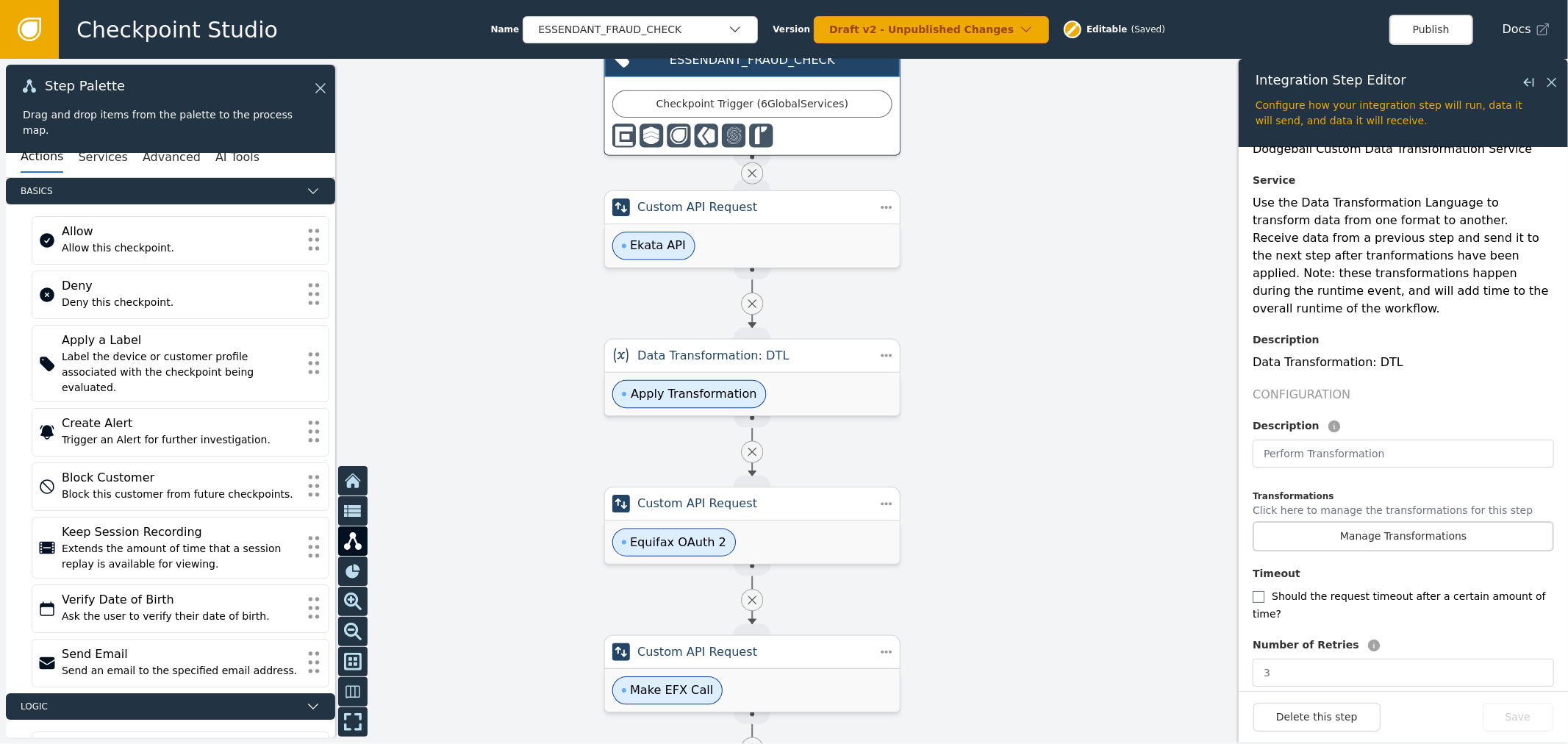
drag, startPoint x: 1006, startPoint y: 410, endPoint x: 994, endPoint y: 468, distance: 59.2
click at [994, 468] on div at bounding box center [784, 401] width 1568 height 685
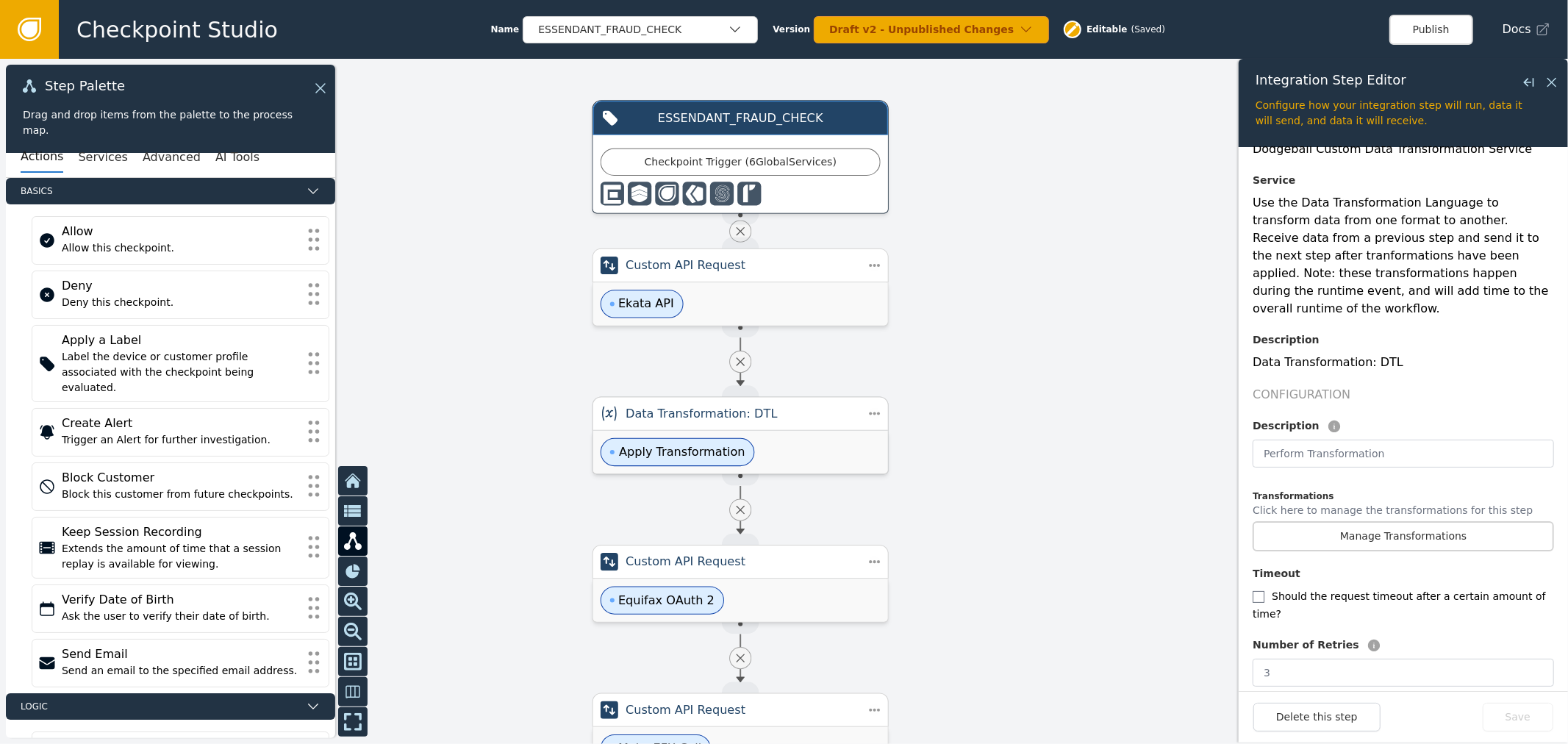
click at [836, 469] on div "Apply Transformation" at bounding box center [740, 452] width 295 height 42
click at [1342, 521] on button "Manage Transformations" at bounding box center [1403, 536] width 301 height 30
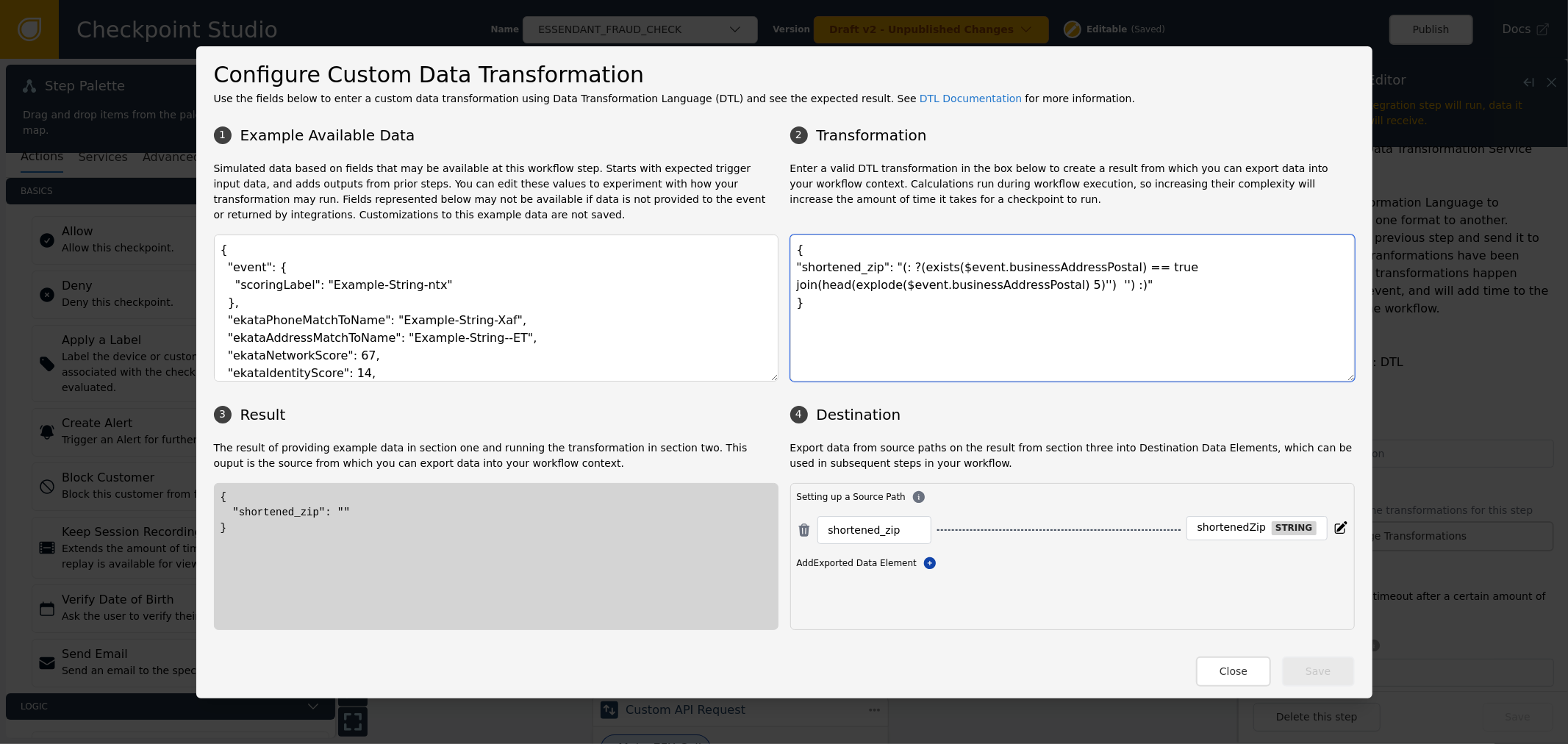
drag, startPoint x: 1019, startPoint y: 269, endPoint x: 973, endPoint y: 269, distance: 46.0
click at [973, 269] on textarea "{ "shortened_zip": "(: ?(exists($event.businessAddressPostal) == true join(head…" at bounding box center [1072, 308] width 565 height 147
drag, startPoint x: 976, startPoint y: 285, endPoint x: 925, endPoint y: 287, distance: 51.0
click at [925, 287] on textarea "{ "shortened_zip": "(: ?(exists($event.addressPostal) == true join(head(explode…" at bounding box center [1072, 308] width 565 height 147
type textarea "{ "shortened_zip": "(: ?(exists($event.addressPostal) == true join(head(explode…"
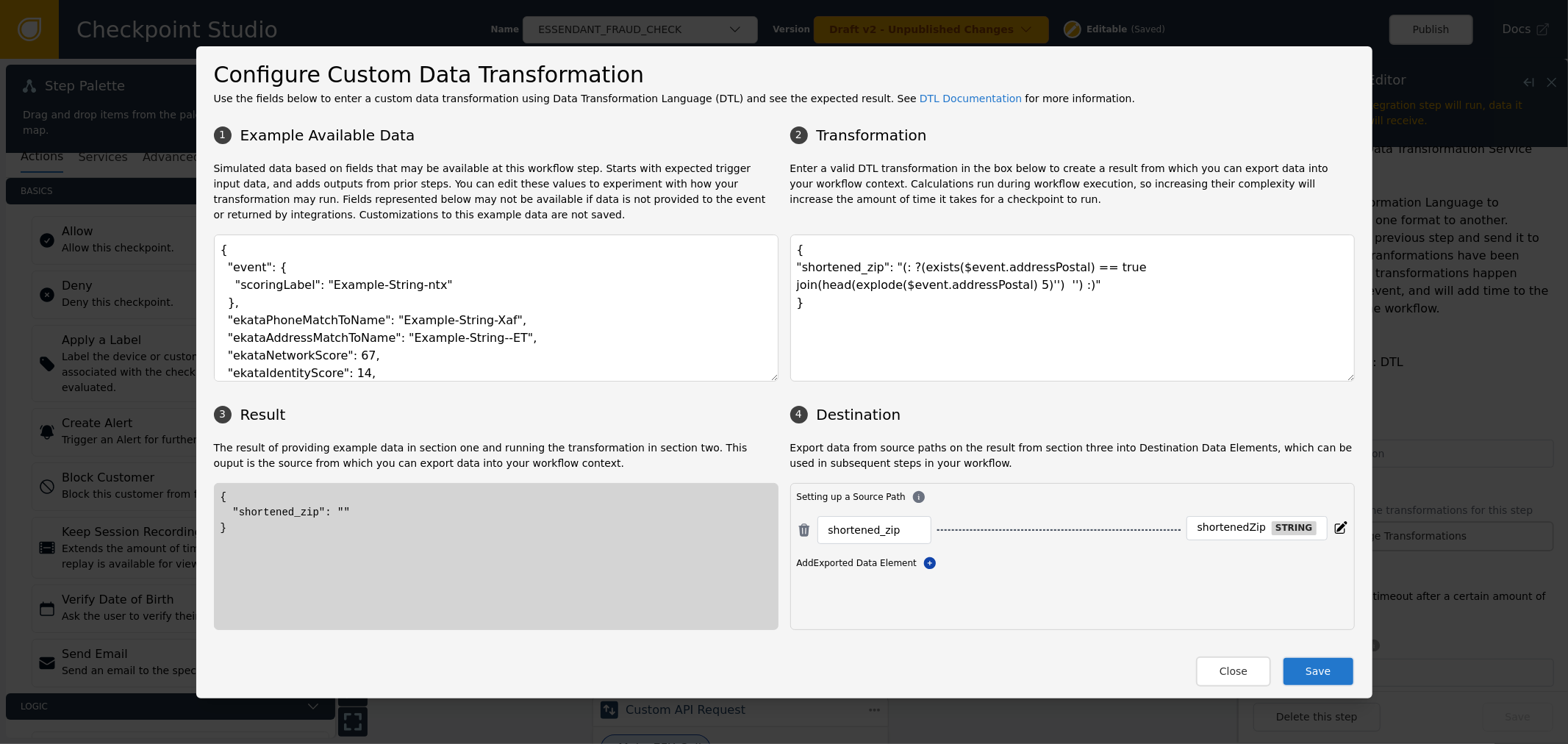
click at [1306, 666] on button "Save" at bounding box center [1319, 671] width 72 height 30
click at [1243, 678] on button "Close" at bounding box center [1234, 671] width 75 height 30
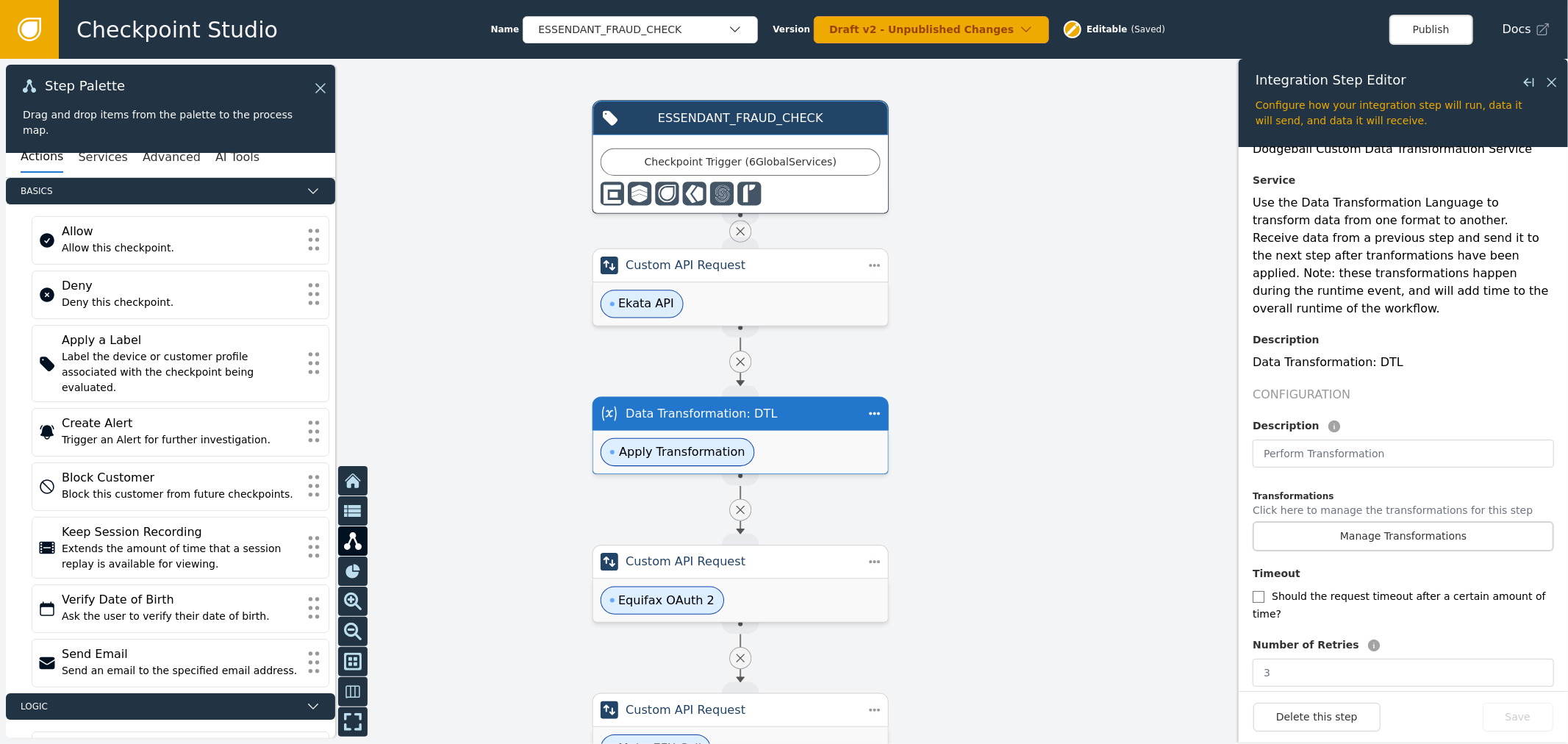
click at [1381, 541] on div "Overview Integration Dodgeball Custom Data Transformation Service Service Use t…" at bounding box center [1403, 432] width 301 height 690
click at [1383, 526] on button "Manage Transformations" at bounding box center [1403, 536] width 301 height 30
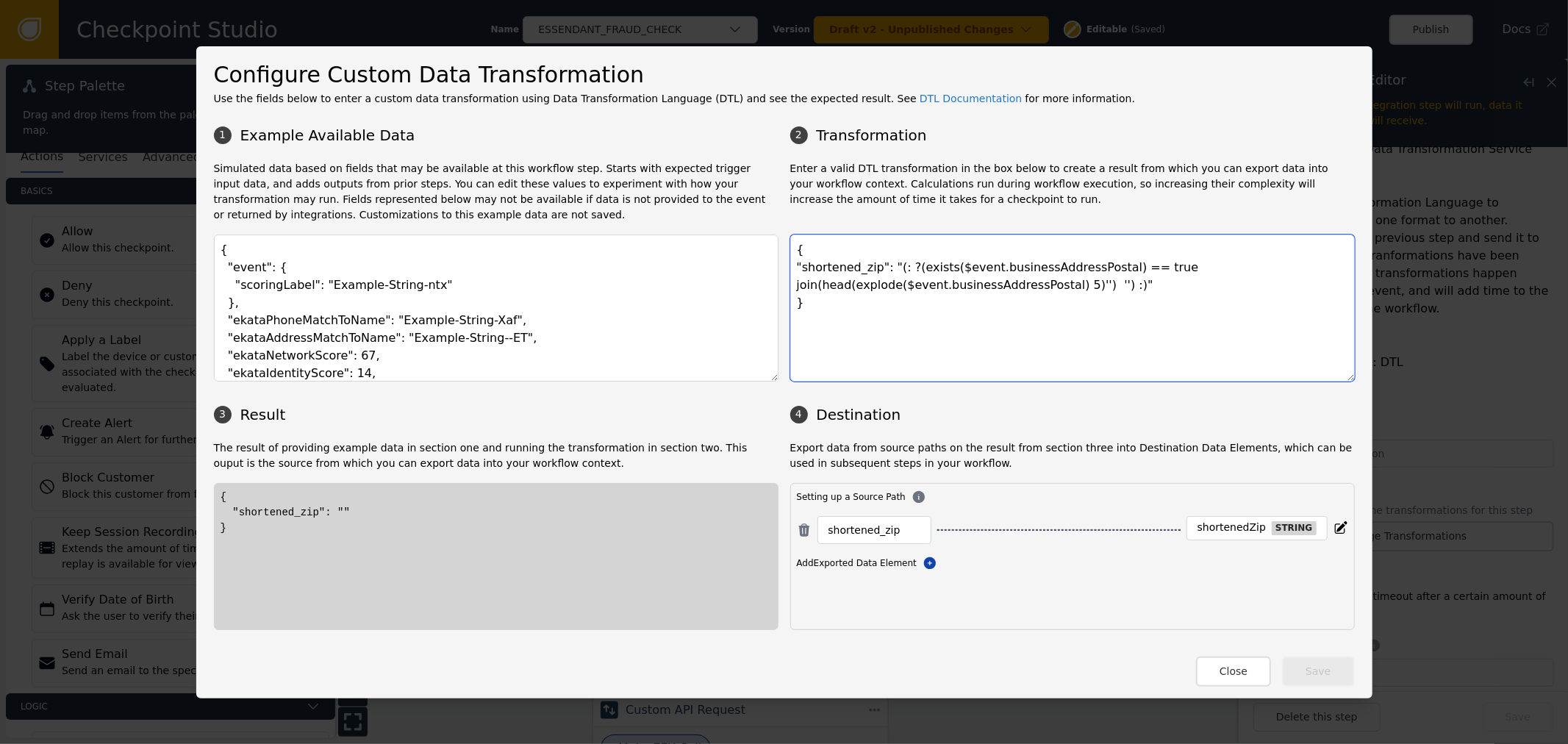
drag, startPoint x: 968, startPoint y: 266, endPoint x: 1005, endPoint y: 269, distance: 37.1
click at [1005, 269] on textarea "{ "shortened_zip": "(: ?(exists($event.businessAddressPostal) == true join(head…" at bounding box center [1072, 308] width 565 height 147
drag, startPoint x: 1005, startPoint y: 269, endPoint x: 980, endPoint y: 273, distance: 25.3
click at [1005, 269] on textarea "{ "shortened_zip": "(: ?(exists($event.businessAddressPostal) == true join(head…" at bounding box center [1072, 308] width 565 height 147
click at [974, 269] on textarea "{ "shortened_zip": "(: ?(exists($event.businessAddressPostal) == true join(head…" at bounding box center [1072, 308] width 565 height 147
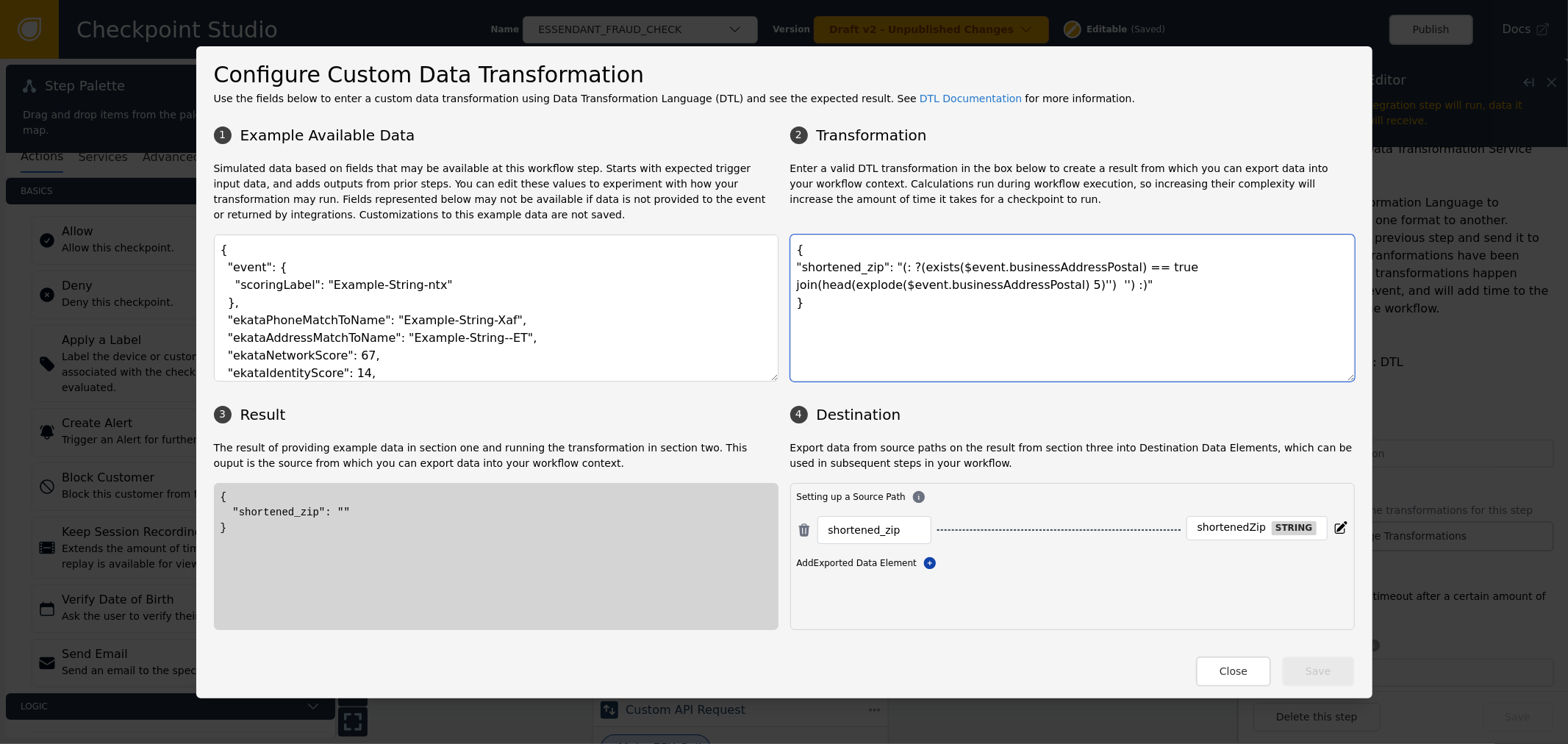
drag, startPoint x: 969, startPoint y: 269, endPoint x: 1019, endPoint y: 272, distance: 50.1
click at [1019, 272] on textarea "{ "shortened_zip": "(: ?(exists($event.businessAddressPostal) == true join(head…" at bounding box center [1072, 308] width 565 height 147
drag, startPoint x: 925, startPoint y: 289, endPoint x: 973, endPoint y: 288, distance: 48.0
click at [973, 288] on textarea "{ "shortened_zip": "(: ?(exists($event.addressPostal) == true join(head(explode…" at bounding box center [1072, 308] width 565 height 147
type textarea "{ "shortened_zip": "(: ?(exists($event.addressPostal) == true join(head(explode…"
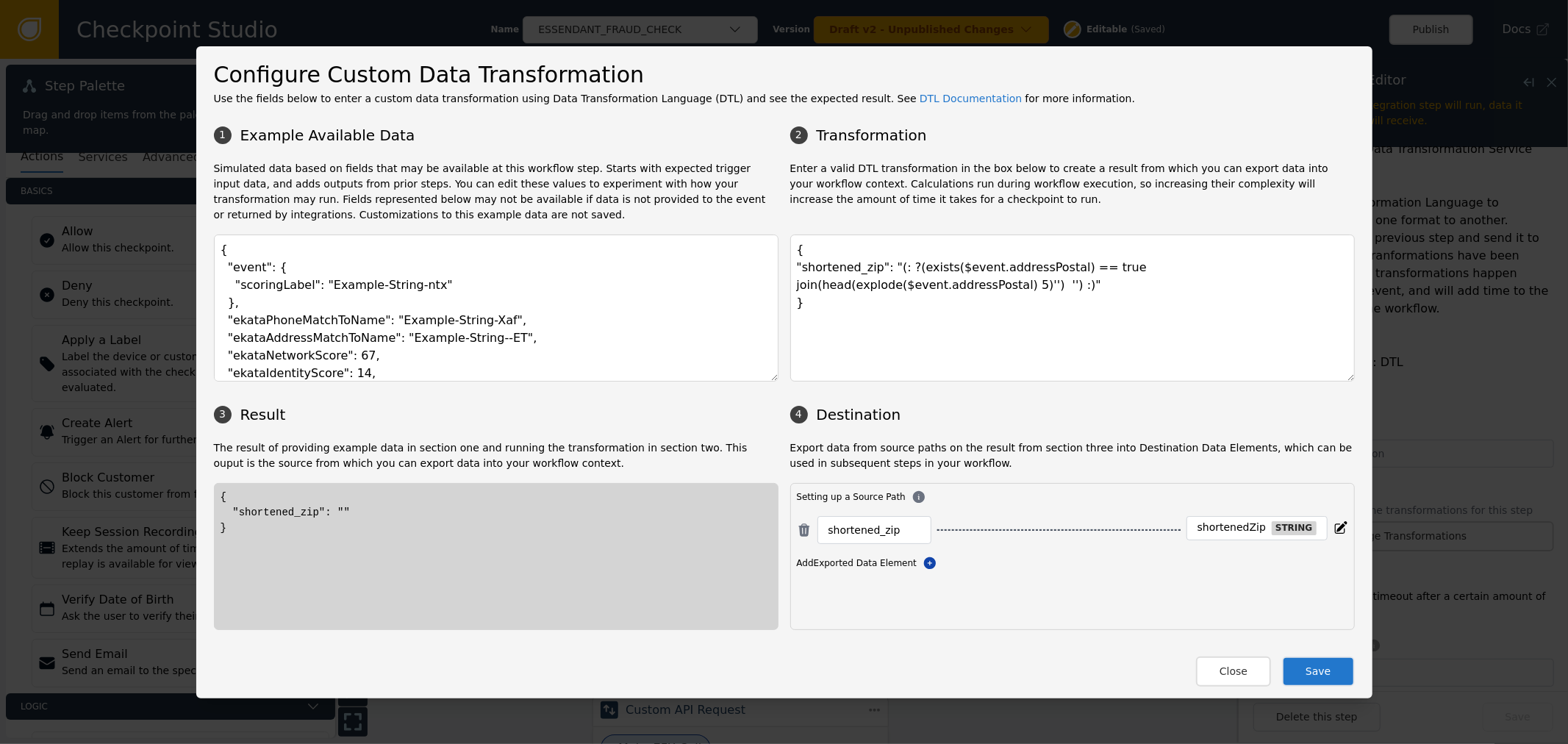
click at [1327, 676] on button "Save" at bounding box center [1319, 671] width 72 height 30
click at [1233, 666] on button "Close" at bounding box center [1234, 671] width 75 height 30
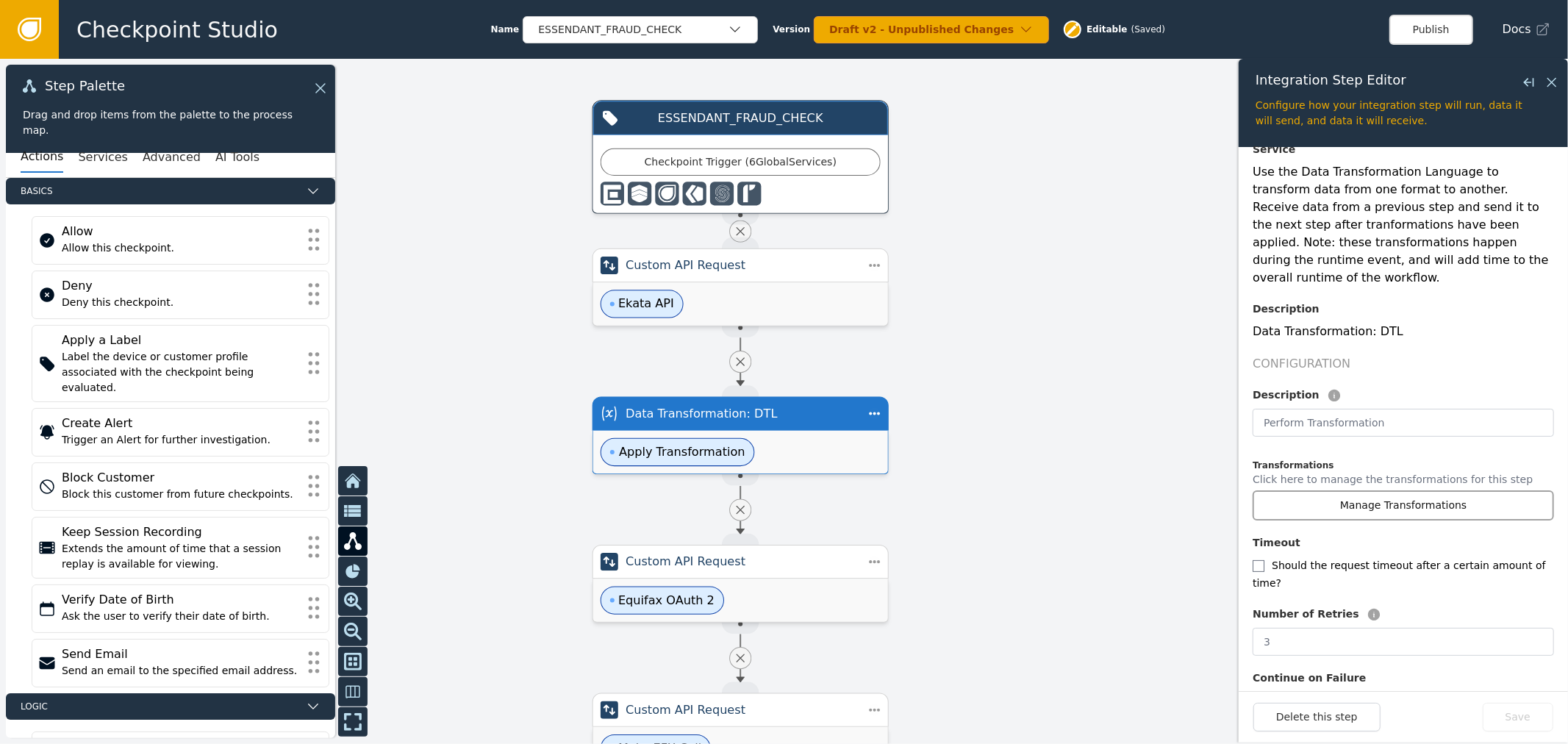
scroll to position [133, 0]
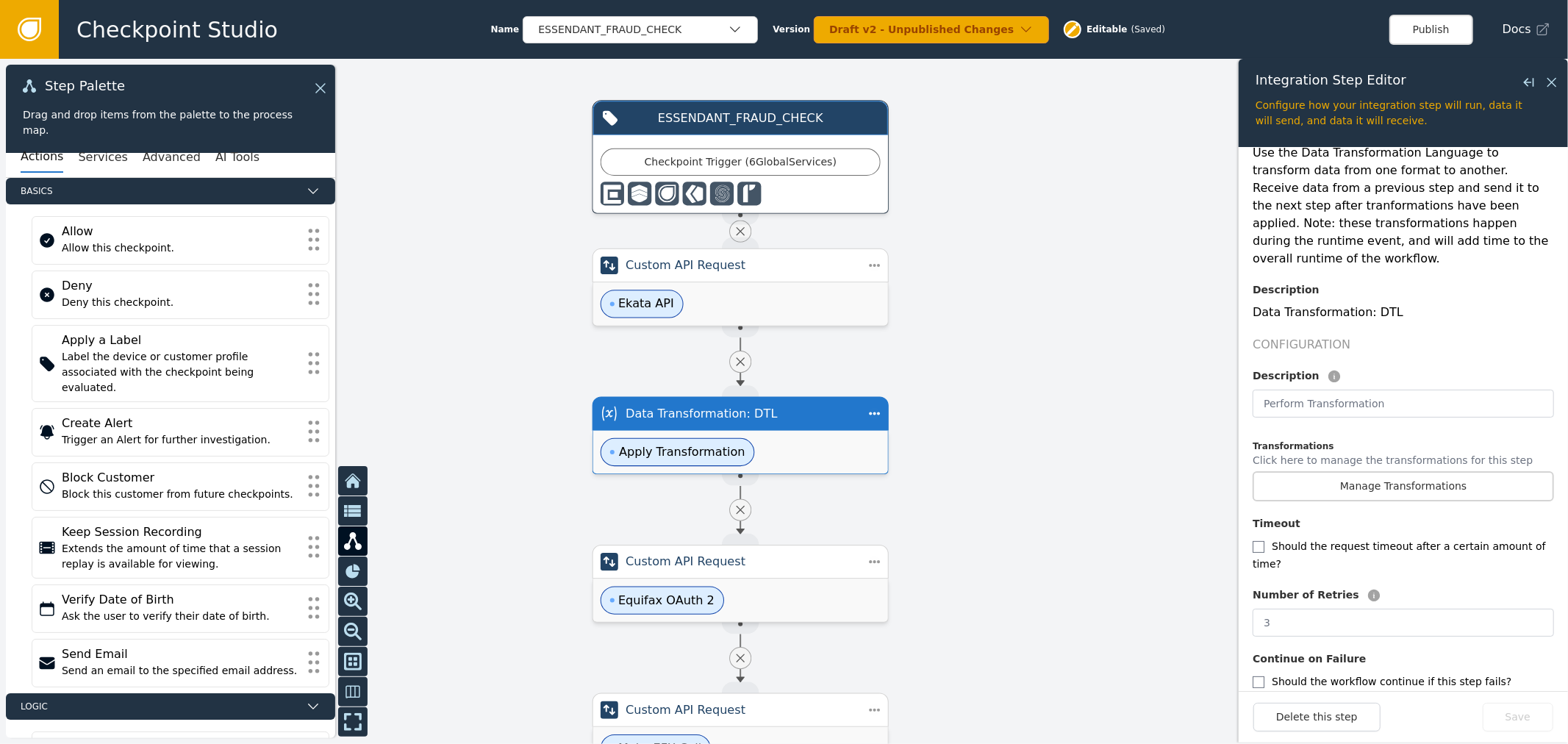
click at [1144, 544] on div at bounding box center [784, 401] width 1568 height 685
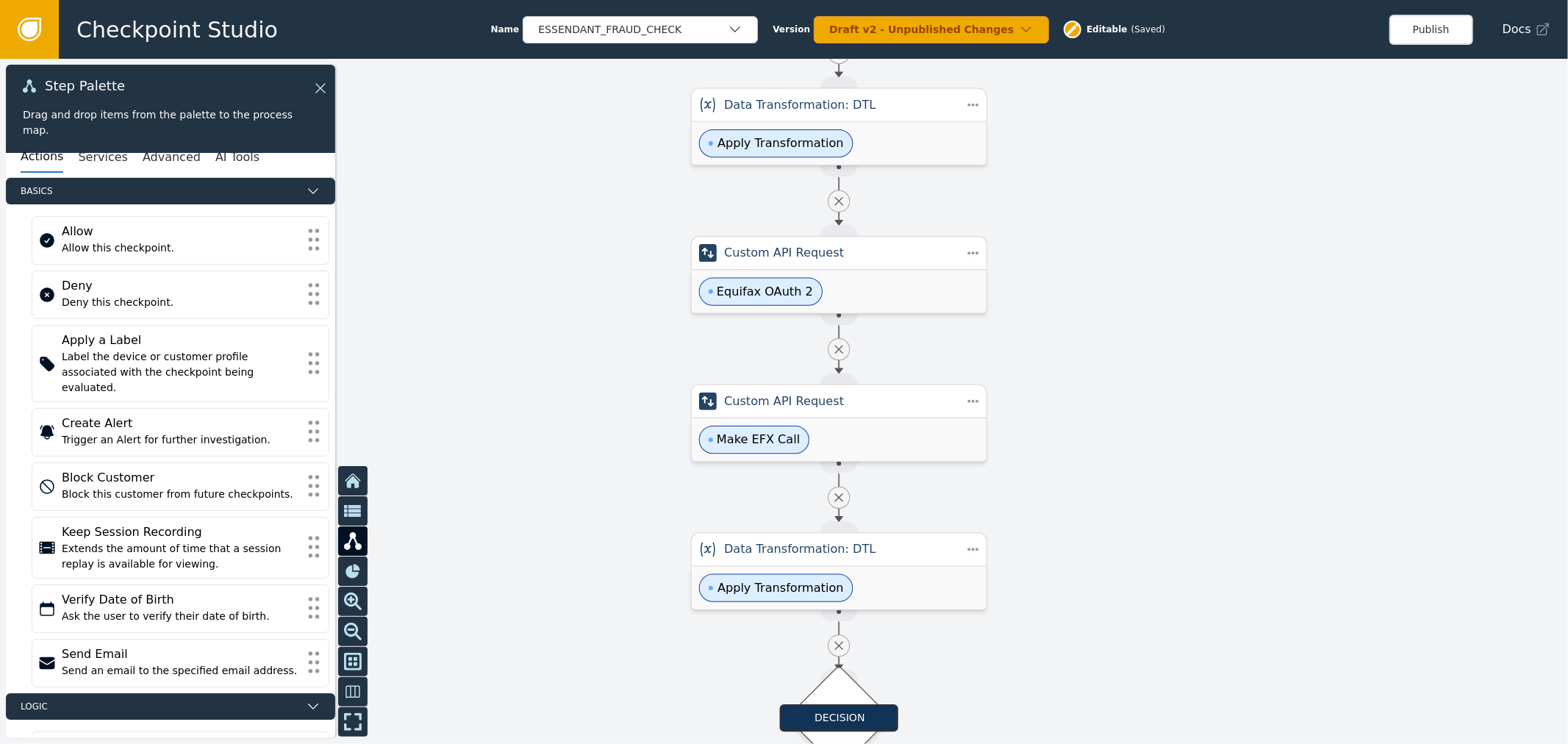
drag, startPoint x: 1049, startPoint y: 615, endPoint x: 1139, endPoint y: 326, distance: 302.7
click at [1139, 326] on div at bounding box center [784, 401] width 1568 height 685
click at [880, 251] on div "Custom API Request" at bounding box center [839, 253] width 229 height 18
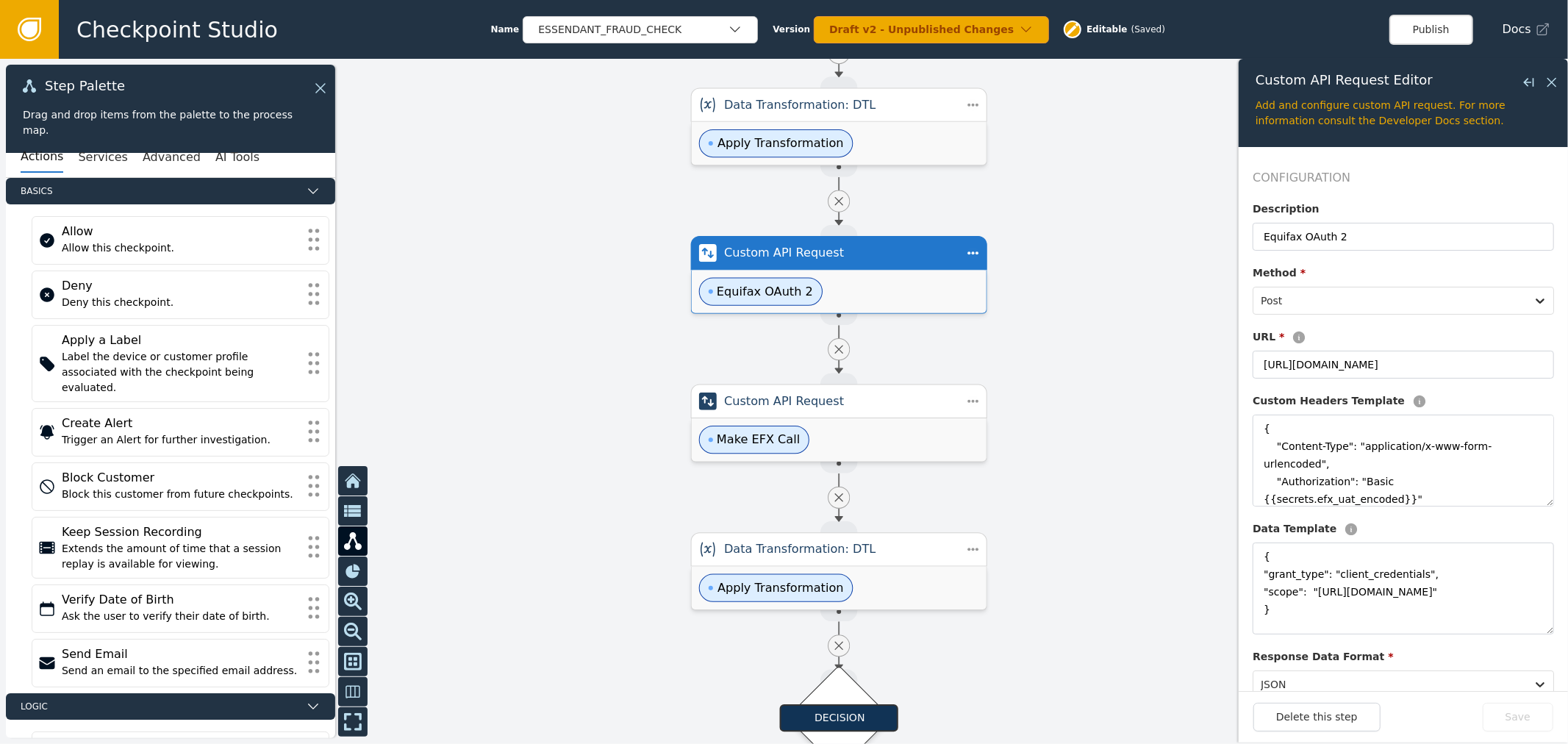
scroll to position [18, 0]
click at [912, 428] on div "Make EFX Call" at bounding box center [839, 439] width 295 height 42
type input "Make EFX Call"
type input "[URL][DOMAIN_NAME]"
type textarea "{"Content-Type": "application/json", "Authorization": "Bearer {{efx_access_toke…"
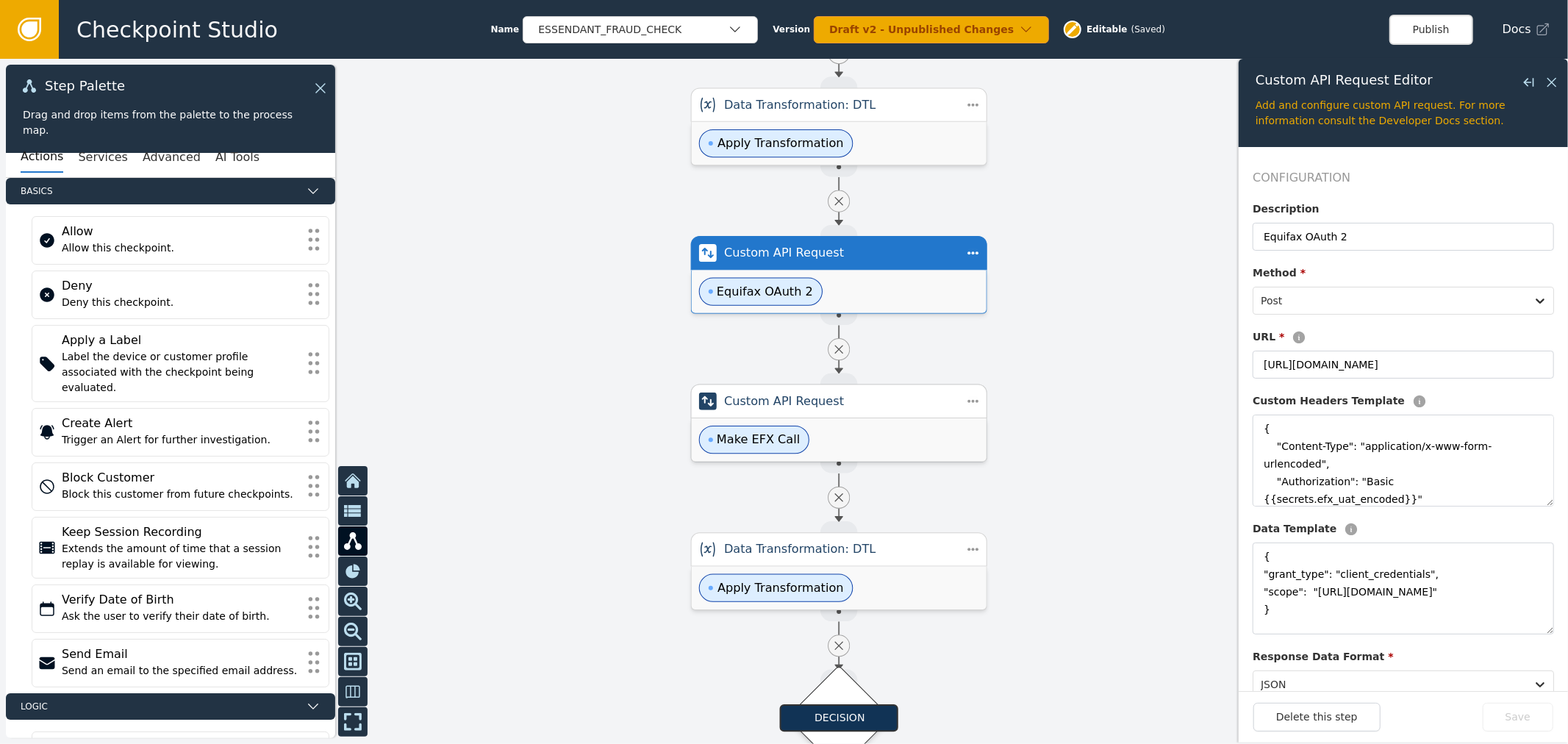
type textarea "{ "businessSubject": { "name": { "businessName":"{{[DOMAIN_NAME]}}" }, "address…"
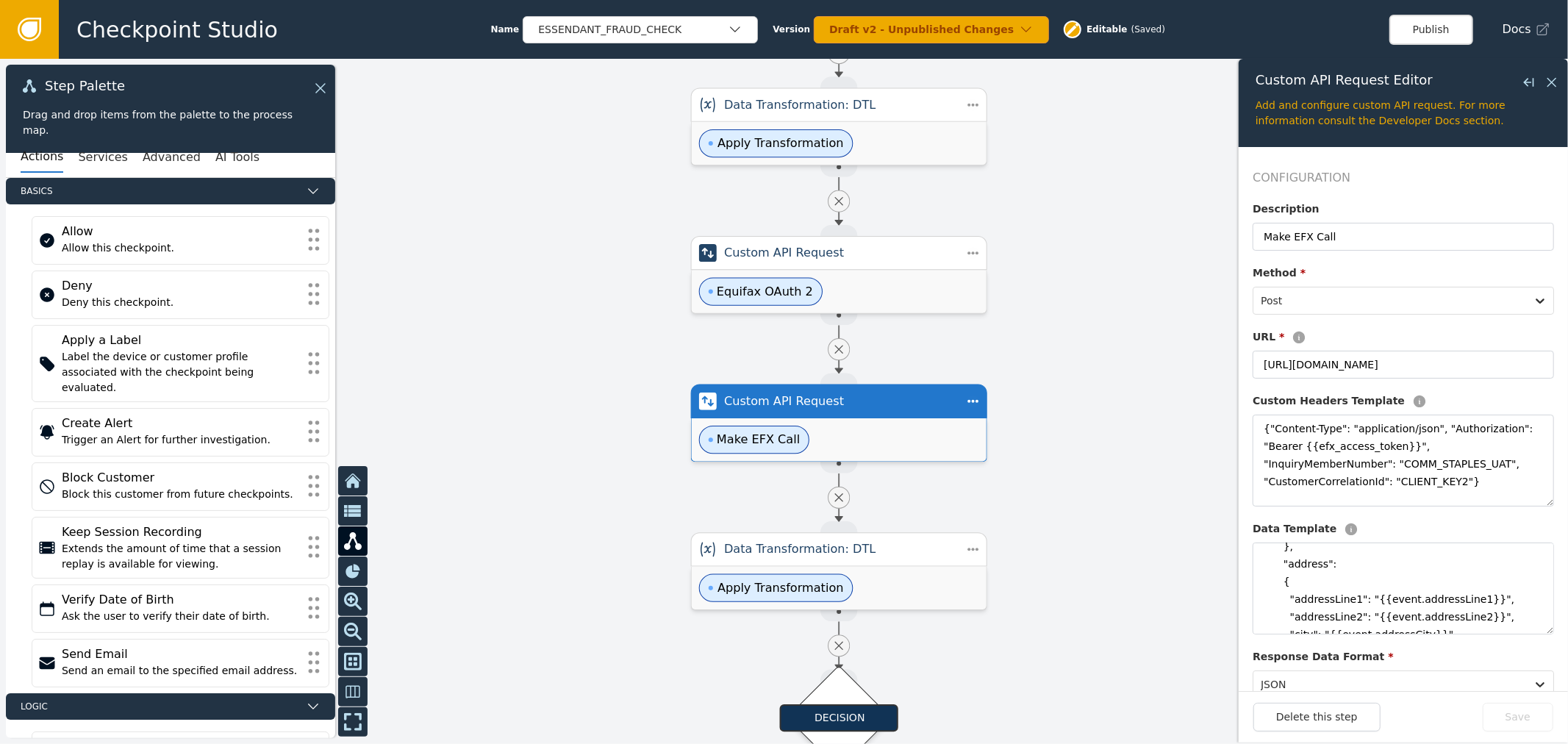
scroll to position [99, 0]
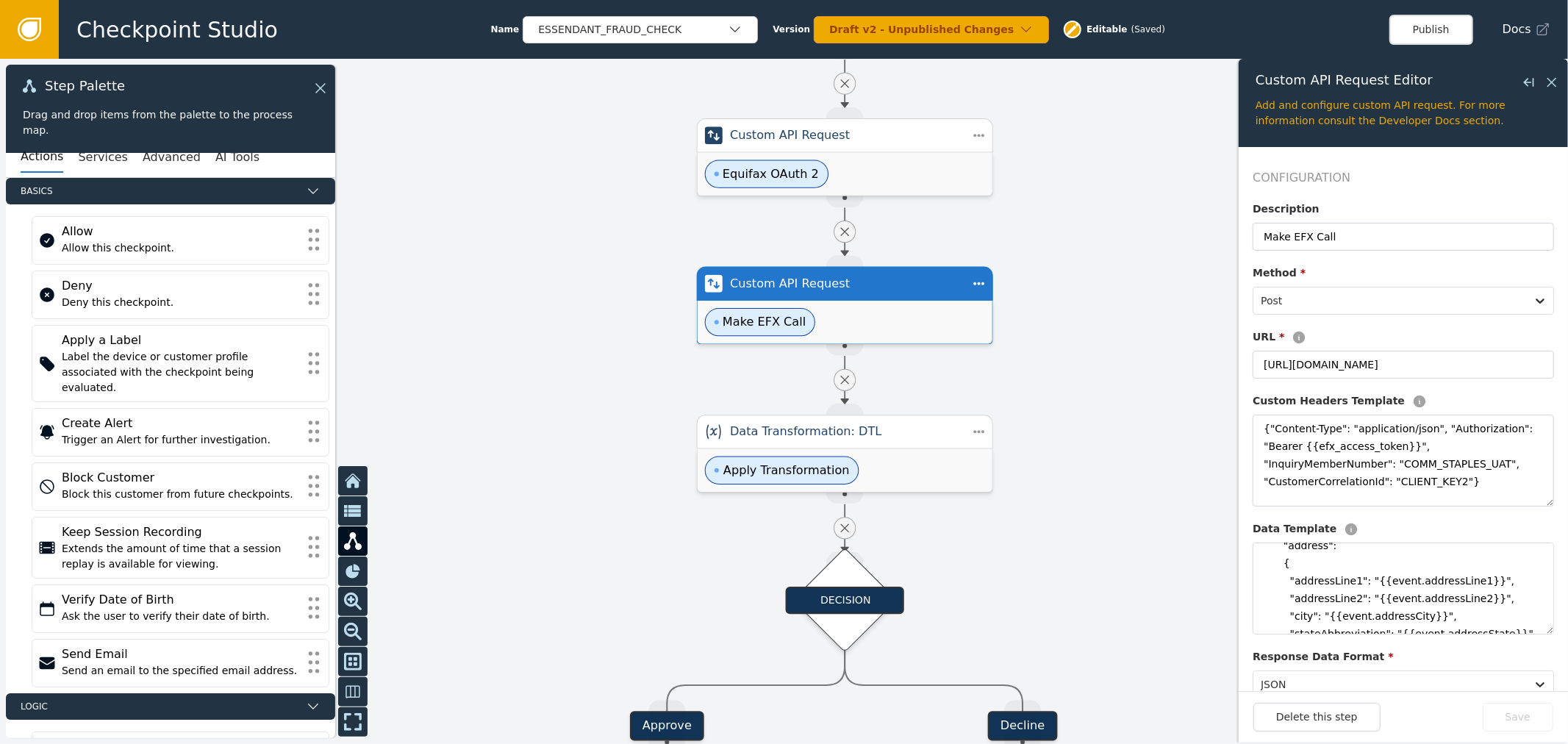
drag, startPoint x: 1107, startPoint y: 591, endPoint x: 1064, endPoint y: 377, distance: 218.3
click at [1064, 377] on div at bounding box center [784, 401] width 1568 height 685
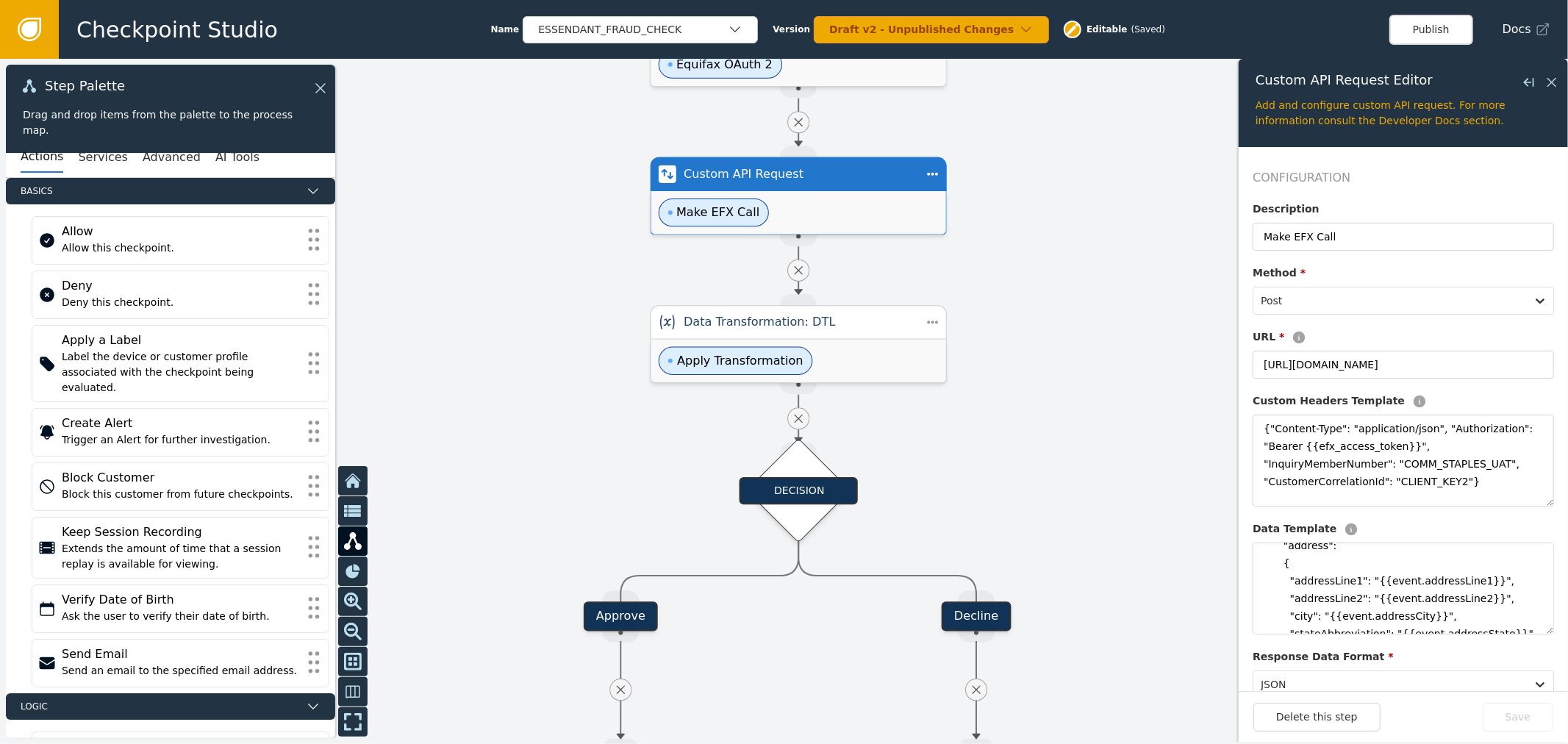
click at [900, 372] on div "Apply Transformation" at bounding box center [799, 360] width 295 height 42
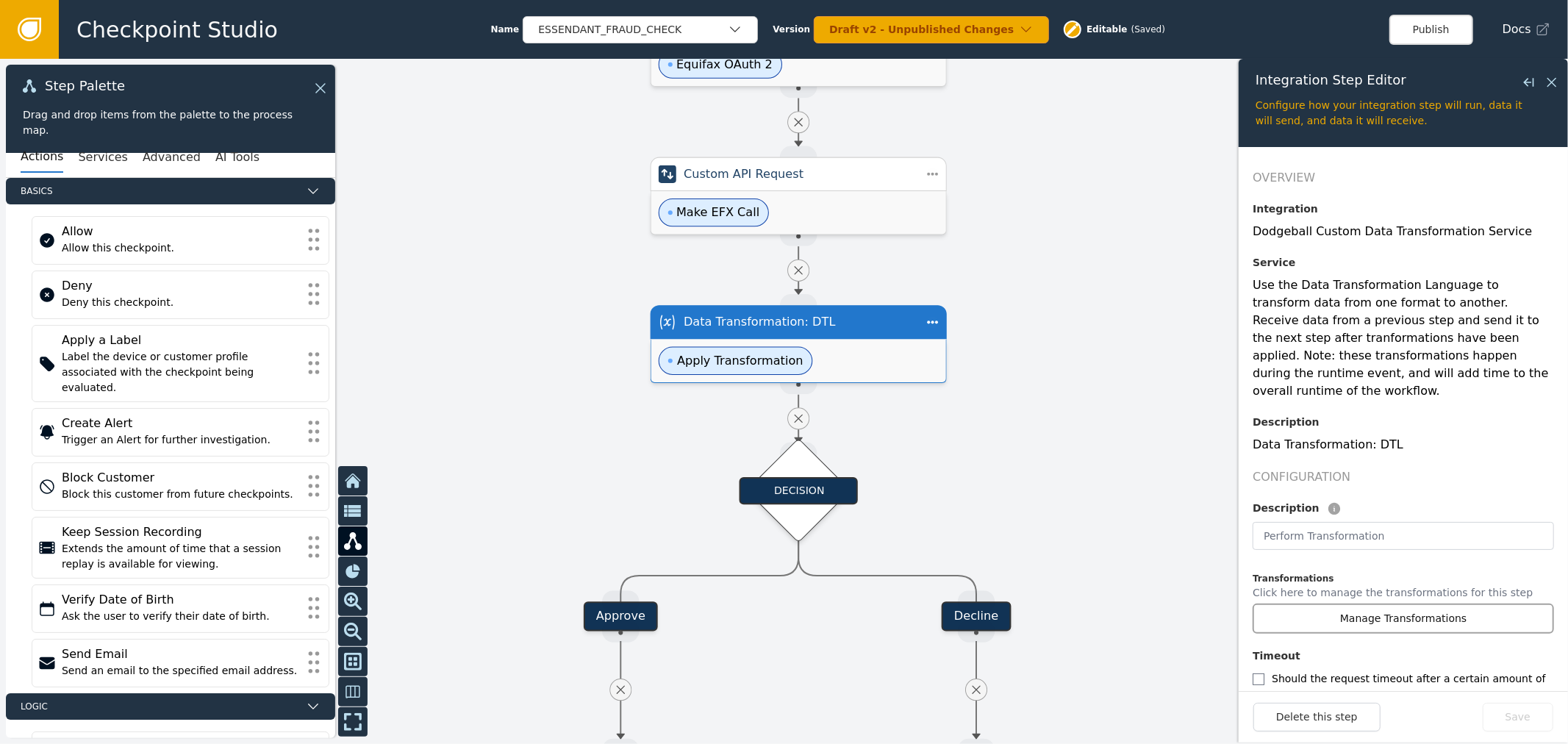
click at [1410, 603] on button "Manage Transformations" at bounding box center [1403, 619] width 301 height 30
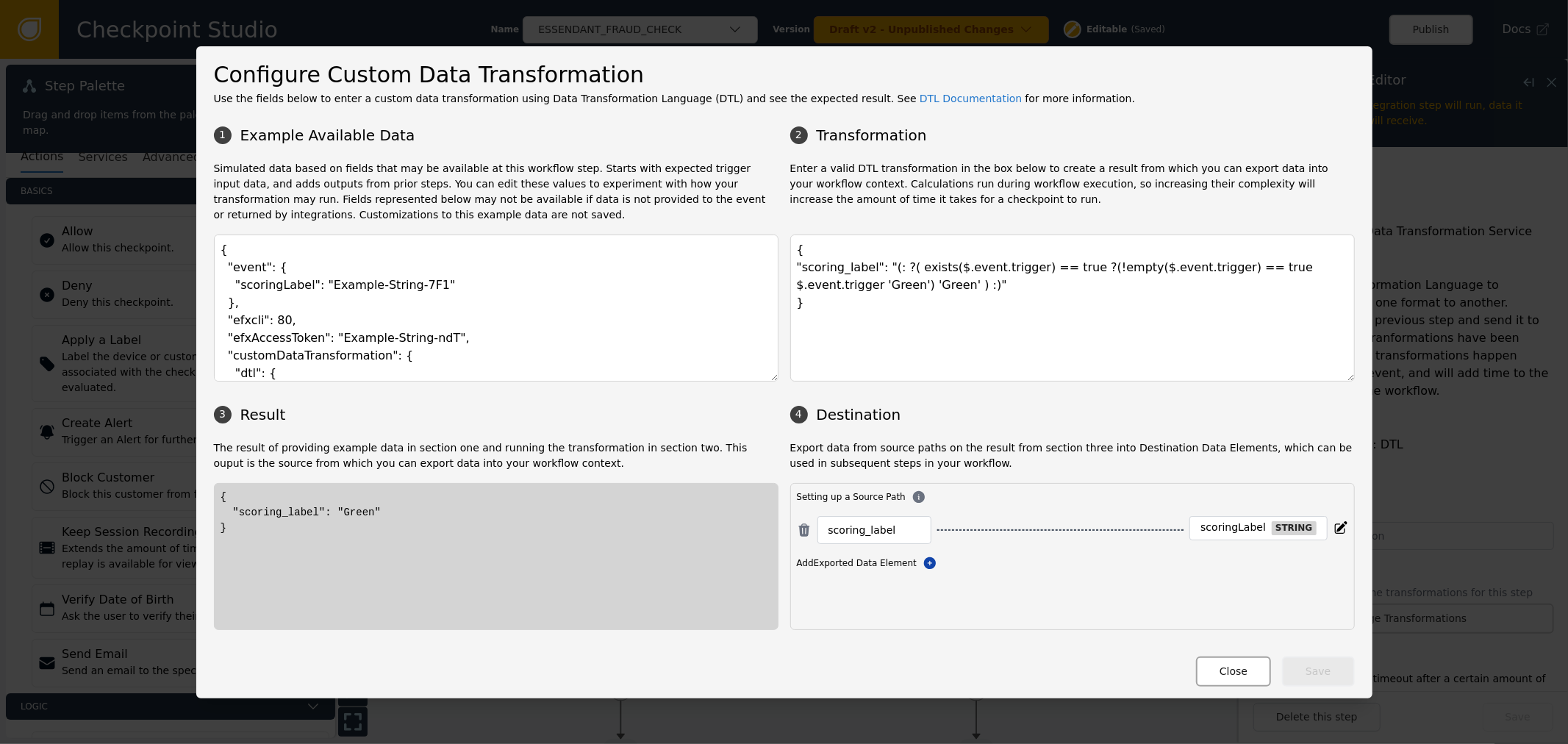
drag, startPoint x: 1247, startPoint y: 673, endPoint x: 1229, endPoint y: 671, distance: 18.1
click at [1246, 673] on button "Close" at bounding box center [1234, 671] width 75 height 30
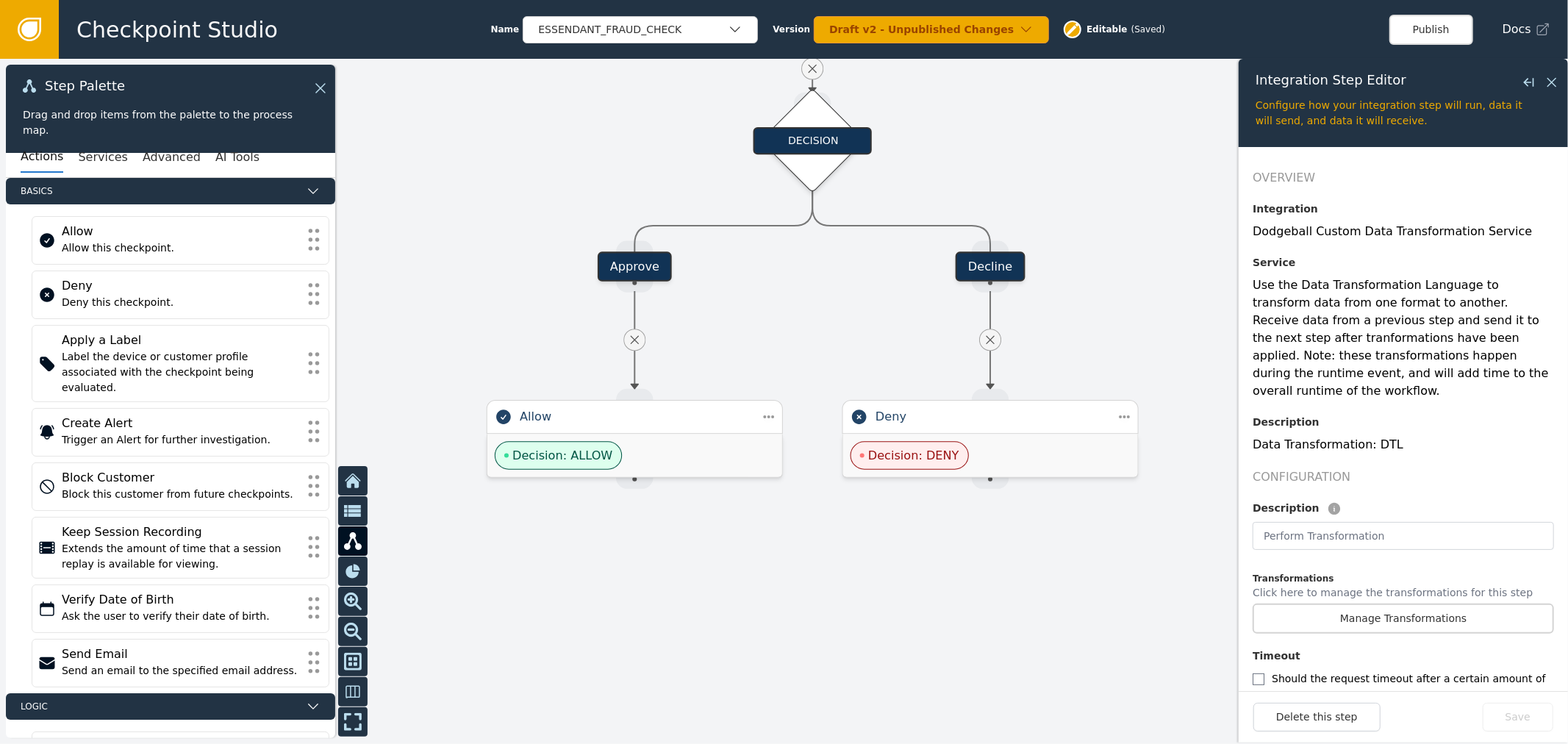
drag, startPoint x: 1142, startPoint y: 393, endPoint x: 1142, endPoint y: 316, distance: 77.0
click at [1142, 316] on div at bounding box center [784, 401] width 1568 height 685
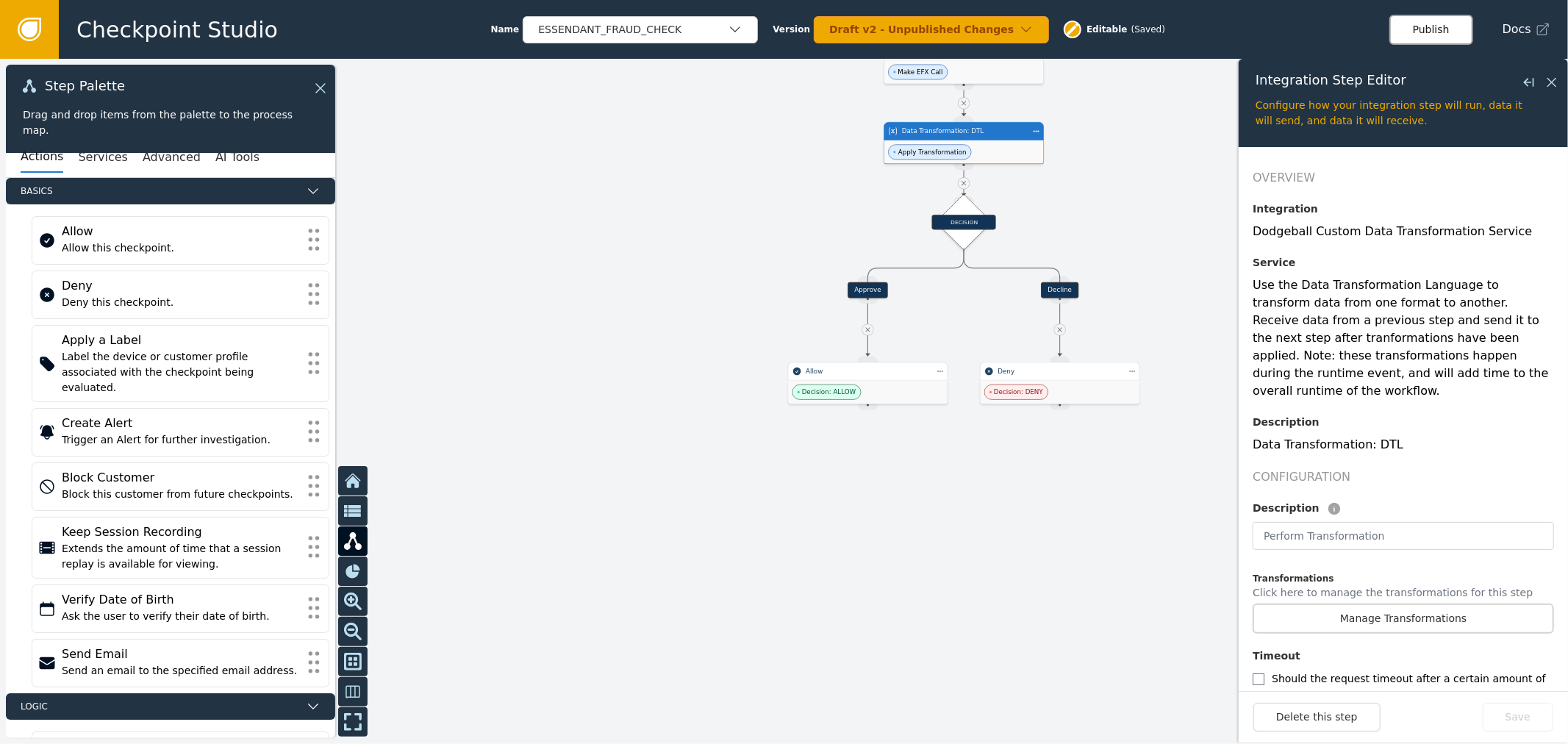
click at [1435, 38] on button "Publish" at bounding box center [1431, 30] width 84 height 30
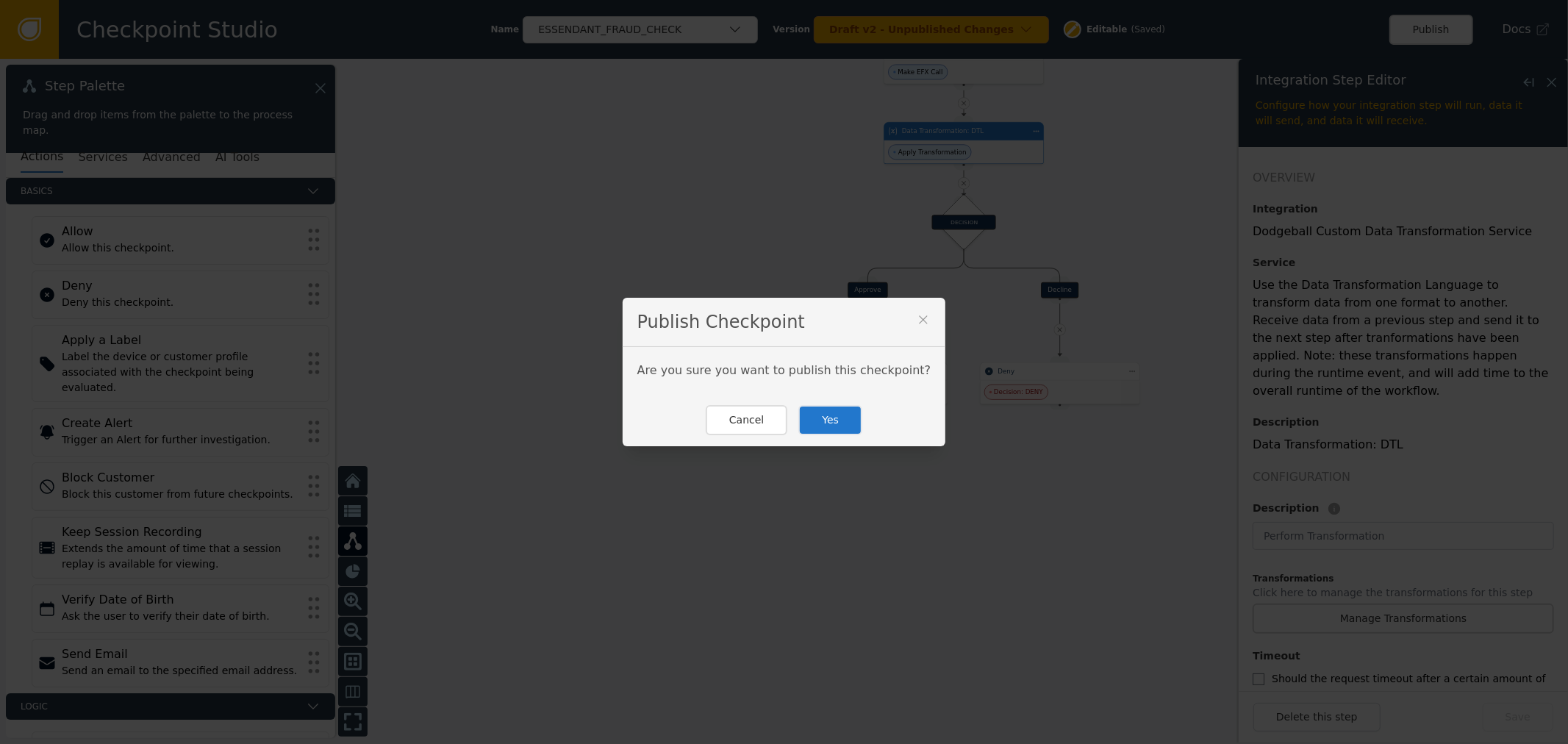
click at [814, 416] on button "Yes" at bounding box center [831, 420] width 64 height 30
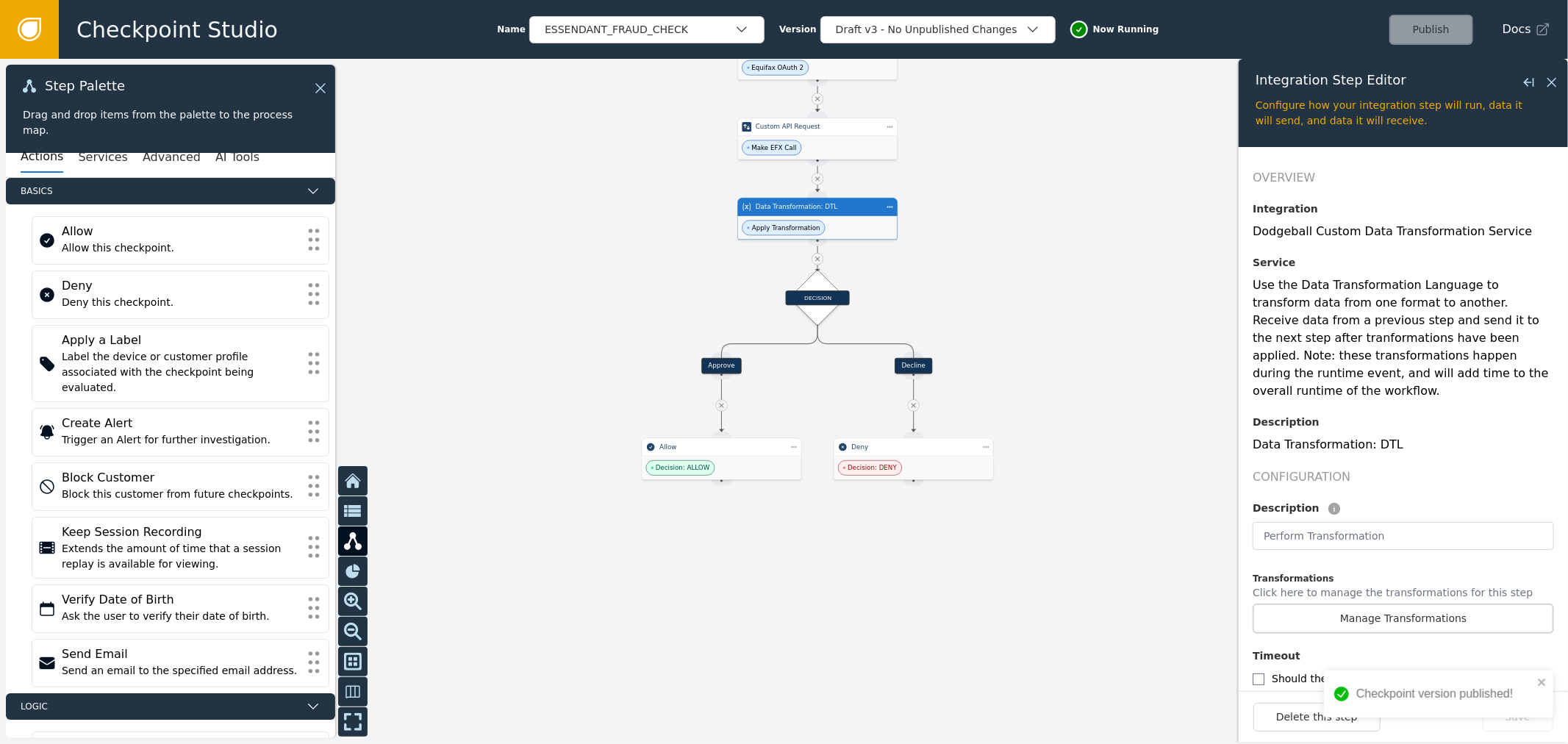
click at [628, 235] on div at bounding box center [784, 401] width 1568 height 685
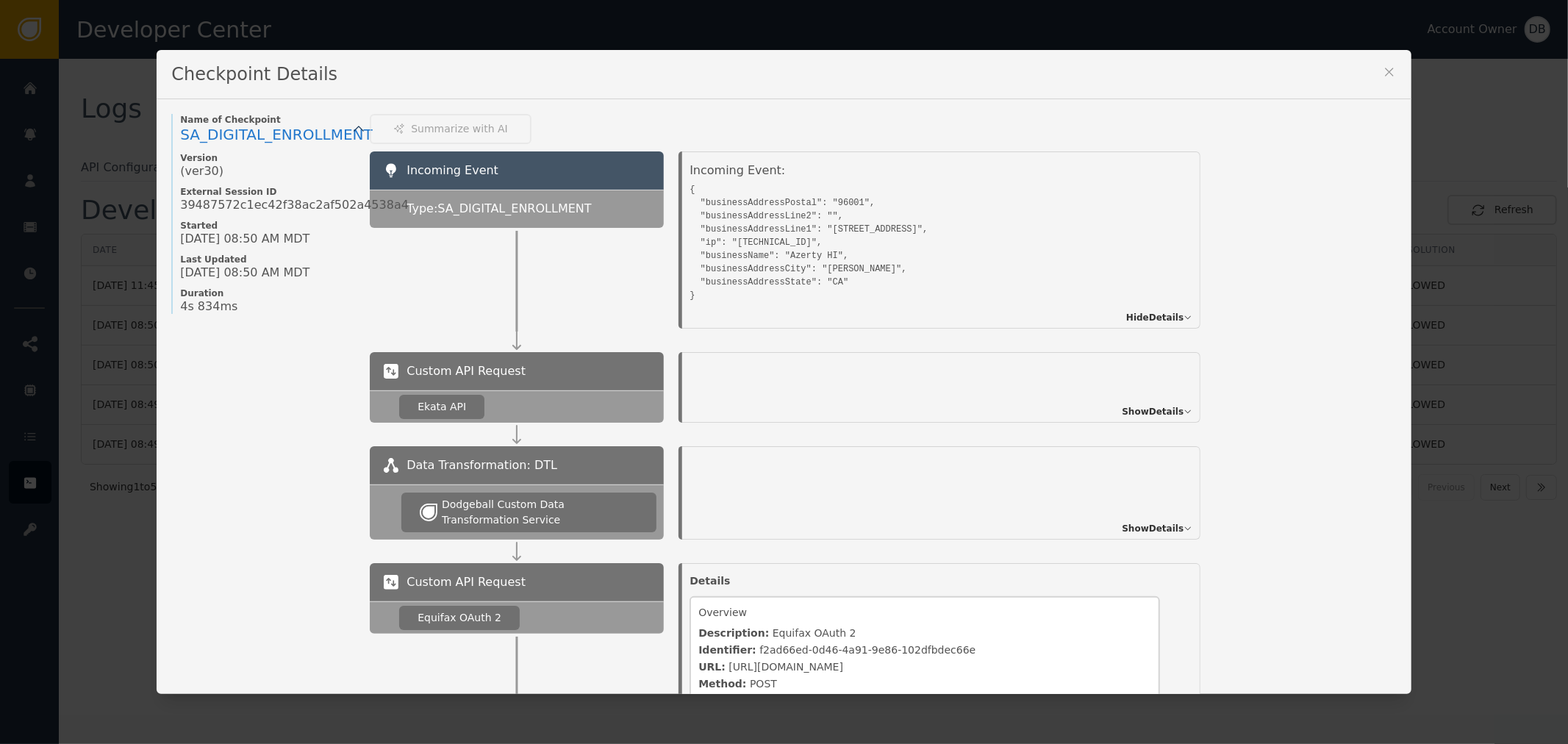
scroll to position [160, 0]
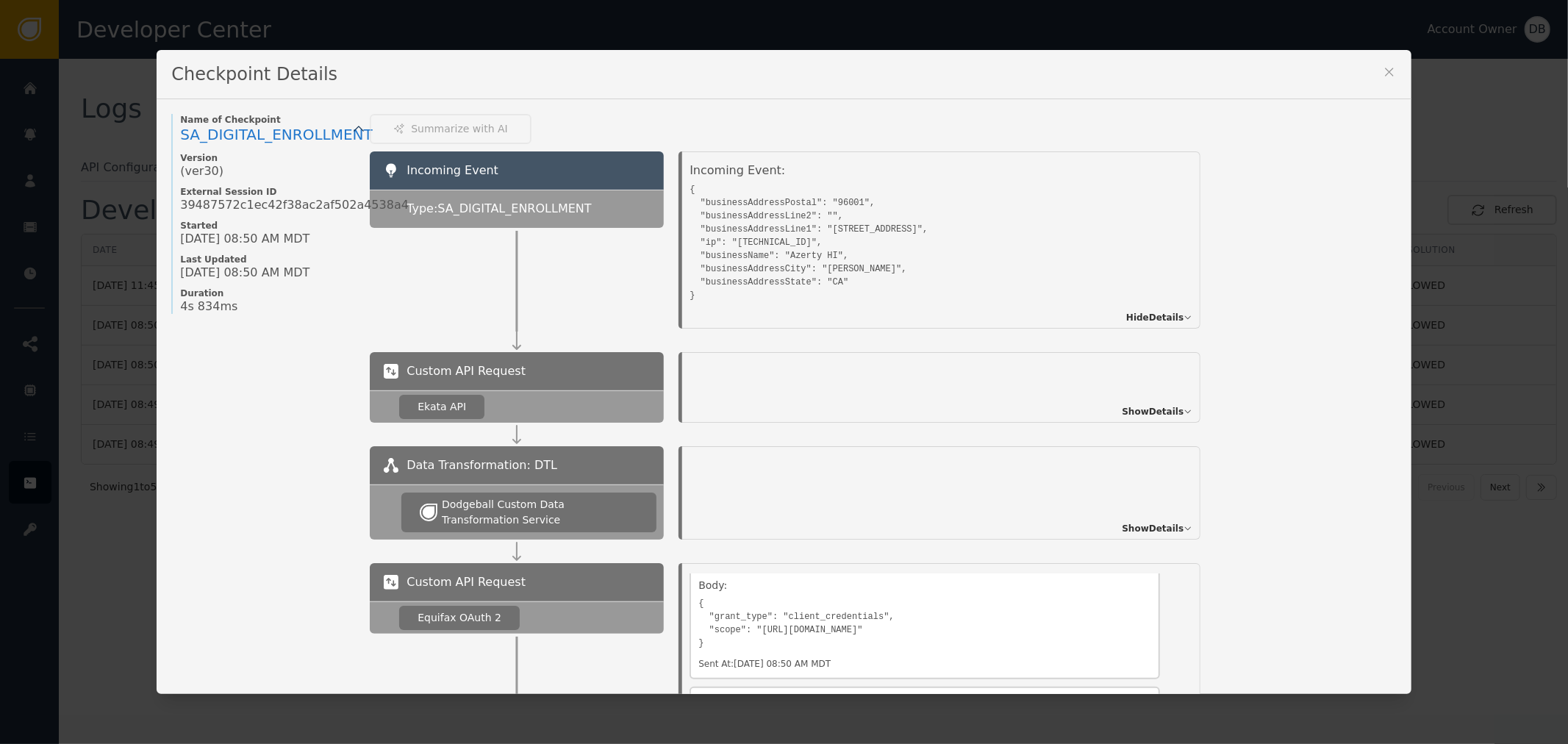
click at [1390, 78] on icon at bounding box center [1390, 72] width 14 height 14
